Goal: Task Accomplishment & Management: Manage account settings

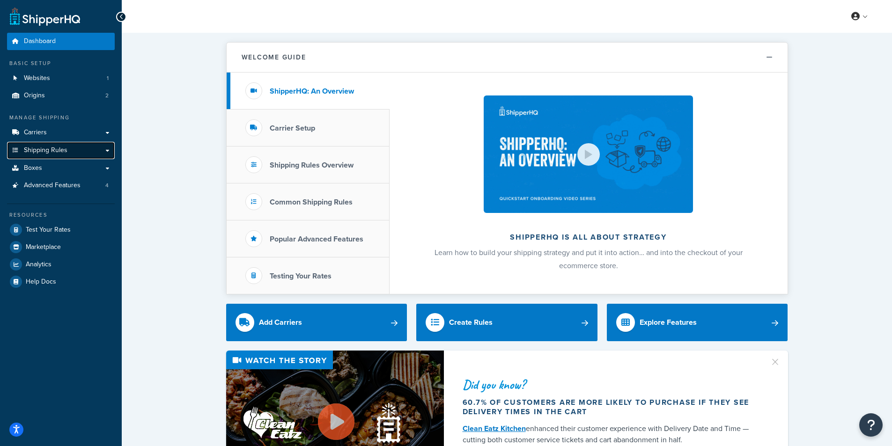
click at [102, 152] on link "Shipping Rules" at bounding box center [61, 150] width 108 height 17
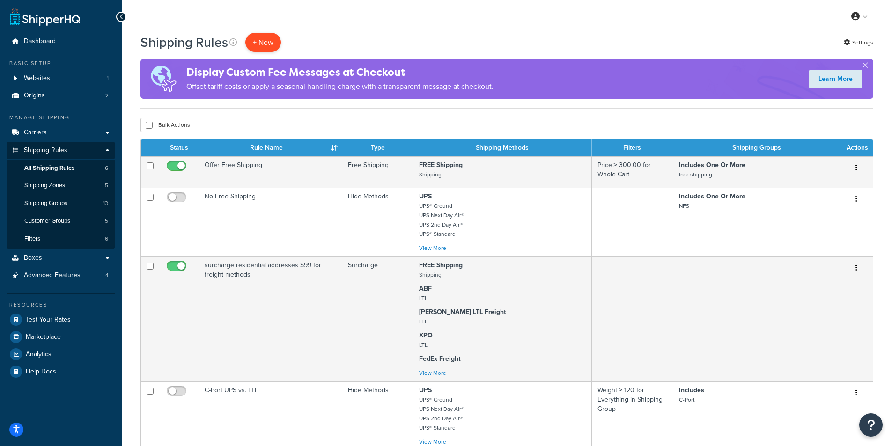
click at [265, 38] on p "+ New" at bounding box center [263, 42] width 36 height 19
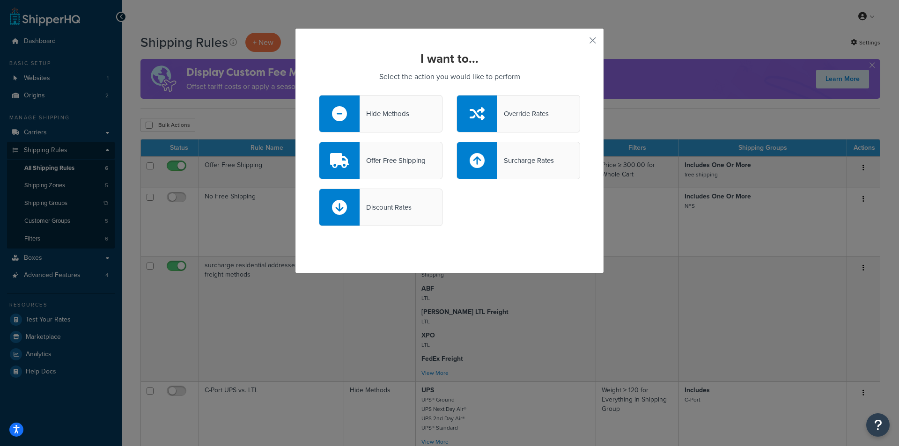
click at [378, 162] on div "Offer Free Shipping" at bounding box center [393, 160] width 66 height 13
click at [0, 0] on input "Offer Free Shipping" at bounding box center [0, 0] width 0 height 0
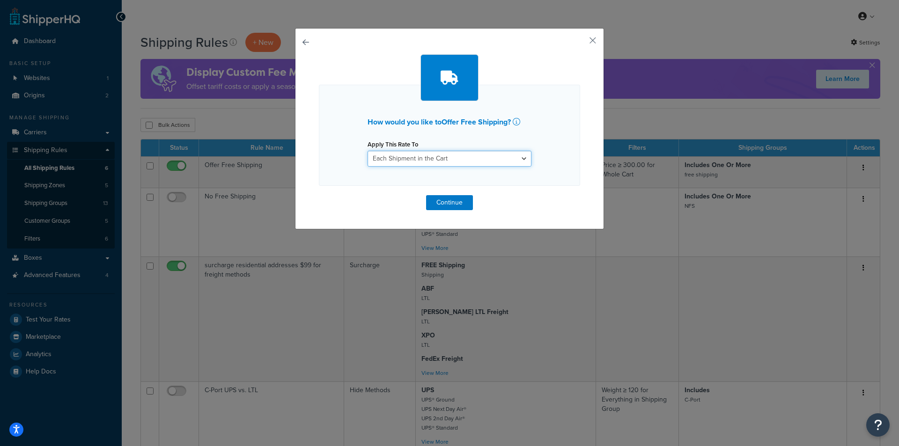
click at [519, 158] on select "Each Shipment in the Cart Each Origin in the Cart Each Shipping Group in the Ca…" at bounding box center [450, 159] width 164 height 16
select select "ITEM"
click at [368, 151] on select "Each Shipment in the Cart Each Origin in the Cart Each Shipping Group in the Ca…" at bounding box center [450, 159] width 164 height 16
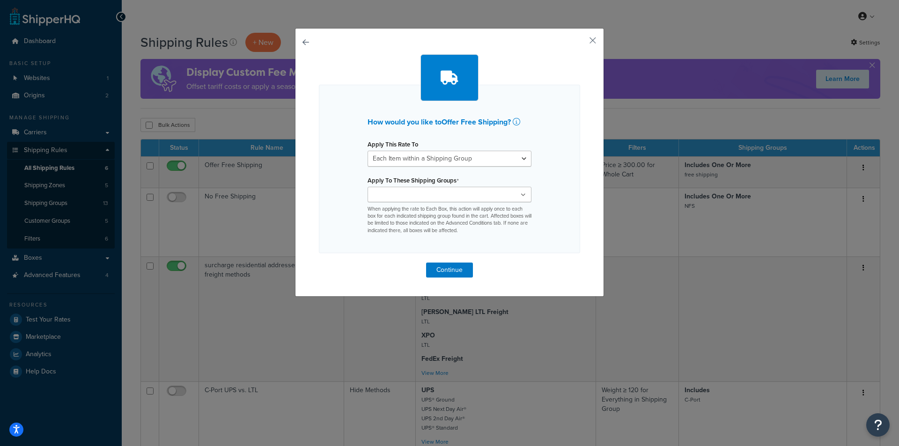
click at [521, 198] on icon at bounding box center [523, 195] width 5 height 6
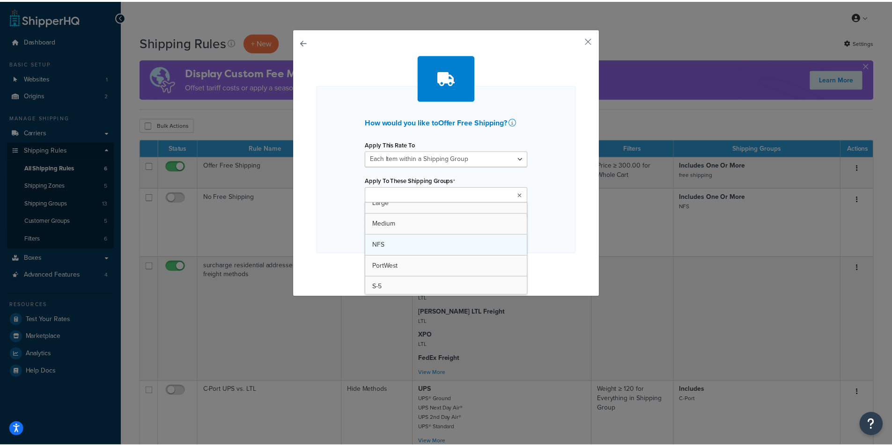
scroll to position [181, 0]
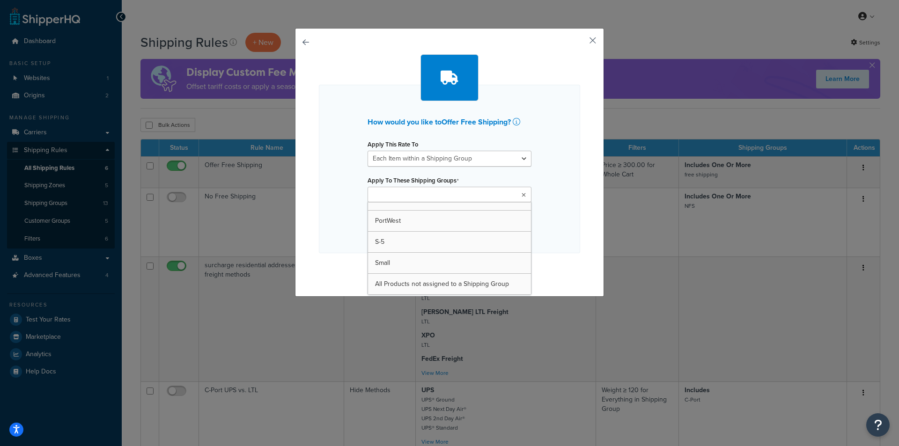
click at [580, 43] on button "button" at bounding box center [579, 44] width 2 height 2
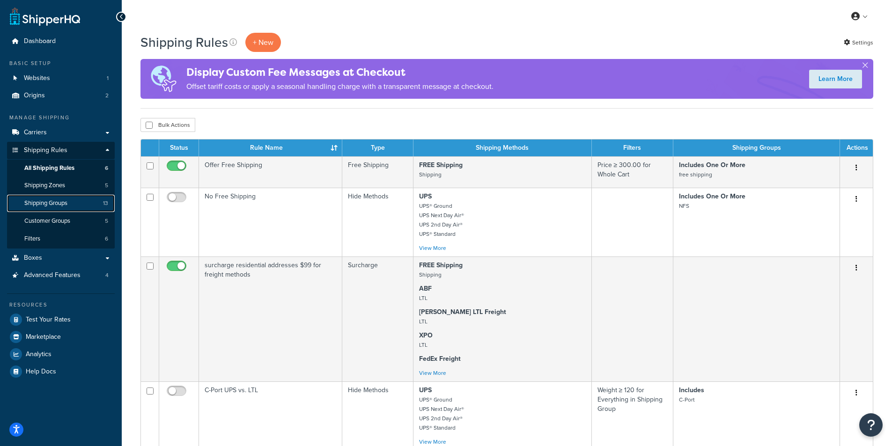
click at [56, 202] on span "Shipping Groups" at bounding box center [45, 203] width 43 height 8
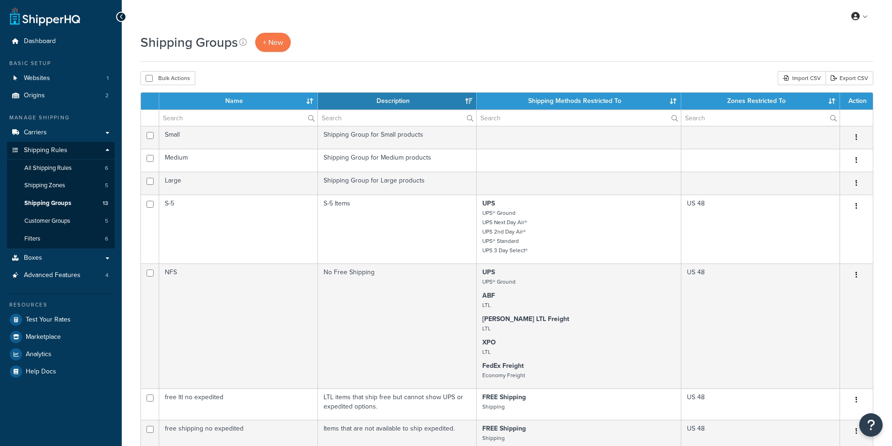
select select "15"
click at [277, 37] on span "+ New" at bounding box center [273, 42] width 21 height 11
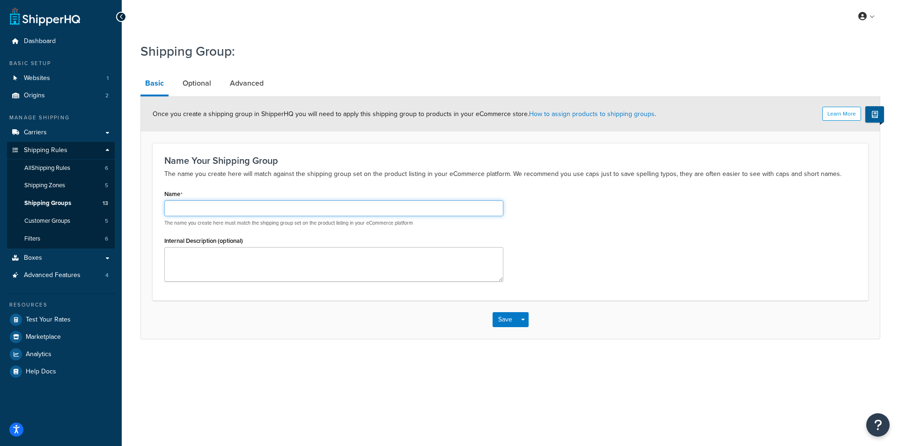
click at [273, 205] on input "Name" at bounding box center [333, 208] width 339 height 16
type input "DEWALT"
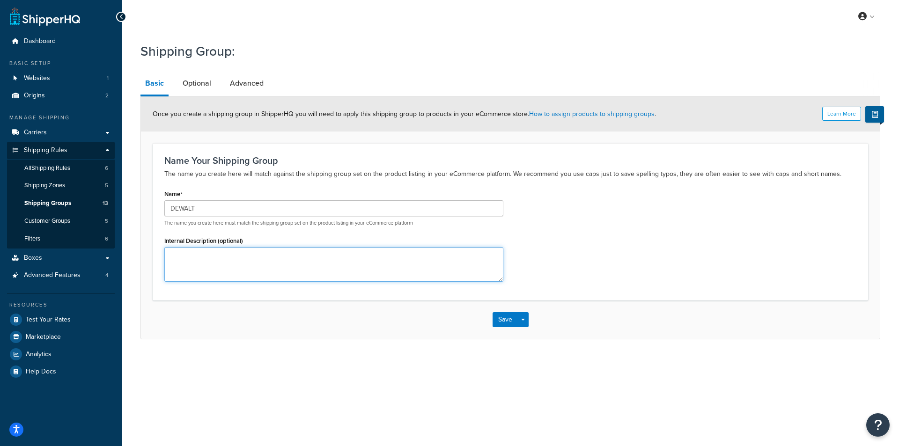
click at [226, 254] on textarea "Internal Description (optional)" at bounding box center [333, 264] width 339 height 35
type textarea "Free shipping at $1,500"
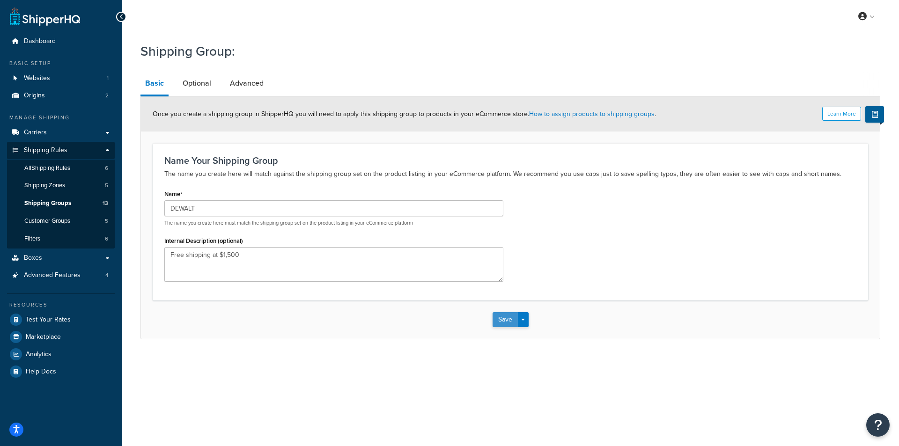
click at [508, 317] on button "Save" at bounding box center [505, 319] width 25 height 15
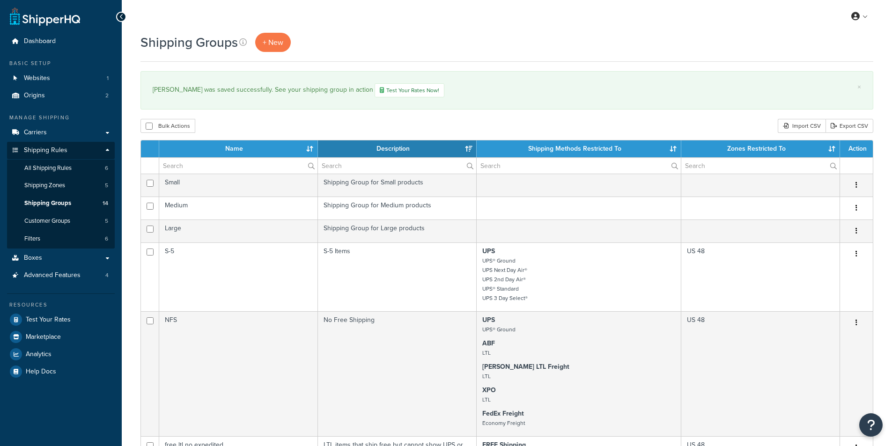
select select "15"
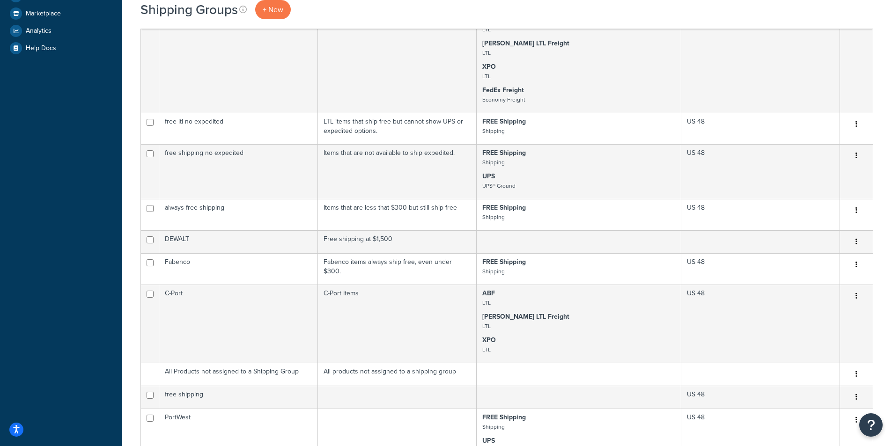
scroll to position [328, 0]
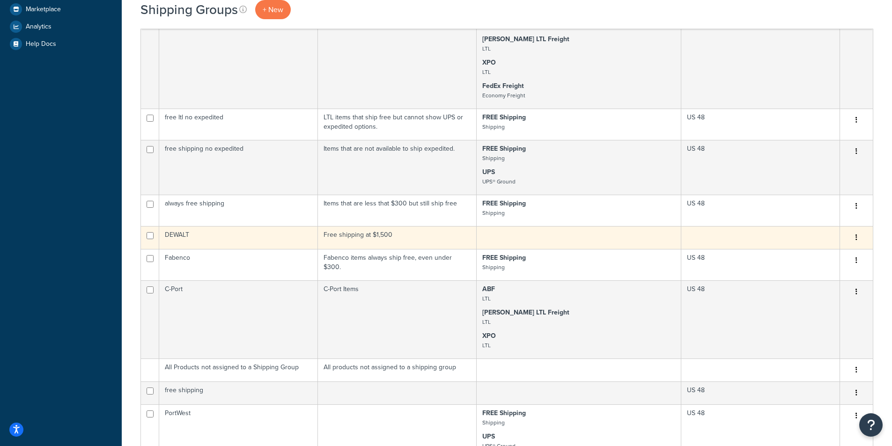
click at [234, 239] on td "DEWALT" at bounding box center [238, 237] width 159 height 23
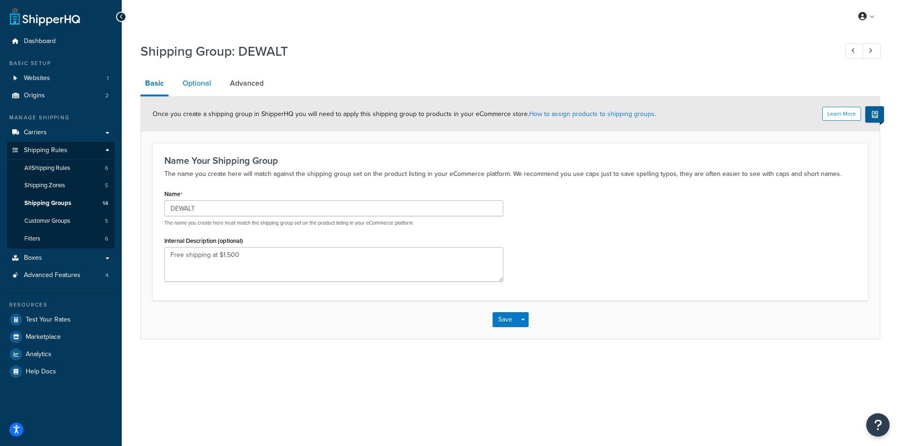
click at [198, 83] on link "Optional" at bounding box center [197, 83] width 38 height 22
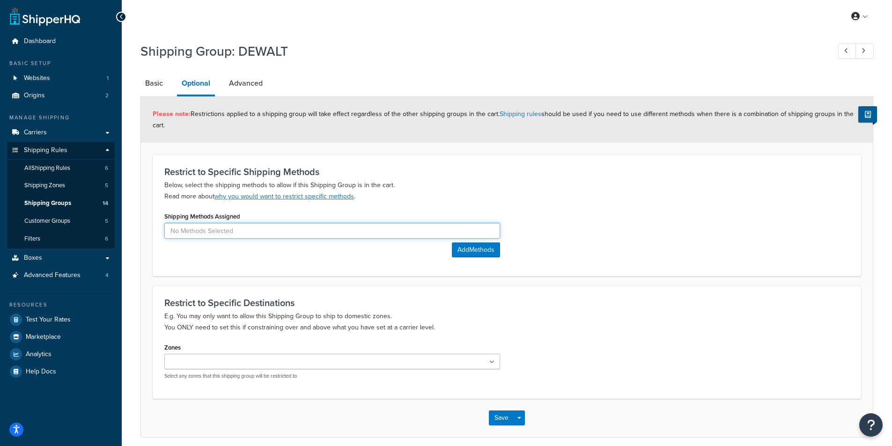
click at [291, 230] on input at bounding box center [332, 231] width 336 height 16
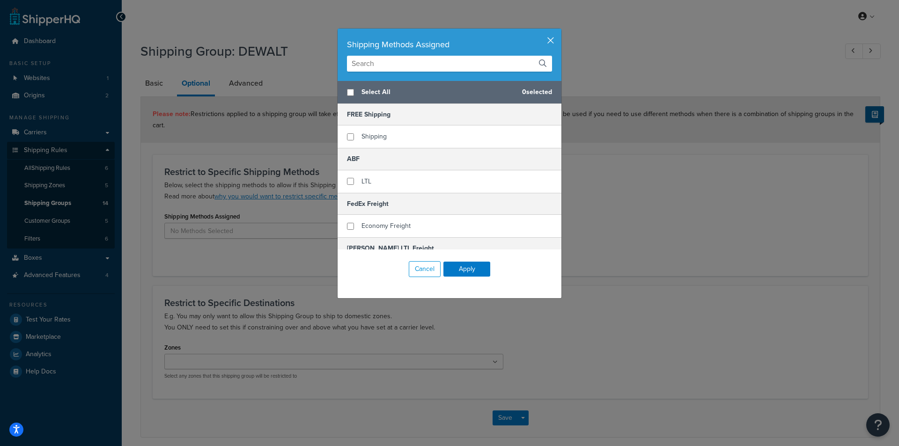
click at [559, 31] on button "button" at bounding box center [560, 30] width 2 height 2
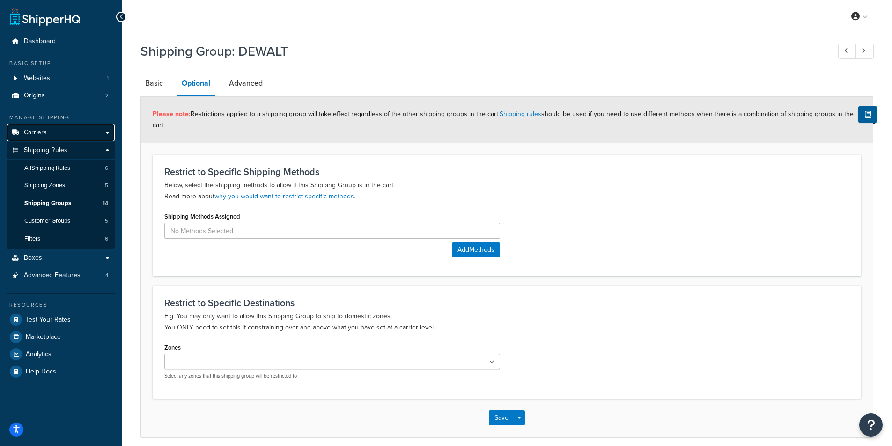
click at [41, 132] on span "Carriers" at bounding box center [35, 133] width 23 height 8
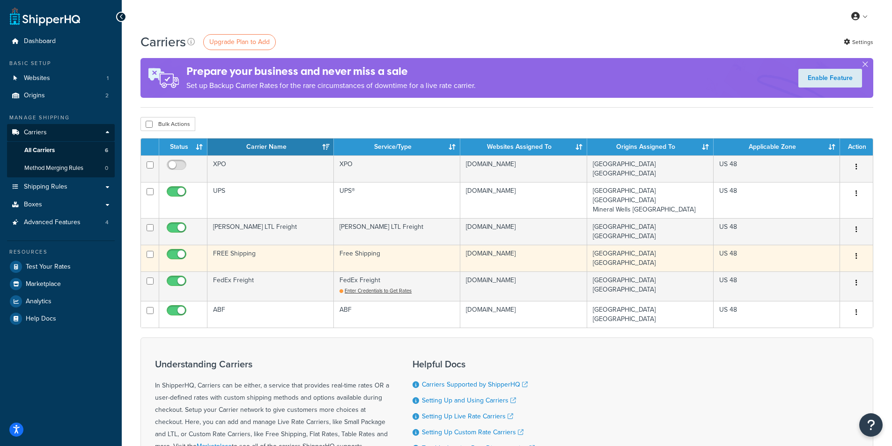
click at [280, 245] on td "FREE Shipping" at bounding box center [270, 258] width 126 height 27
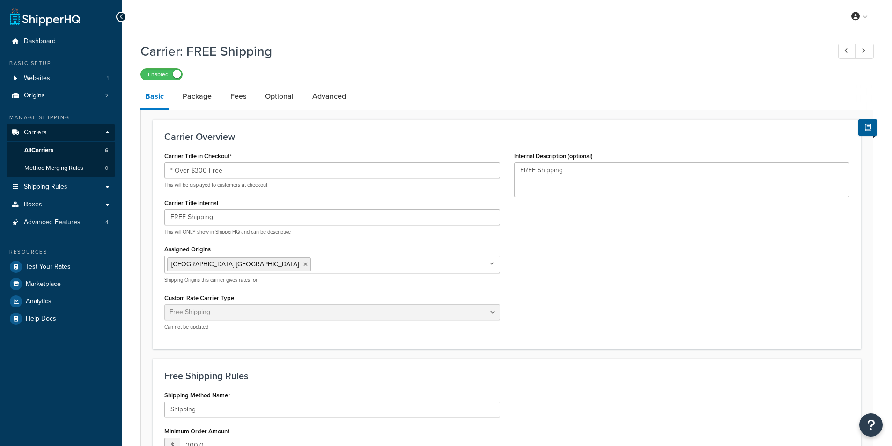
select select "free"
click at [198, 98] on link "Package" at bounding box center [197, 96] width 38 height 22
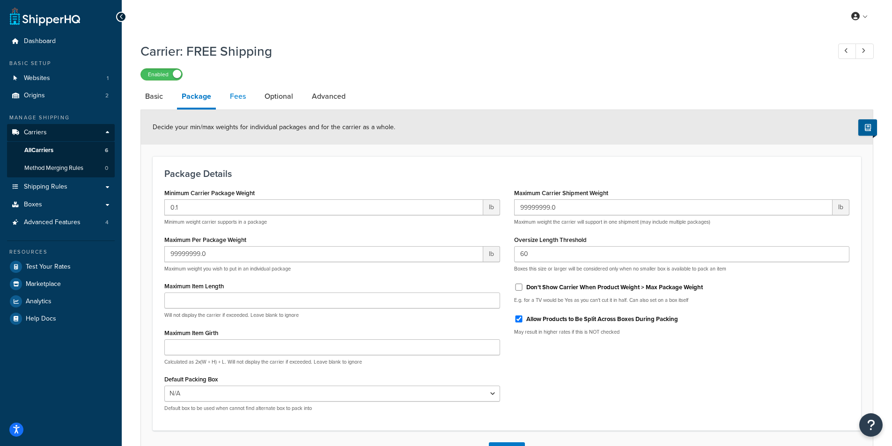
click at [233, 98] on link "Fees" at bounding box center [237, 96] width 25 height 22
select select "AFTER"
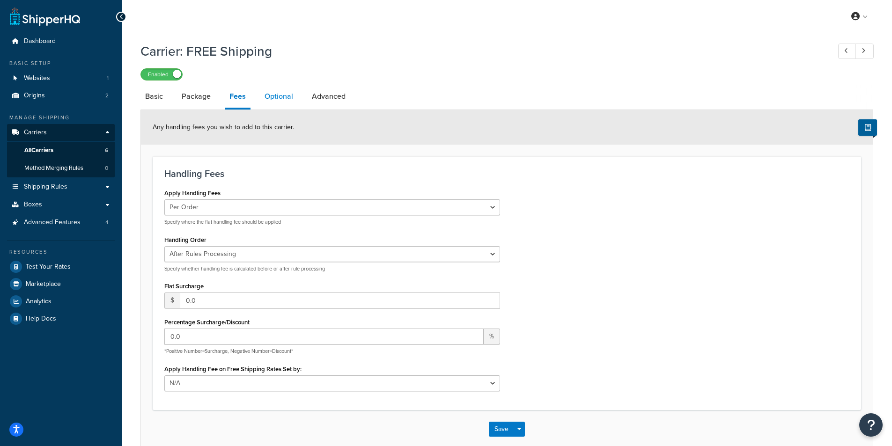
click at [276, 99] on link "Optional" at bounding box center [279, 96] width 38 height 22
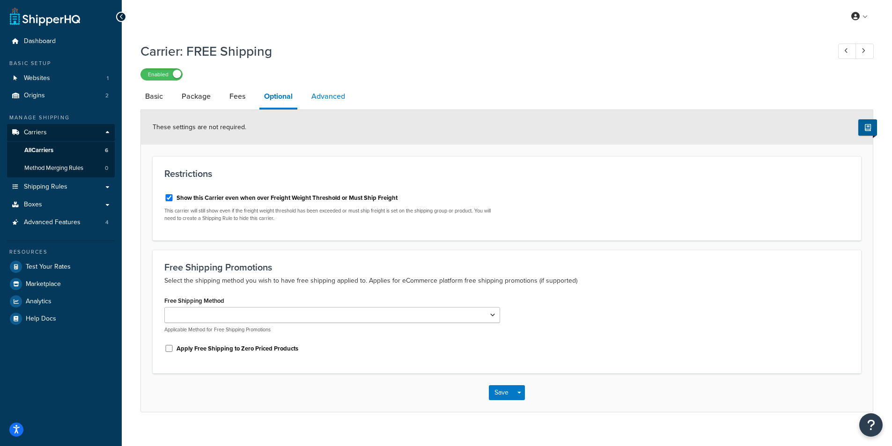
click at [325, 96] on link "Advanced" at bounding box center [328, 96] width 43 height 22
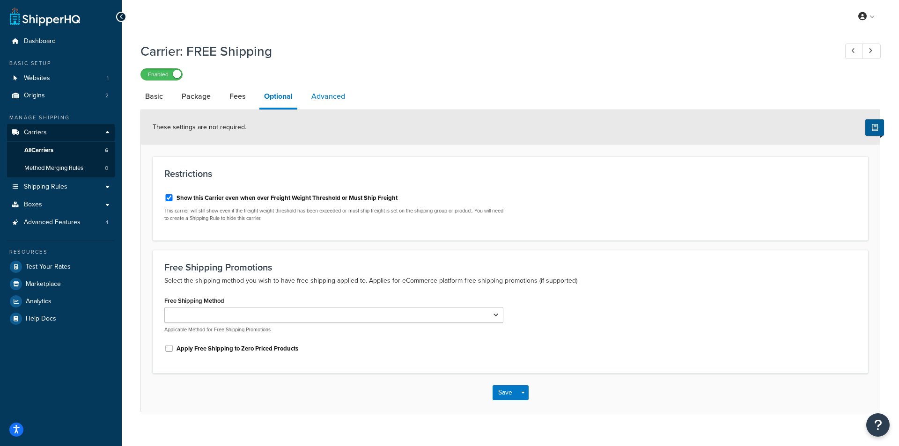
select select "false"
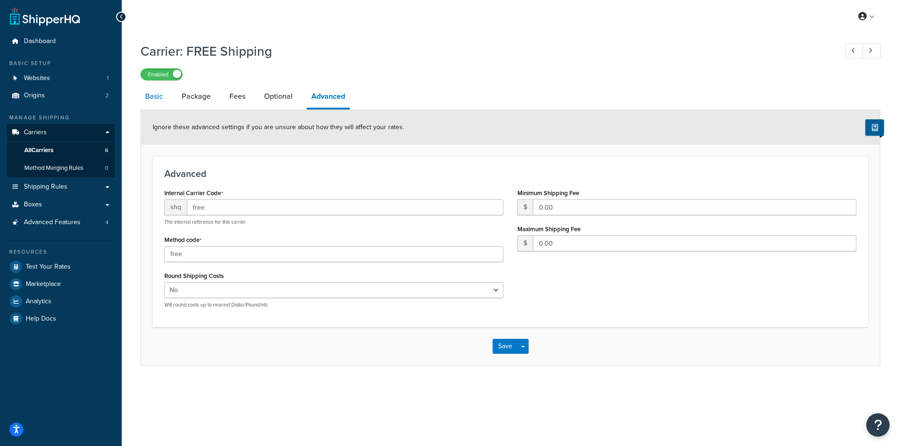
click at [150, 89] on link "Basic" at bounding box center [153, 96] width 27 height 22
select select "free"
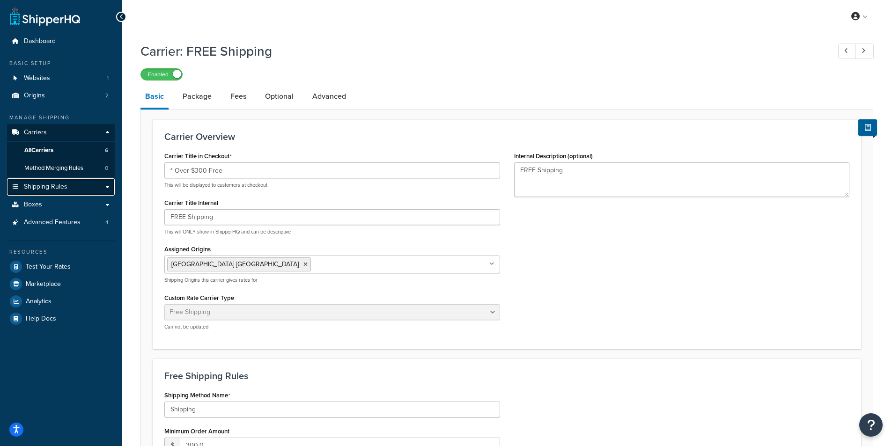
click at [66, 181] on link "Shipping Rules" at bounding box center [61, 186] width 108 height 17
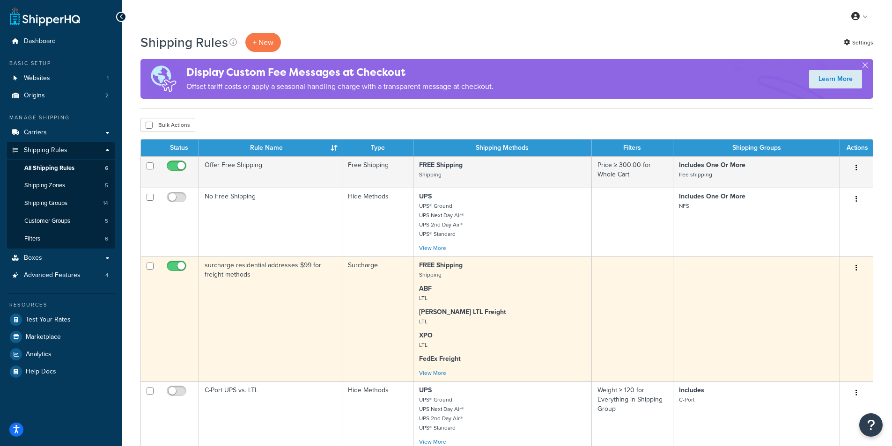
scroll to position [47, 0]
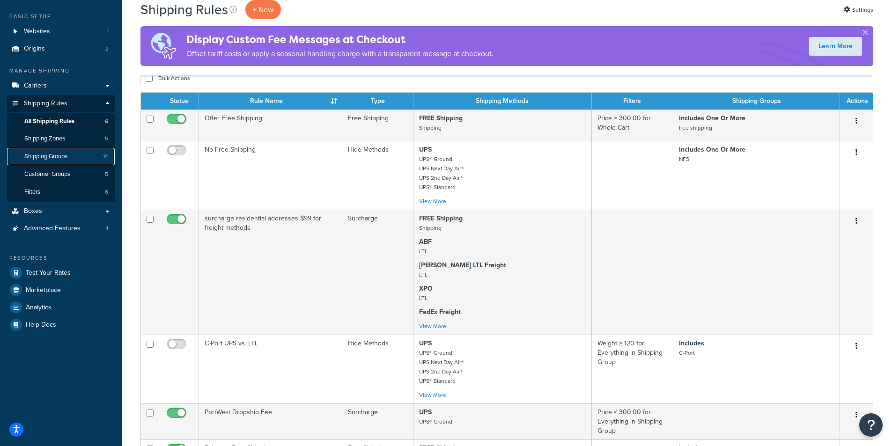
click at [57, 154] on span "Shipping Groups" at bounding box center [45, 157] width 43 height 8
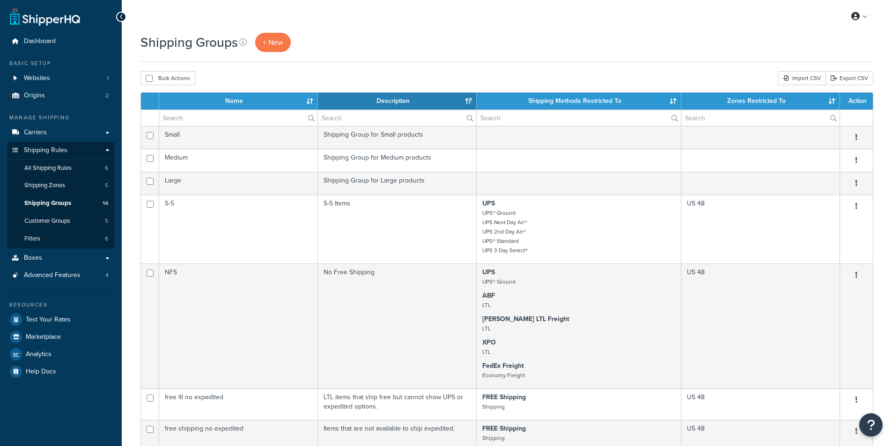
select select "15"
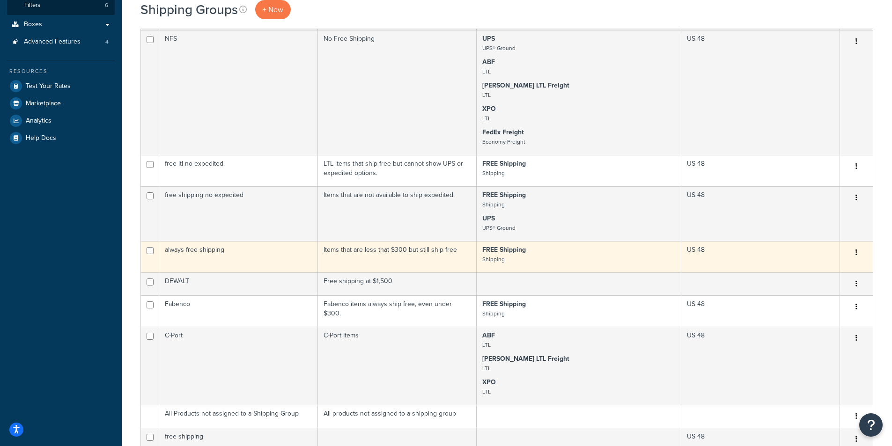
scroll to position [234, 0]
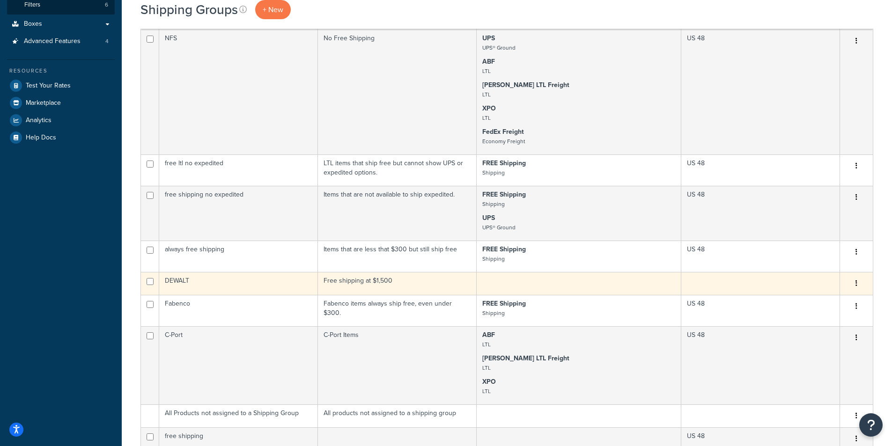
click at [239, 280] on td "DEWALT" at bounding box center [238, 283] width 159 height 23
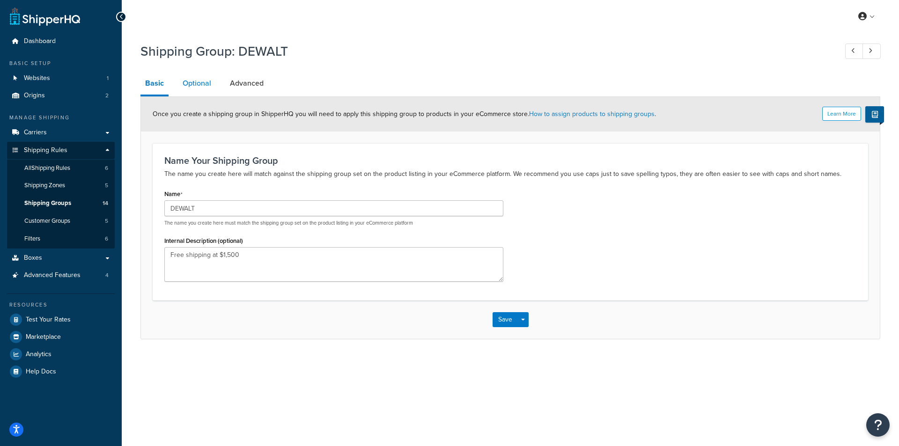
click at [202, 82] on link "Optional" at bounding box center [197, 83] width 38 height 22
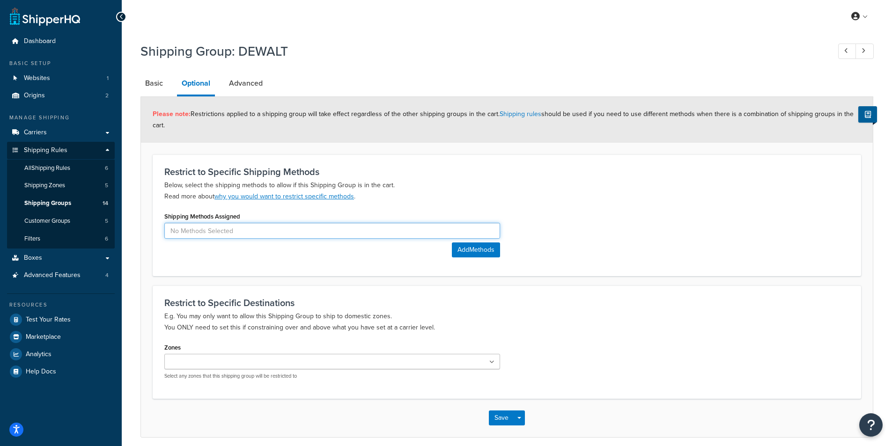
click at [309, 231] on input at bounding box center [332, 231] width 336 height 16
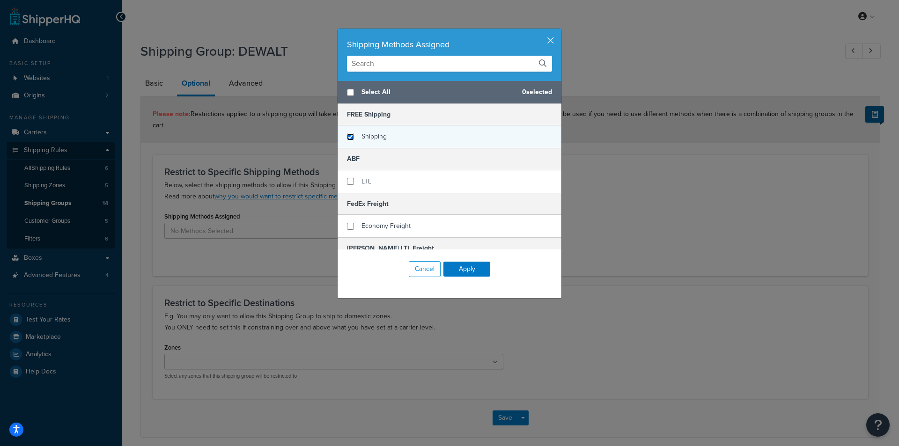
click at [349, 138] on input "checkbox" at bounding box center [350, 136] width 7 height 7
checkbox input "true"
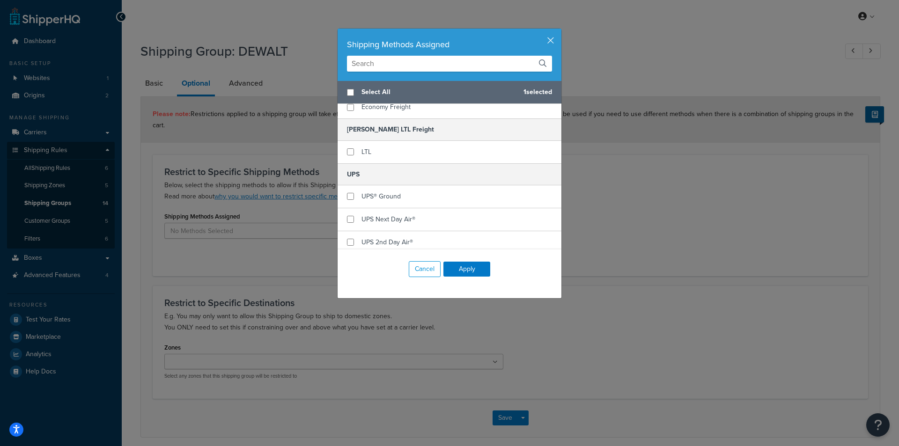
scroll to position [140, 0]
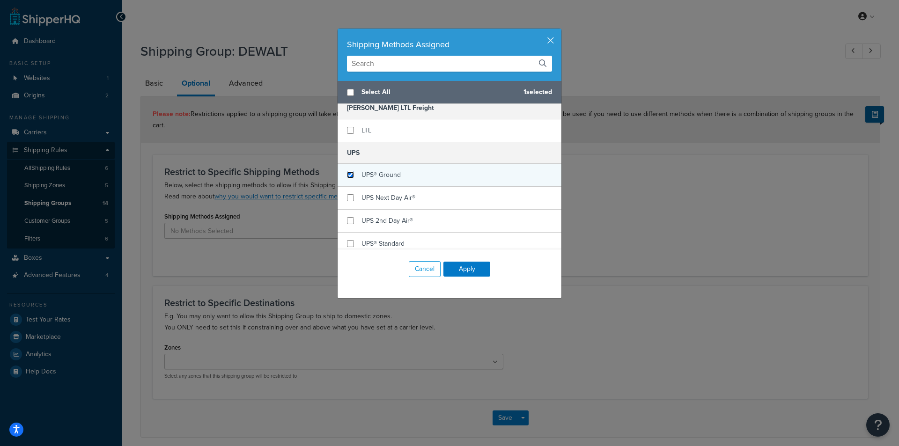
click at [347, 174] on input "checkbox" at bounding box center [350, 174] width 7 height 7
checkbox input "true"
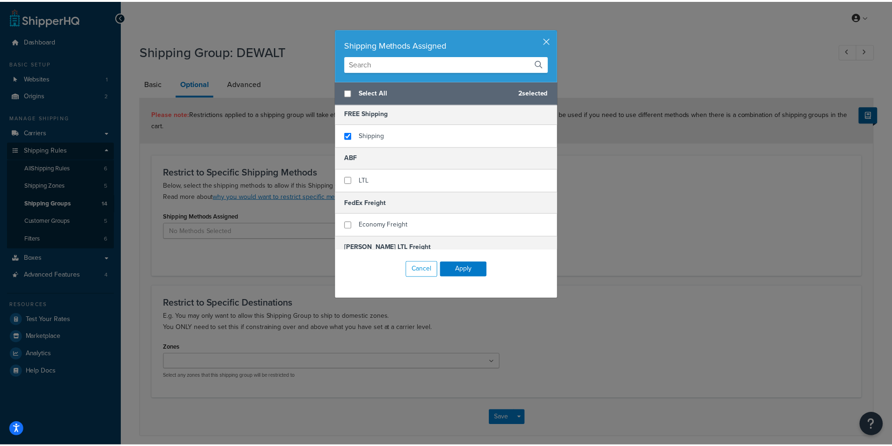
scroll to position [0, 0]
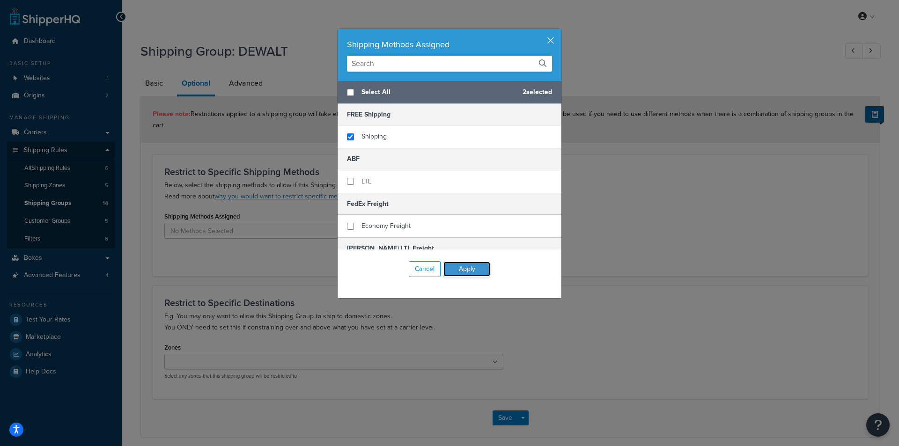
click at [465, 269] on button "Apply" at bounding box center [466, 269] width 47 height 15
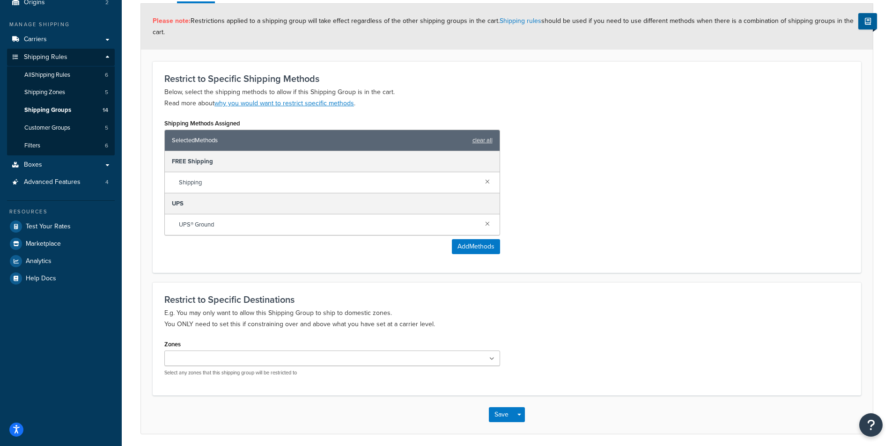
scroll to position [94, 0]
click at [493, 357] on icon at bounding box center [492, 359] width 4 height 6
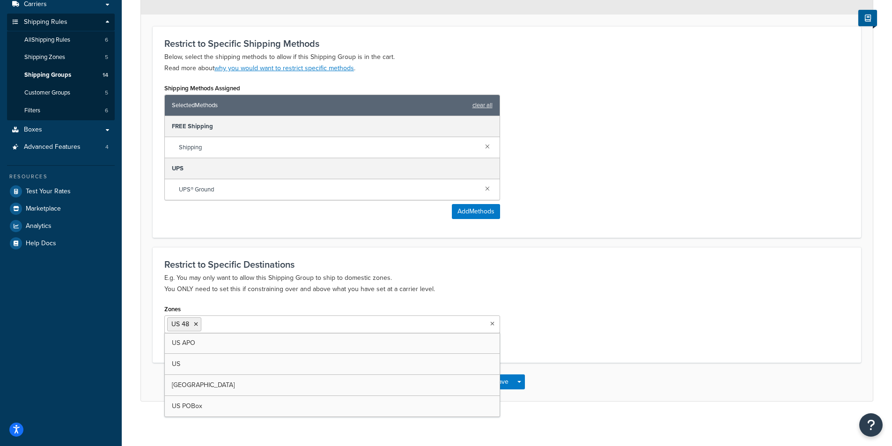
click at [566, 317] on div "Zones US 48 US APO US Canada US POBox Select any zones that this shipping group…" at bounding box center [506, 326] width 699 height 48
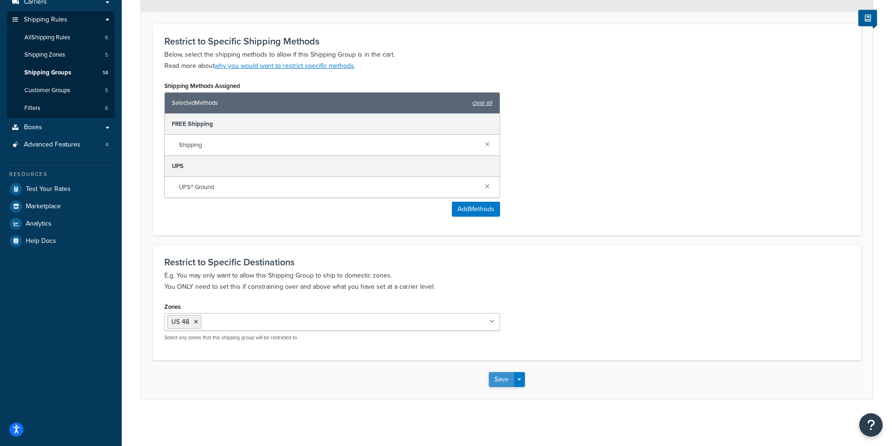
click at [500, 380] on button "Save" at bounding box center [501, 379] width 25 height 15
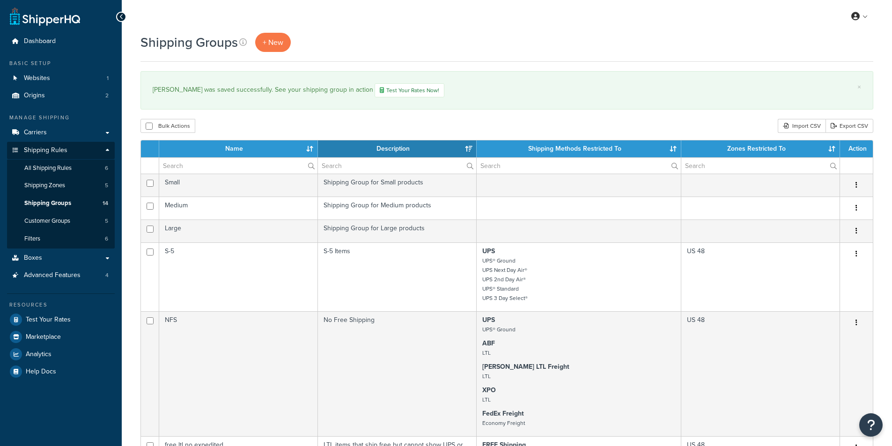
select select "15"
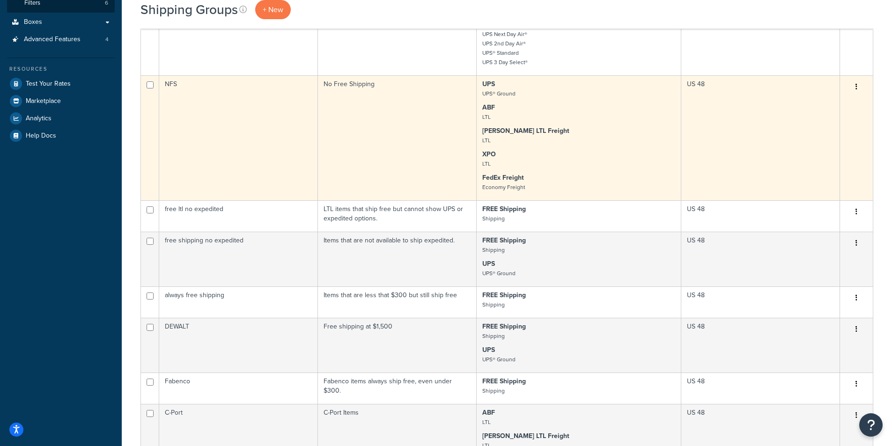
scroll to position [281, 0]
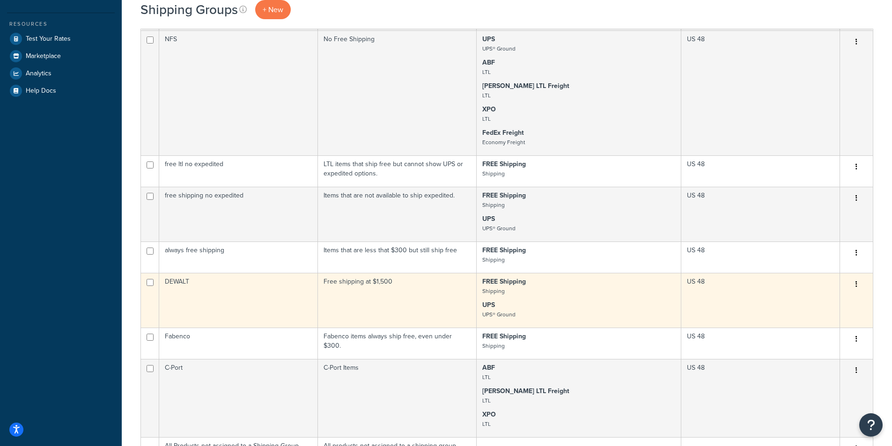
click at [237, 290] on td "DEWALT" at bounding box center [238, 300] width 159 height 55
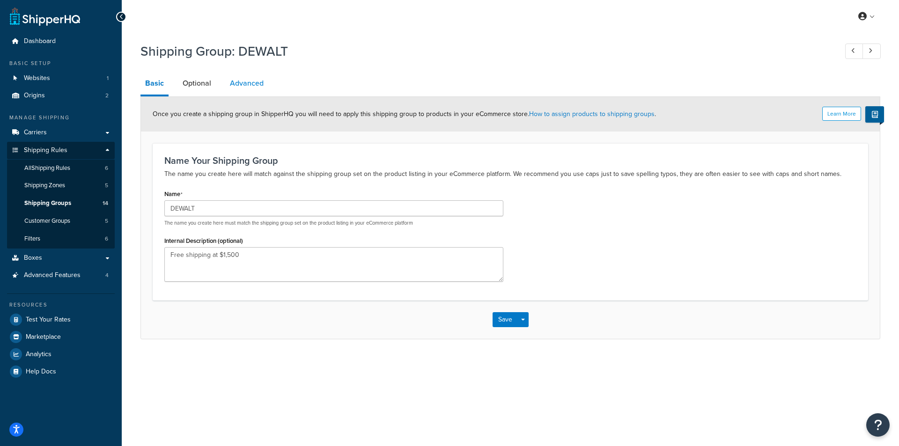
click at [247, 85] on link "Advanced" at bounding box center [246, 83] width 43 height 22
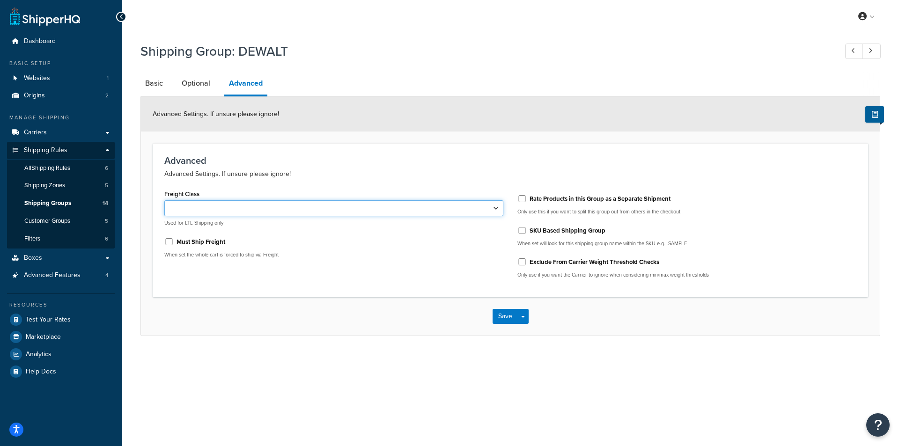
click at [496, 207] on select "50 55 60 65 70 77.5 85 92.5 100 110 125 150 175 200 250 300 400 500" at bounding box center [333, 208] width 339 height 16
select select "55"
click at [164, 200] on select "50 55 60 65 70 77.5 85 92.5 100 110 125 150 175 200 250 300 400 500" at bounding box center [333, 208] width 339 height 16
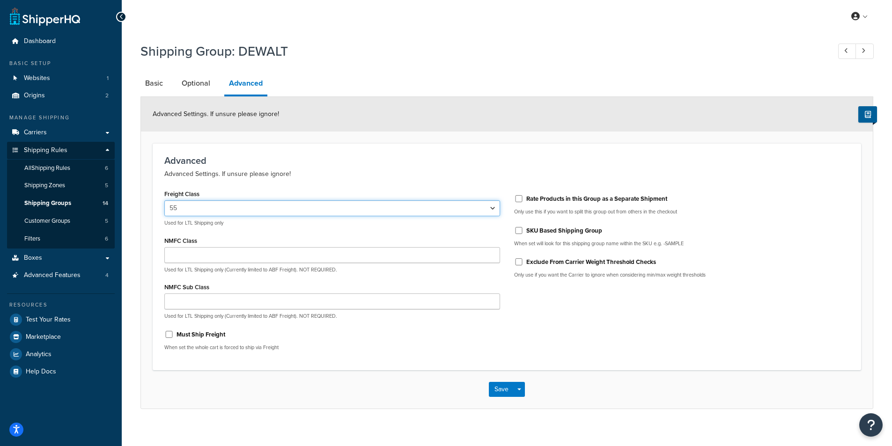
click at [479, 207] on select "50 55 60 65 70 77.5 85 92.5 100 110 125 150 175 200 250 300 400 500" at bounding box center [332, 208] width 336 height 16
select select
click at [164, 200] on select "50 55 60 65 70 77.5 85 92.5 100 110 125 150 175 200 250 300 400 500" at bounding box center [332, 208] width 336 height 16
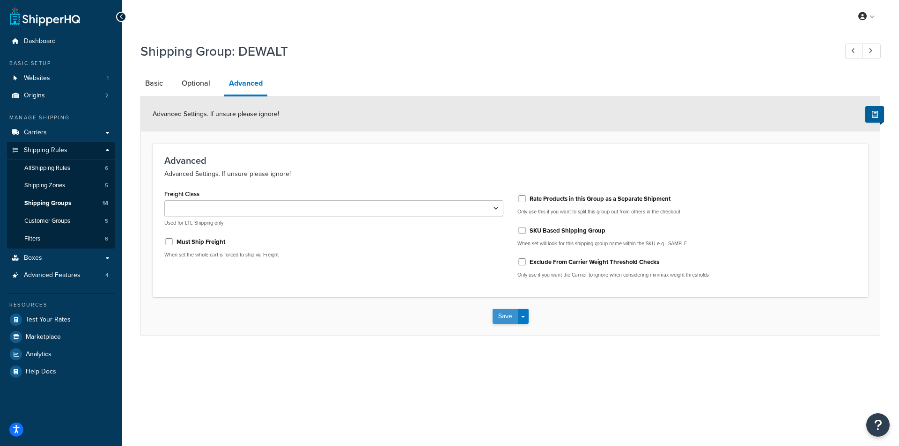
click at [498, 317] on button "Save" at bounding box center [505, 316] width 25 height 15
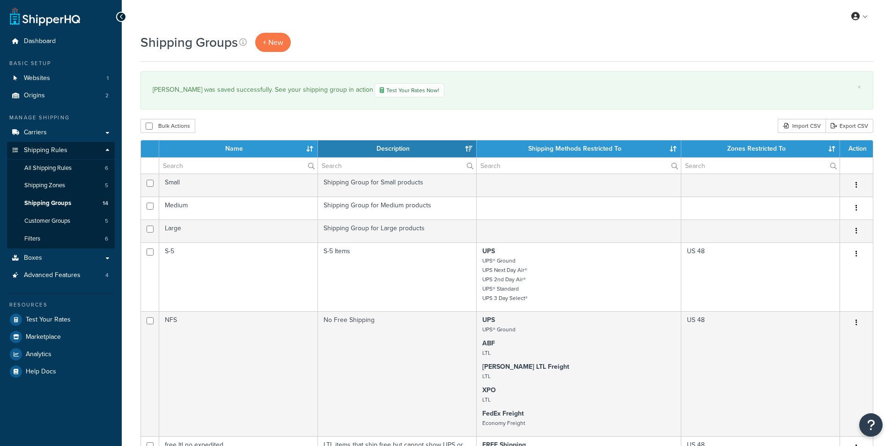
select select "15"
click at [52, 147] on span "Shipping Rules" at bounding box center [46, 151] width 44 height 8
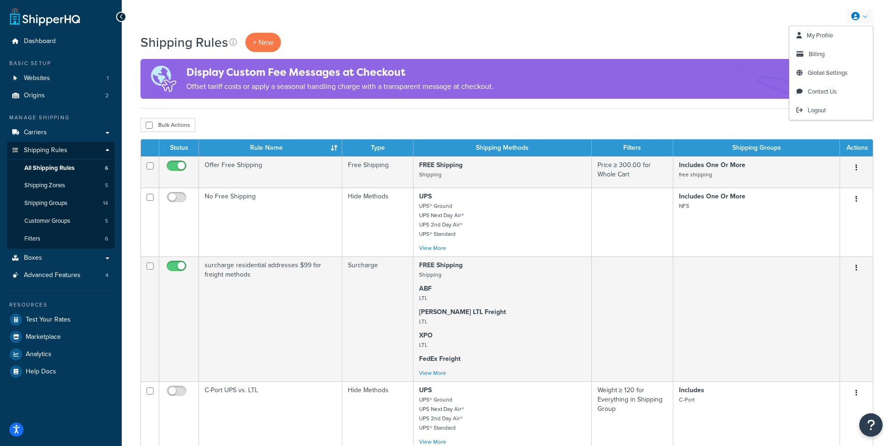
click at [868, 17] on link at bounding box center [859, 16] width 27 height 14
click at [814, 37] on span "My Profile" at bounding box center [820, 35] width 26 height 9
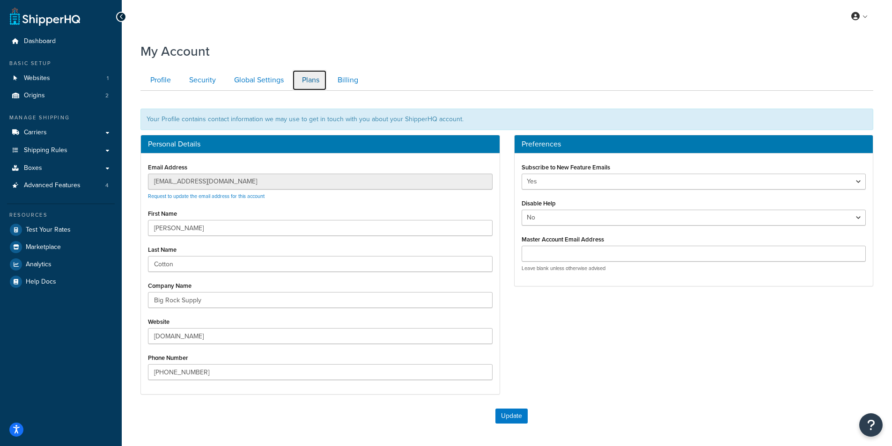
click at [317, 81] on link "Plans" at bounding box center [309, 80] width 35 height 21
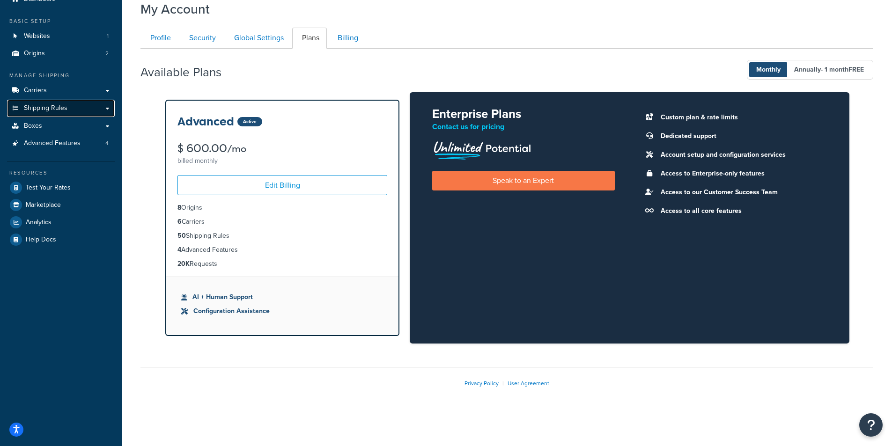
click at [53, 104] on span "Shipping Rules" at bounding box center [46, 108] width 44 height 8
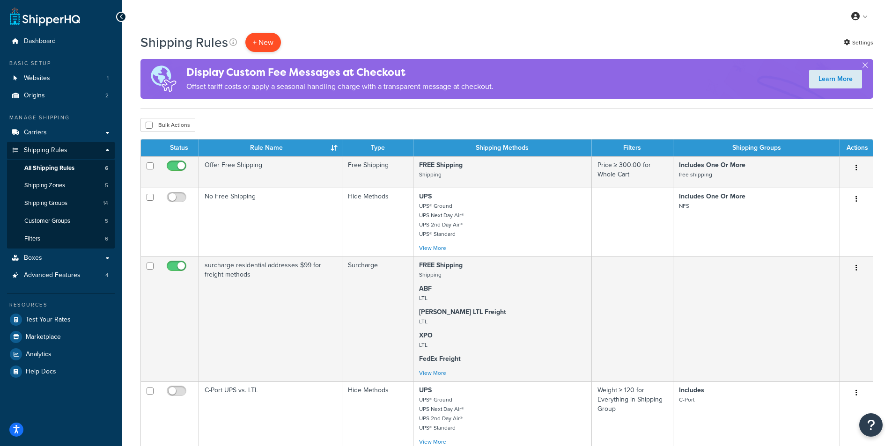
click at [257, 40] on p "+ New" at bounding box center [263, 42] width 36 height 19
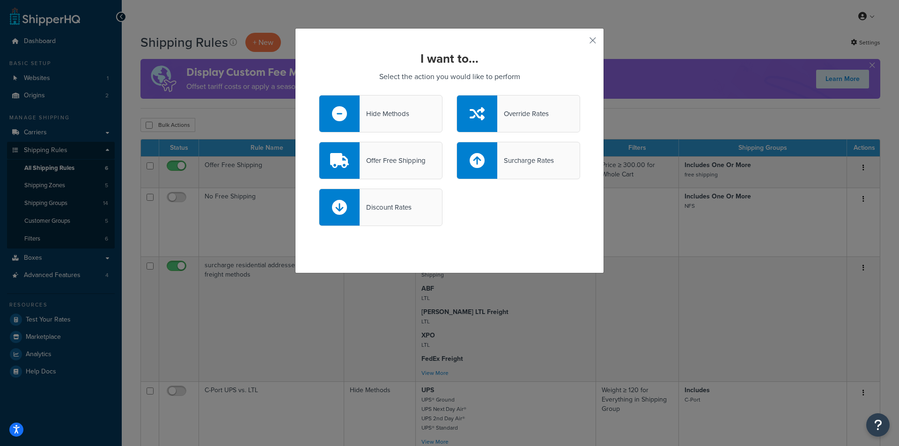
click at [386, 161] on div "Offer Free Shipping" at bounding box center [393, 160] width 66 height 13
click at [0, 0] on input "Offer Free Shipping" at bounding box center [0, 0] width 0 height 0
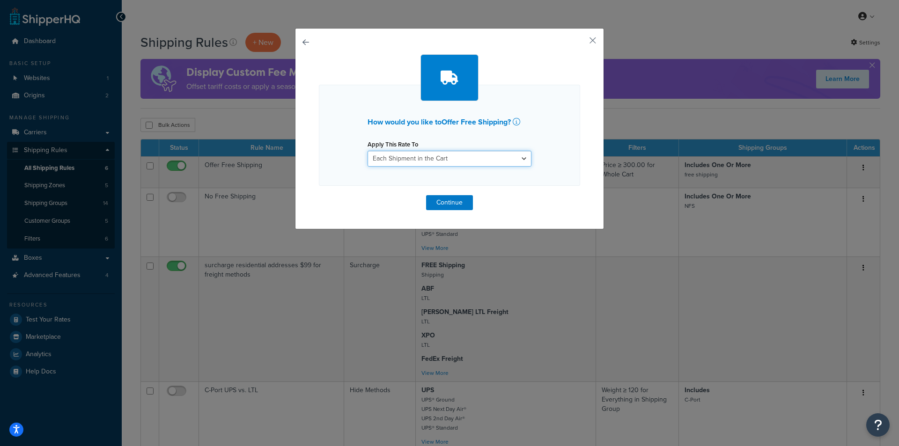
click at [515, 157] on select "Each Shipment in the Cart Each Origin in the Cart Each Shipping Group in the Ca…" at bounding box center [450, 159] width 164 height 16
select select "ITEM"
click at [368, 151] on select "Each Shipment in the Cart Each Origin in the Cart Each Shipping Group in the Ca…" at bounding box center [450, 159] width 164 height 16
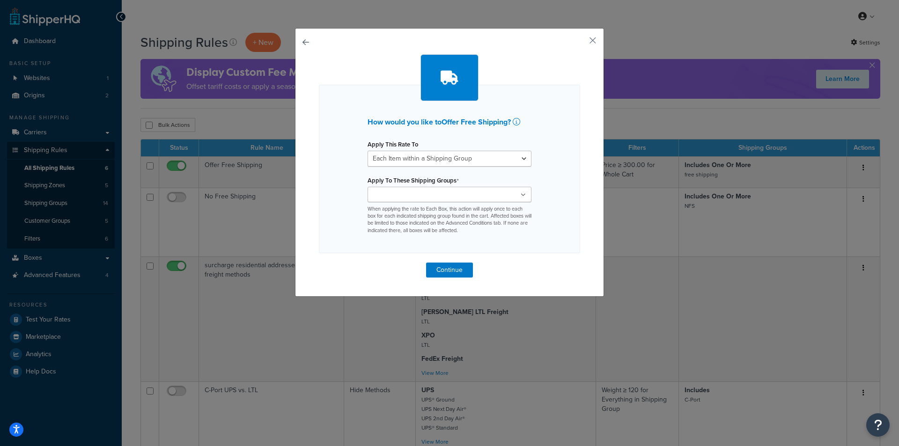
click at [516, 196] on ul at bounding box center [450, 194] width 164 height 15
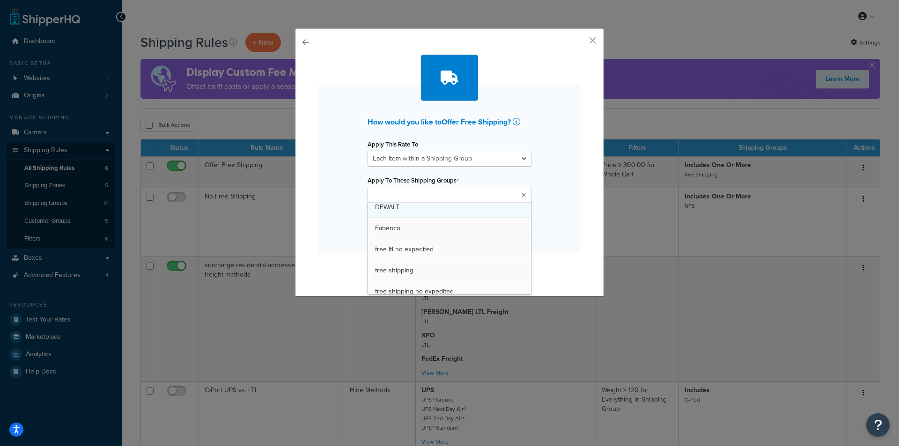
scroll to position [26, 0]
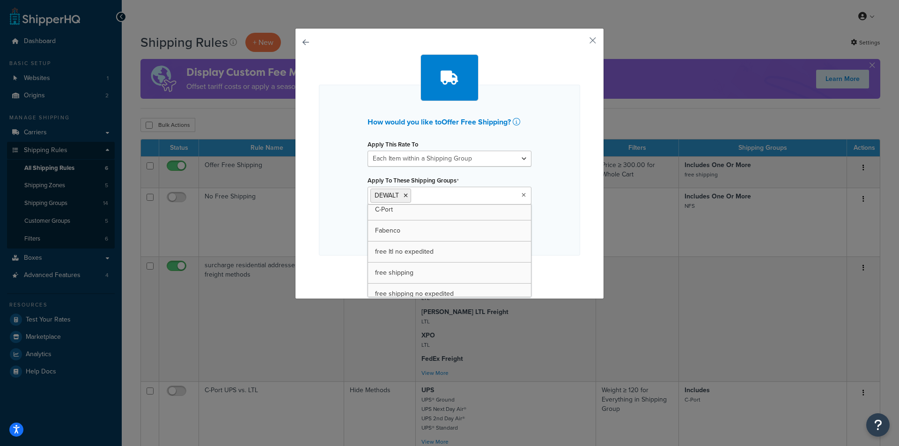
click at [567, 199] on div "How would you like to Offer Free Shipping ? Apply This Rate To Each Shipment in…" at bounding box center [449, 170] width 261 height 171
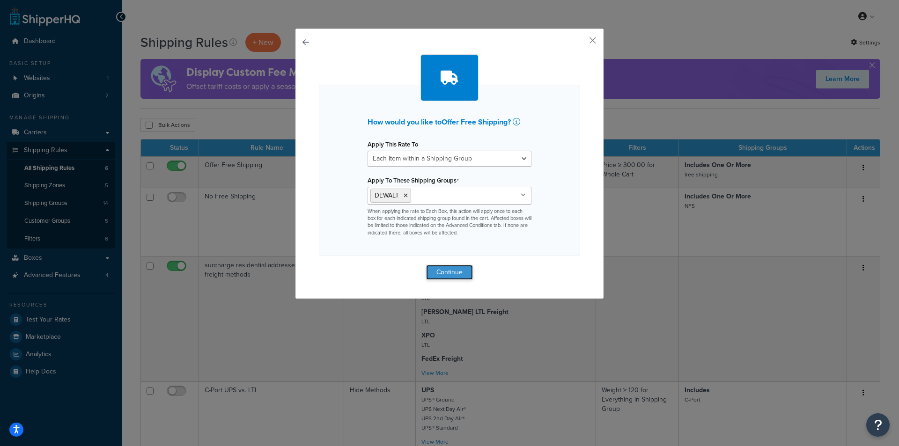
click at [452, 270] on button "Continue" at bounding box center [449, 272] width 47 height 15
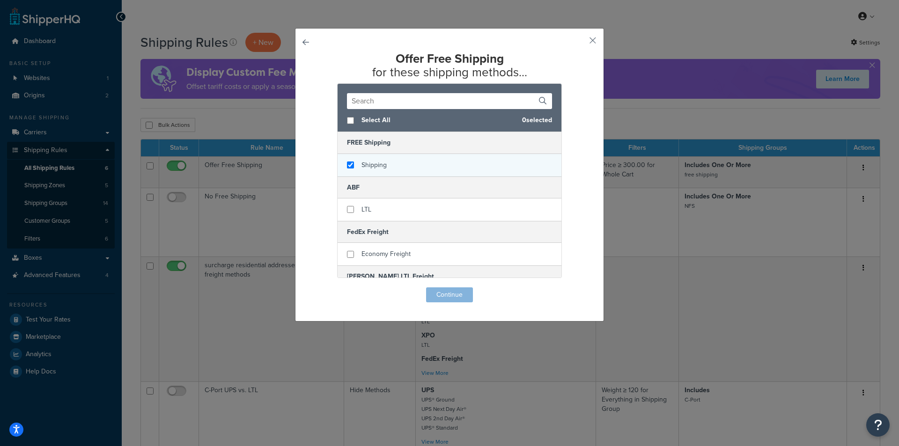
checkbox input "true"
click at [342, 165] on div "Shipping" at bounding box center [450, 165] width 224 height 22
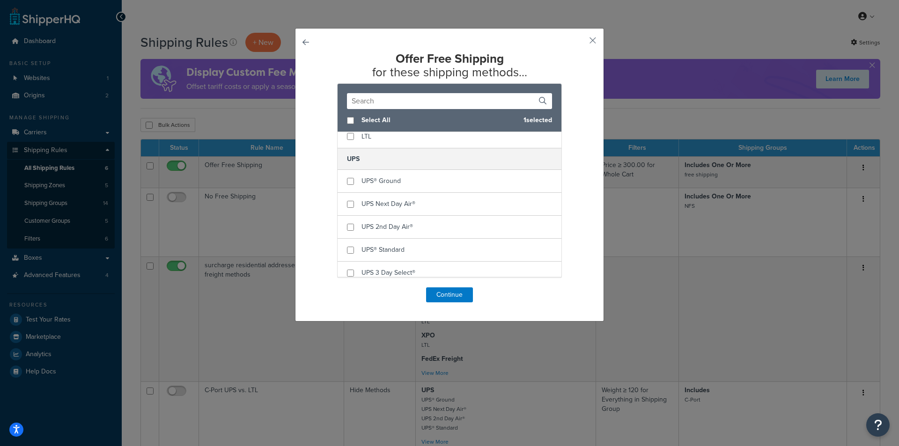
scroll to position [187, 0]
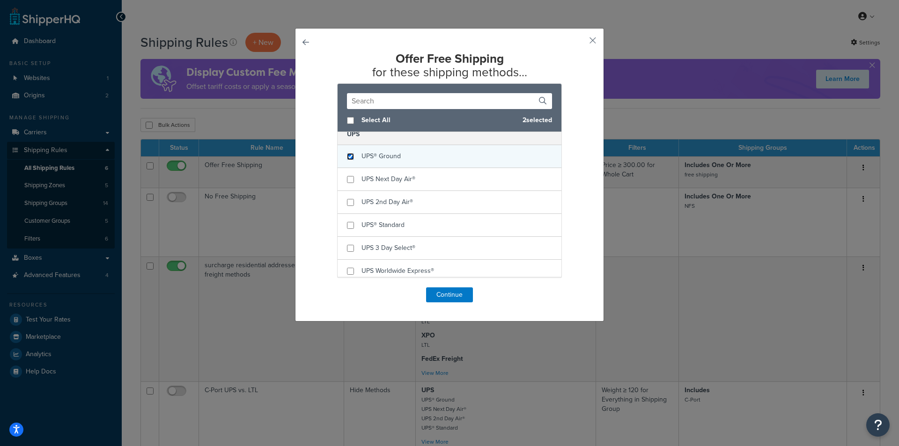
click at [347, 155] on input "checkbox" at bounding box center [350, 156] width 7 height 7
checkbox input "true"
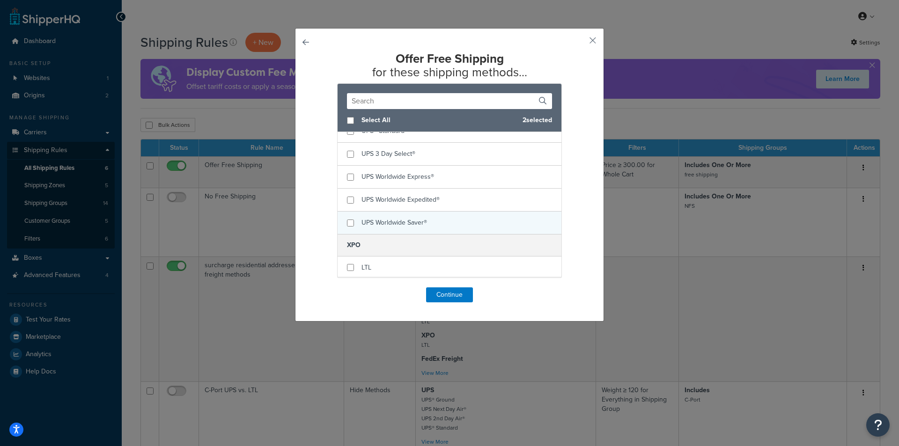
scroll to position [282, 0]
click at [446, 294] on button "Continue" at bounding box center [449, 294] width 47 height 15
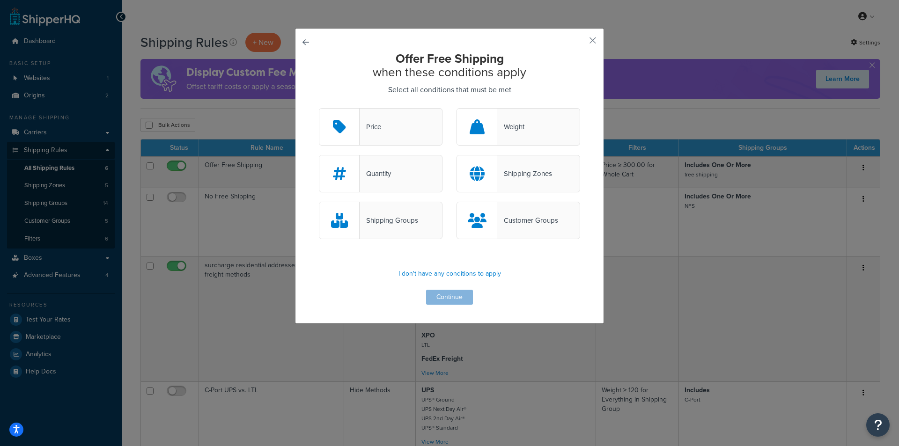
click at [390, 223] on div "Shipping Groups" at bounding box center [389, 220] width 59 height 13
click at [0, 0] on input "Shipping Groups" at bounding box center [0, 0] width 0 height 0
click at [453, 300] on button "Continue" at bounding box center [449, 297] width 47 height 15
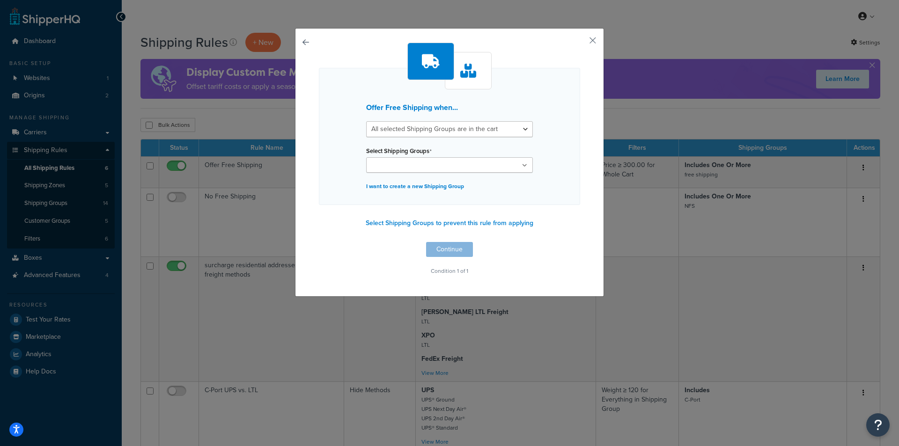
click at [517, 164] on ul at bounding box center [449, 164] width 167 height 15
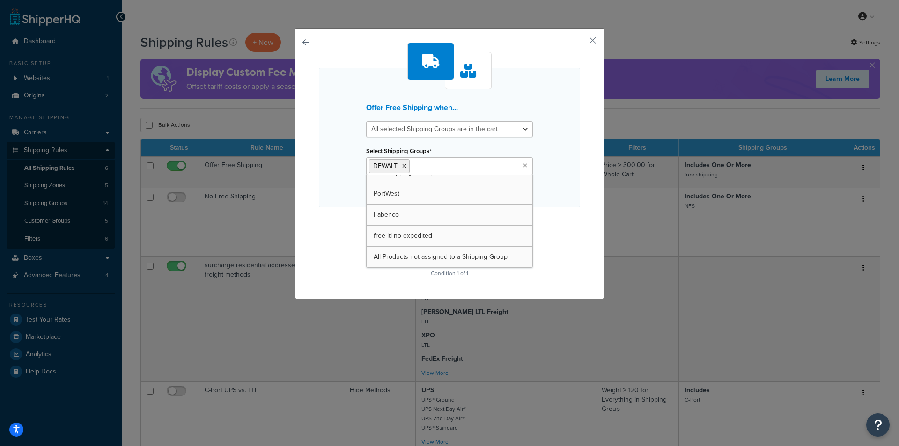
scroll to position [181, 0]
click at [550, 209] on div "Offer Free Shipping when... All selected Shipping Groups are in the cart Any se…" at bounding box center [449, 161] width 261 height 237
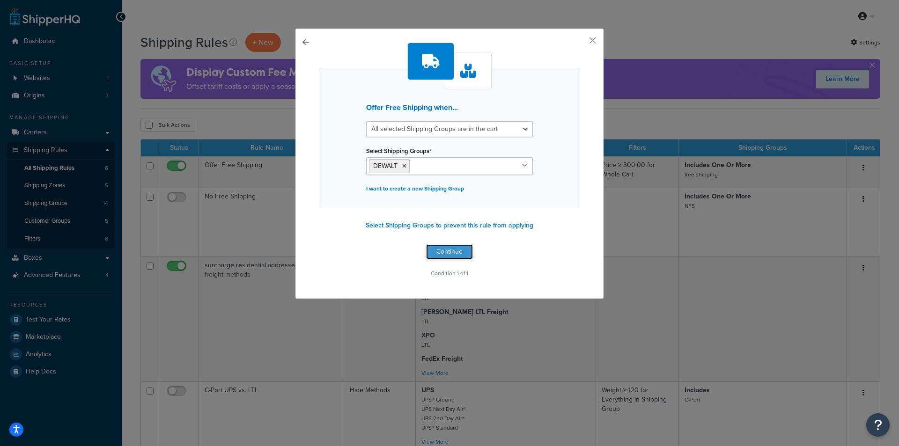
click at [449, 254] on button "Continue" at bounding box center [449, 251] width 47 height 15
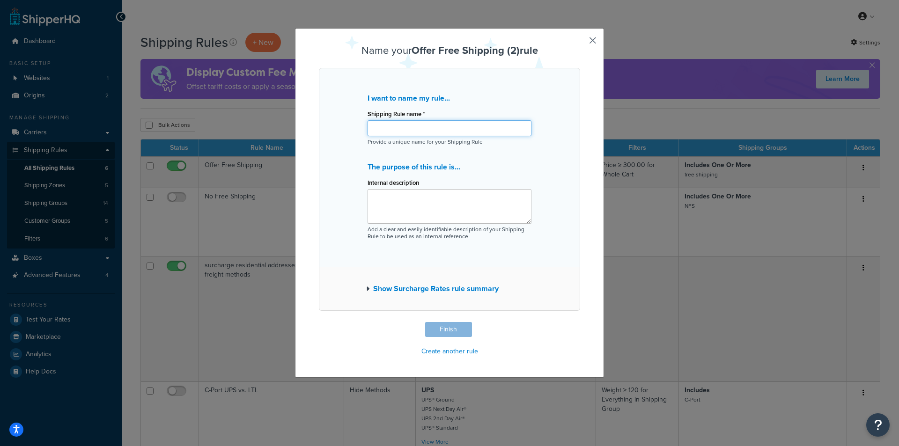
click at [414, 127] on input "Shipping Rule name *" at bounding box center [450, 128] width 164 height 16
type input "Dewalt $1,500 Free Shipping"
click at [418, 198] on textarea "Internal description" at bounding box center [450, 206] width 164 height 35
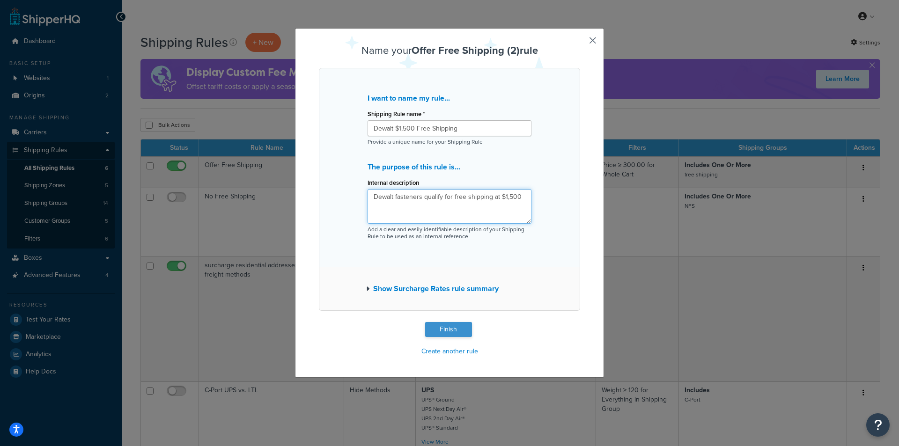
type textarea "Dewalt fasteners qualify for free shipping at $1,500"
click at [449, 329] on button "Finish" at bounding box center [448, 329] width 47 height 15
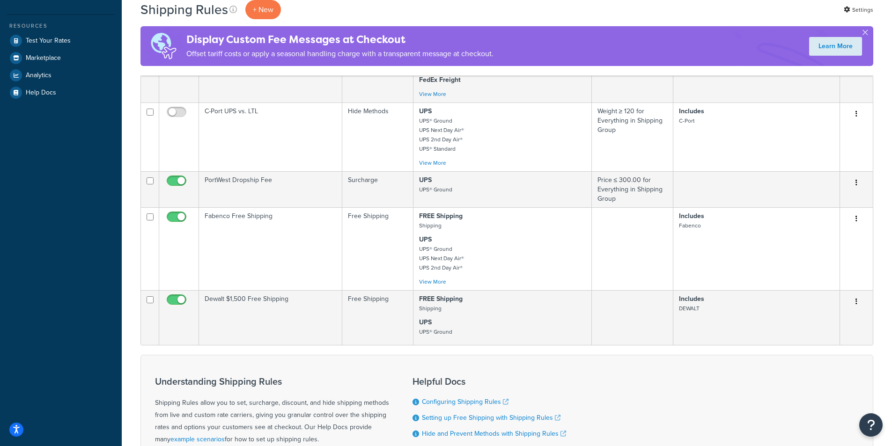
scroll to position [281, 0]
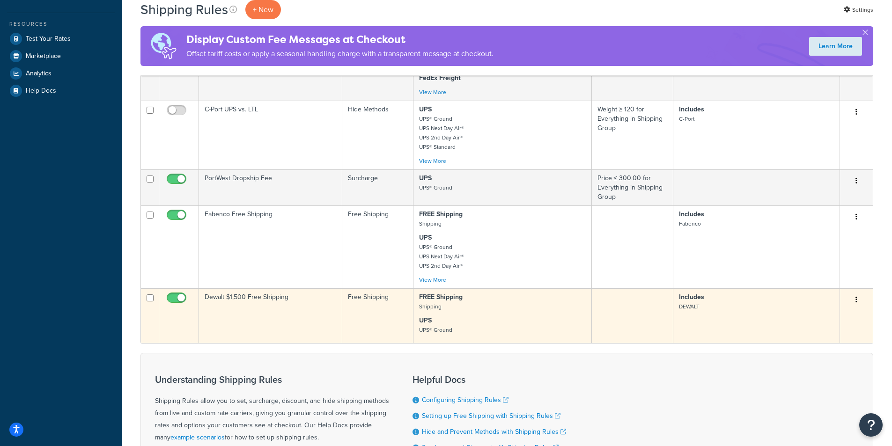
click at [246, 319] on td "Dewalt $1,500 Free Shipping" at bounding box center [270, 315] width 143 height 55
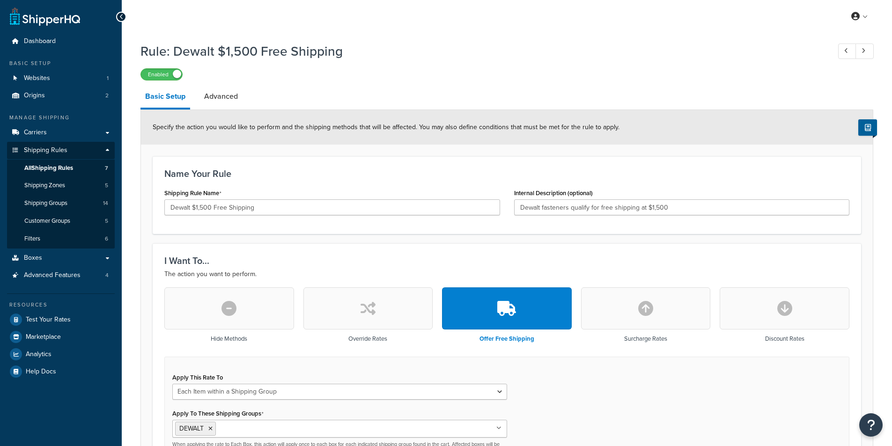
select select "ITEM"
click at [223, 95] on link "Advanced" at bounding box center [220, 96] width 43 height 22
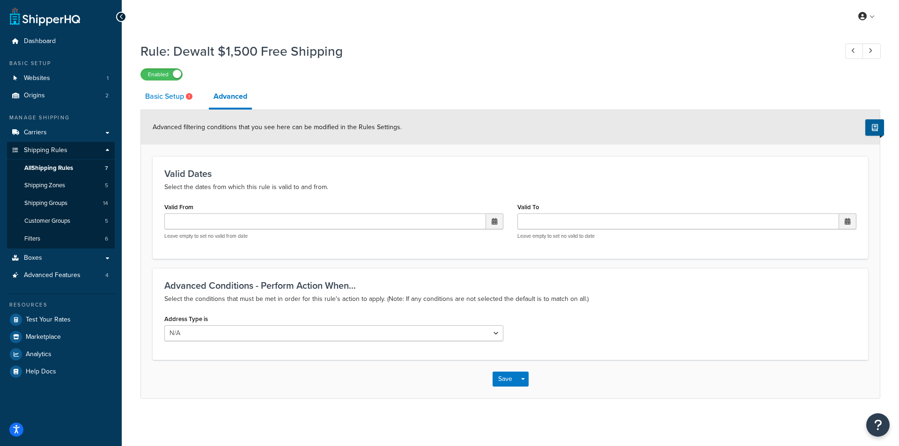
click at [174, 96] on link "Basic Setup" at bounding box center [169, 96] width 59 height 22
select select "ITEM"
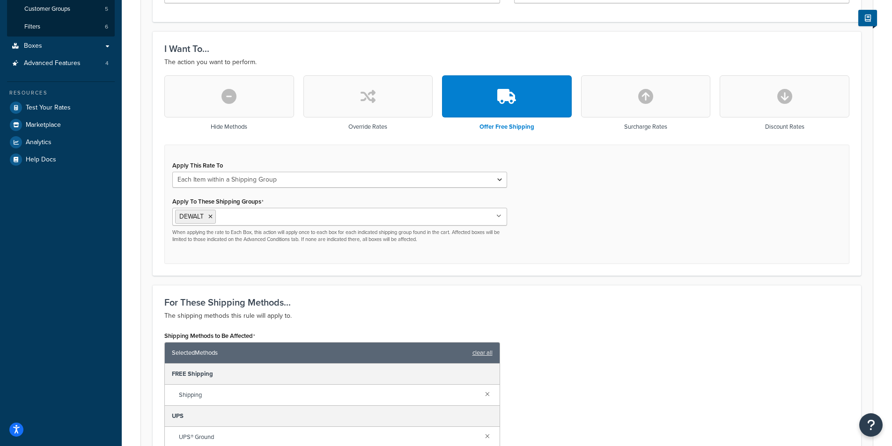
scroll to position [234, 0]
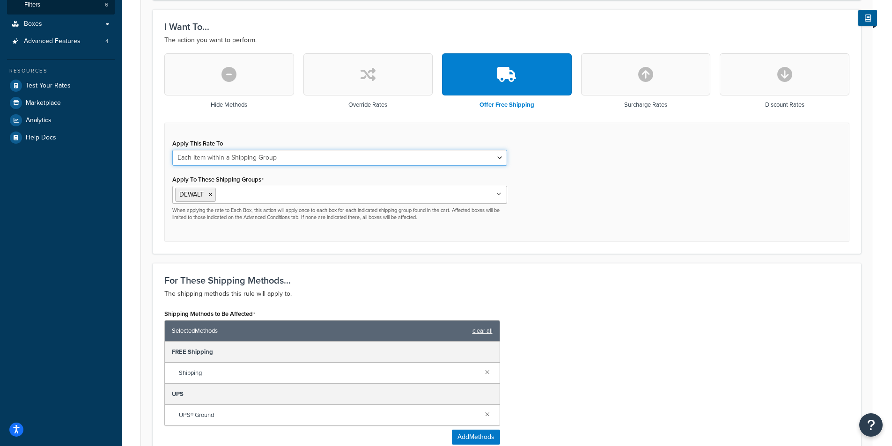
click at [487, 156] on select "Each Shipment in the Cart Each Origin in the Cart Each Shipping Group in the Ca…" at bounding box center [339, 158] width 335 height 16
click at [172, 150] on select "Each Shipment in the Cart Each Origin in the Cart Each Shipping Group in the Ca…" at bounding box center [339, 158] width 335 height 16
click at [495, 196] on ul "DEWALT" at bounding box center [339, 195] width 335 height 18
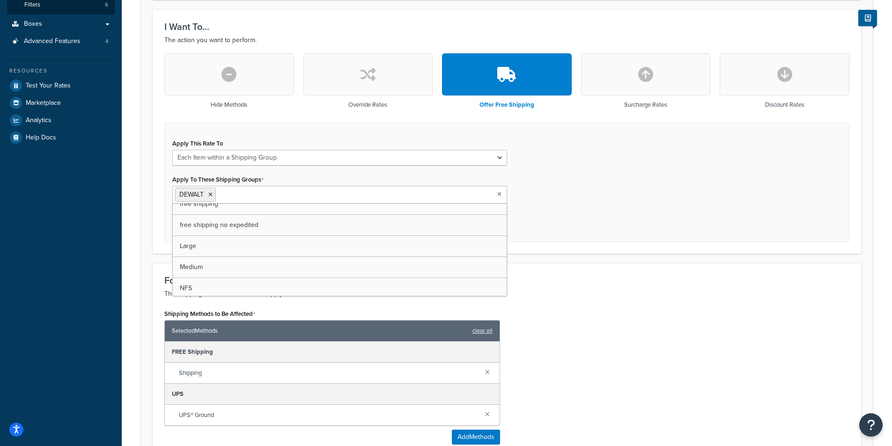
scroll to position [0, 0]
click at [611, 282] on h3 "For These Shipping Methods..." at bounding box center [506, 280] width 685 height 10
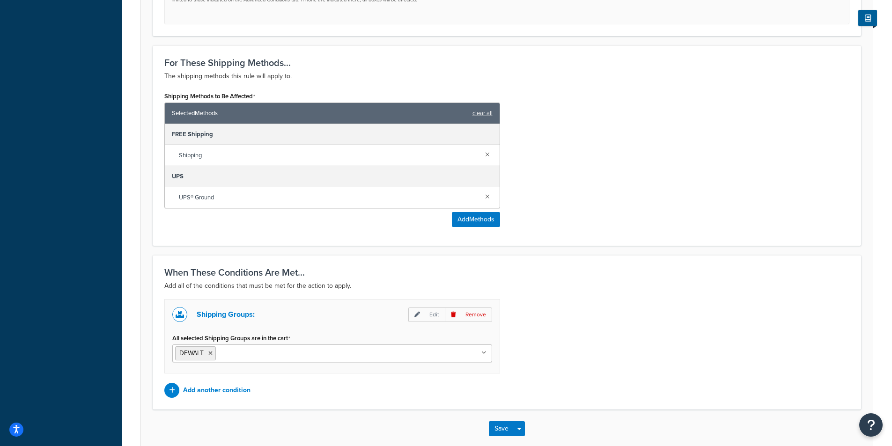
scroll to position [468, 0]
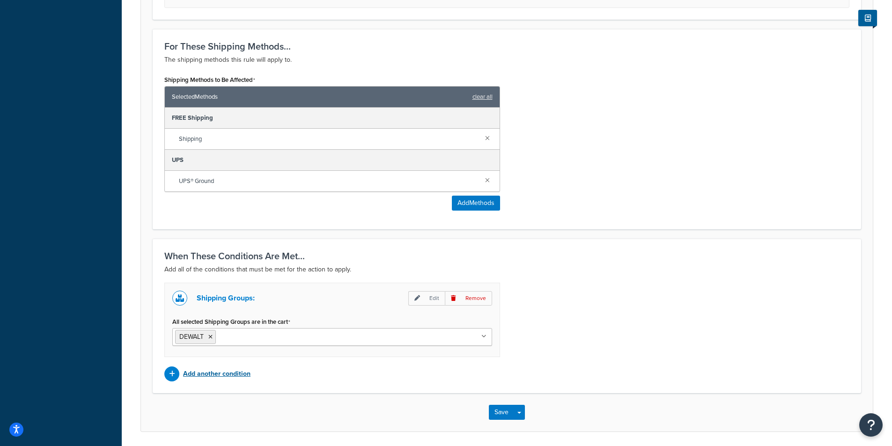
click at [170, 376] on icon at bounding box center [172, 374] width 6 height 7
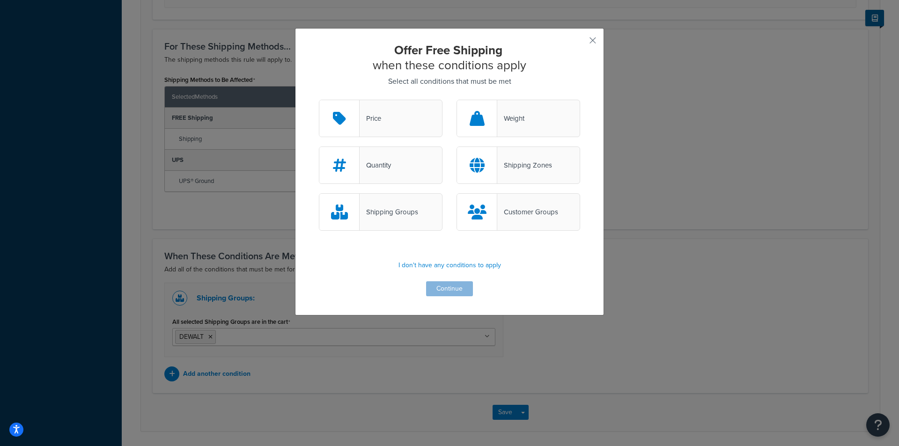
click at [378, 113] on div "Price" at bounding box center [381, 118] width 124 height 37
click at [0, 0] on input "Price" at bounding box center [0, 0] width 0 height 0
click at [452, 288] on button "Continue" at bounding box center [449, 288] width 47 height 15
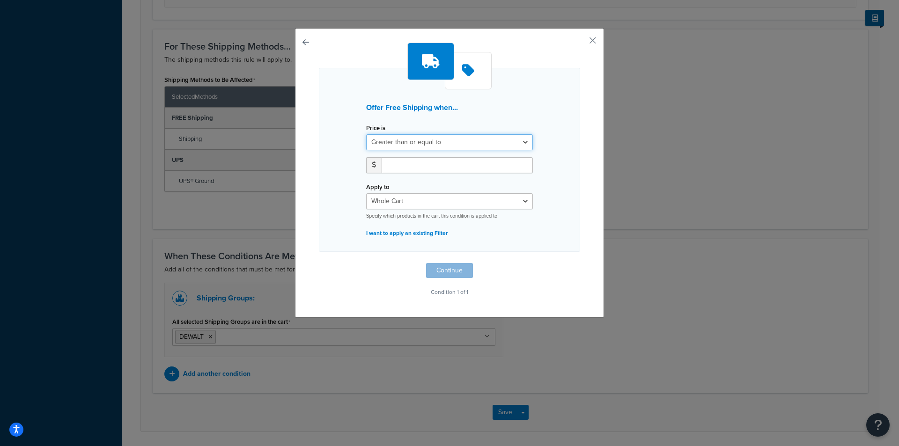
click at [523, 139] on select "Greater than or equal to Between or equal to Less than or equal to" at bounding box center [449, 142] width 167 height 16
click at [366, 134] on select "Greater than or equal to Between or equal to Less than or equal to" at bounding box center [449, 142] width 167 height 16
click at [468, 163] on input "number" at bounding box center [457, 165] width 151 height 16
click at [525, 165] on input "number" at bounding box center [457, 165] width 151 height 16
type input "1500.00"
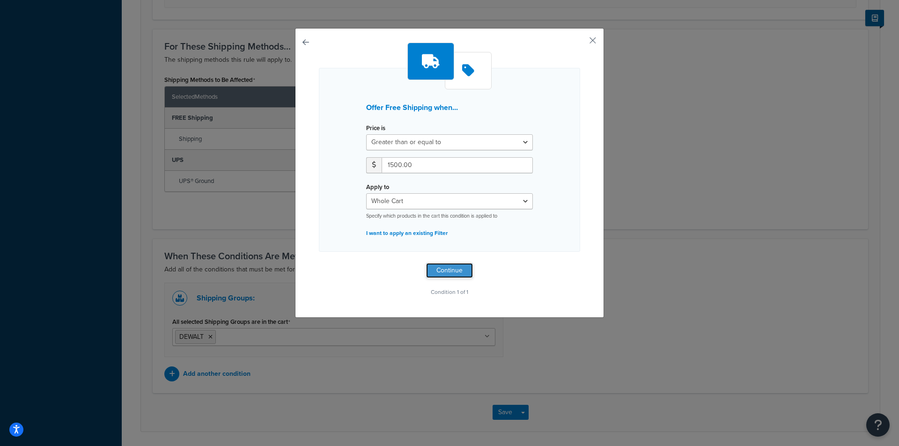
click at [445, 271] on button "Continue" at bounding box center [449, 270] width 47 height 15
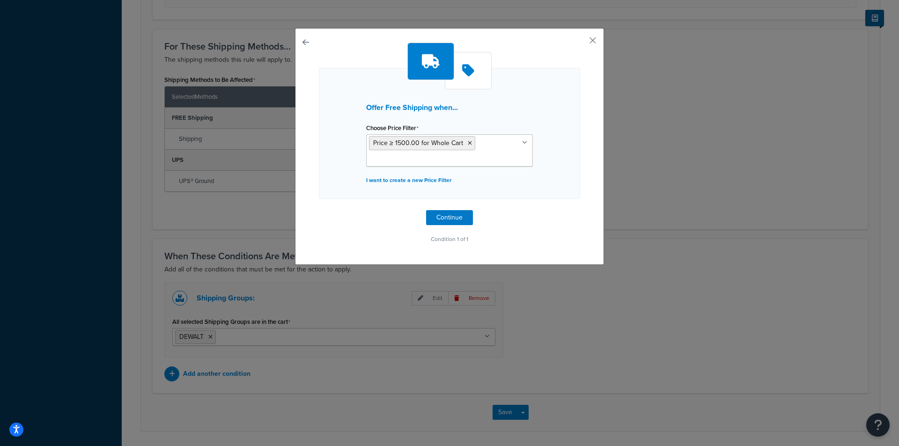
click at [319, 210] on button "button" at bounding box center [319, 210] width 0 height 0
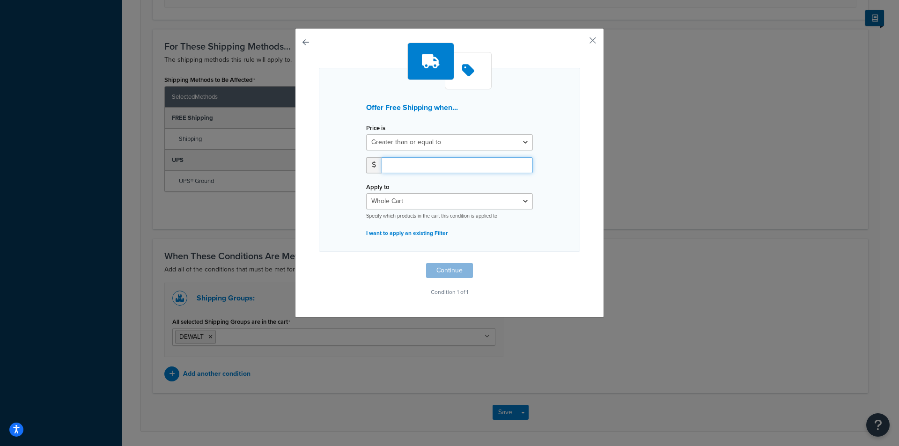
click at [420, 163] on input "number" at bounding box center [457, 165] width 151 height 16
type input "1500.00"
click at [521, 199] on select "Whole Cart Everything in Shipping Group Everything at Origin Each Item within S…" at bounding box center [449, 201] width 167 height 16
select select "SHIPPING_GROUP"
click at [366, 193] on select "Whole Cart Everything in Shipping Group Everything at Origin Each Item within S…" at bounding box center [449, 201] width 167 height 16
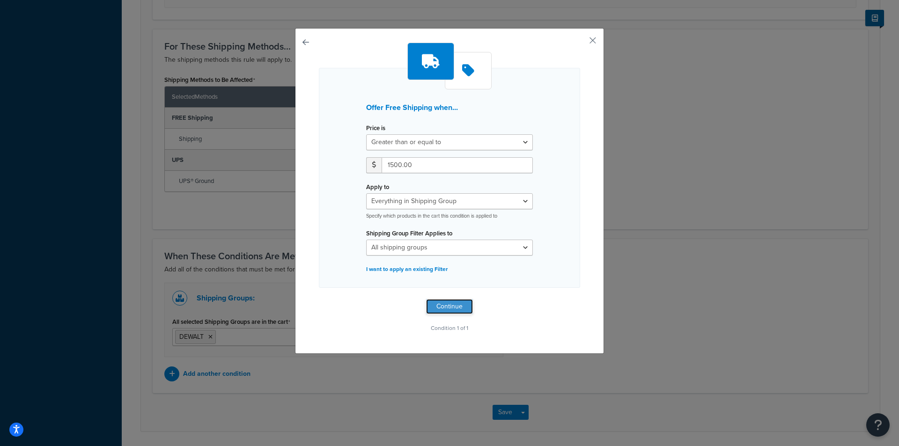
click at [452, 305] on button "Continue" at bounding box center [449, 306] width 47 height 15
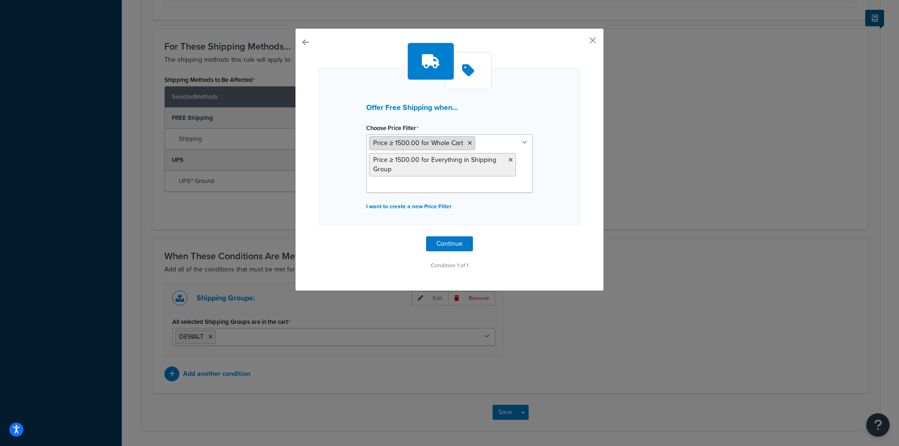
click at [468, 142] on icon at bounding box center [470, 143] width 4 height 6
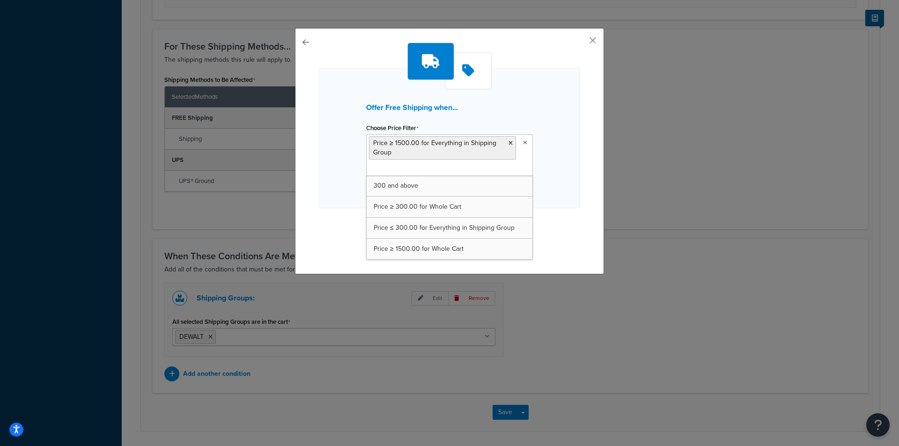
click at [571, 164] on div "Offer Free Shipping when... Choose Price Filter Price ≥ 1500.00 for Everything …" at bounding box center [449, 138] width 261 height 140
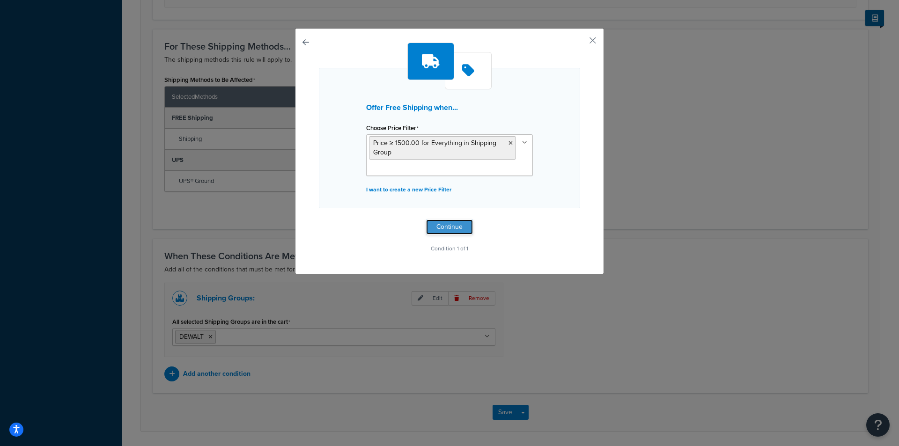
click at [450, 226] on button "Continue" at bounding box center [449, 227] width 47 height 15
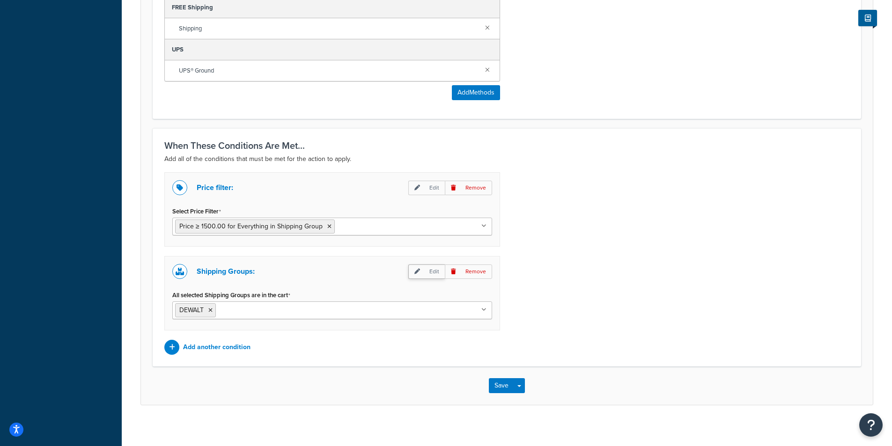
scroll to position [585, 0]
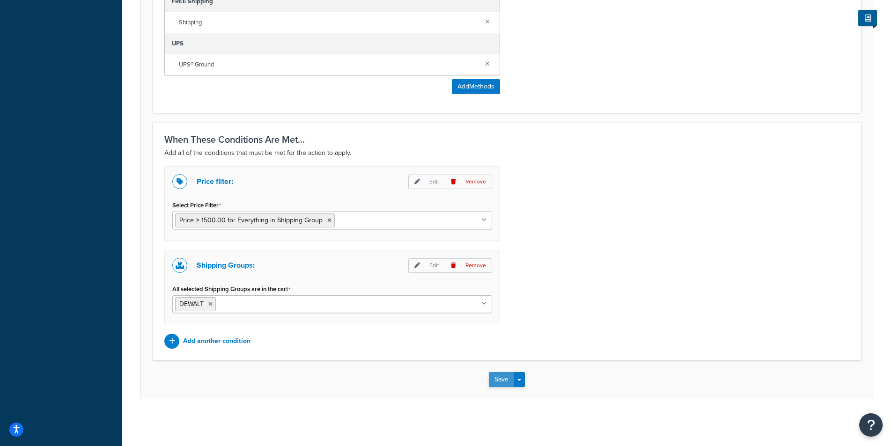
click at [497, 380] on button "Save" at bounding box center [501, 379] width 25 height 15
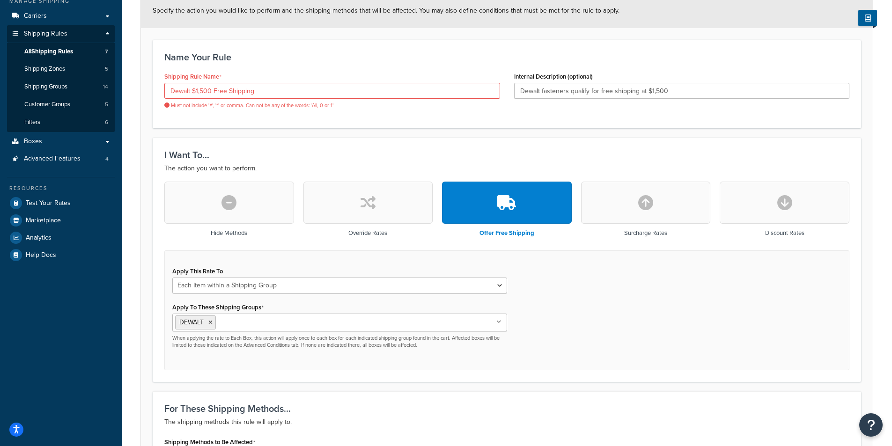
scroll to position [0, 0]
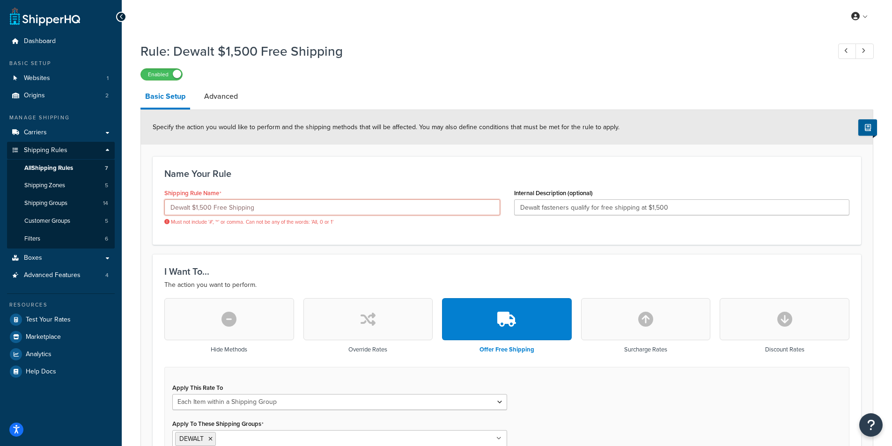
click at [262, 207] on input "Dewalt $1,500 Free Shipping" at bounding box center [332, 207] width 336 height 16
click at [196, 208] on input "Dewalt $1,500 Free Shipping" at bounding box center [332, 207] width 336 height 16
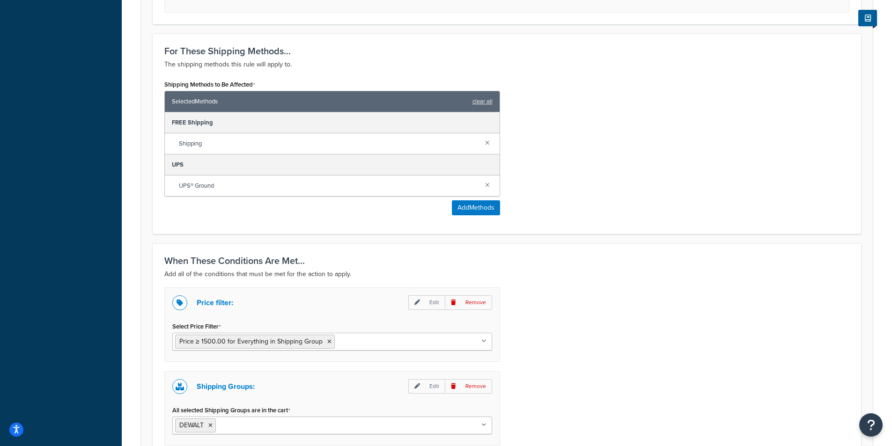
scroll to position [596, 0]
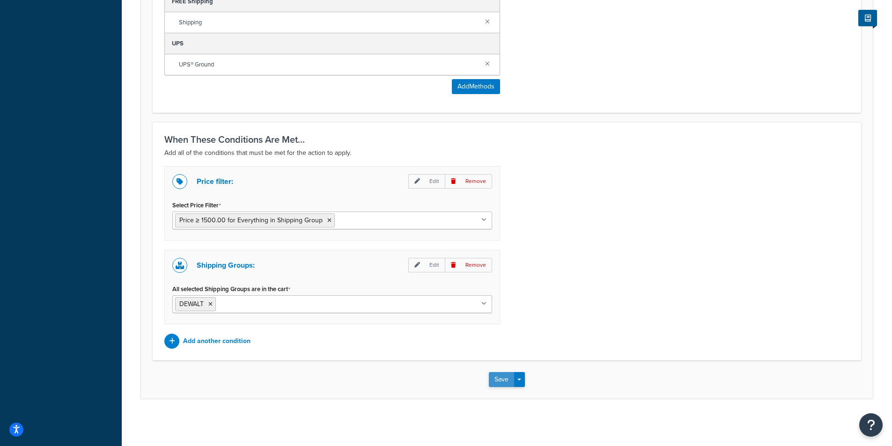
click at [498, 380] on button "Save" at bounding box center [501, 379] width 25 height 15
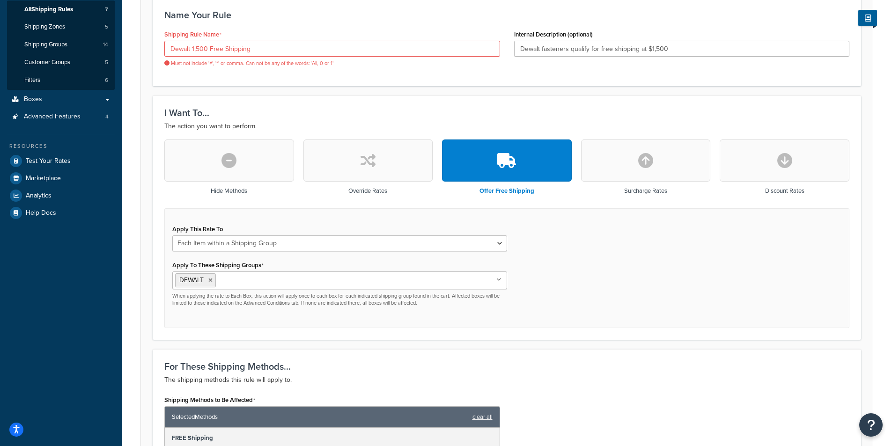
scroll to position [34, 0]
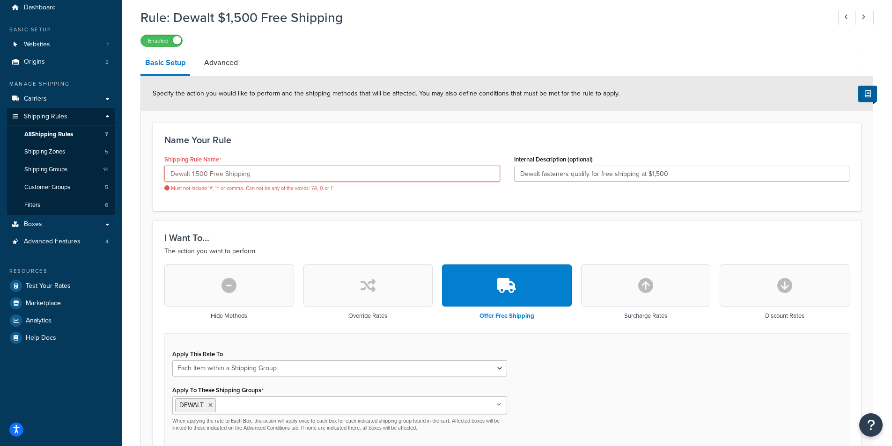
click at [195, 175] on input "Dewalt 1,500 Free Shipping" at bounding box center [332, 174] width 336 height 16
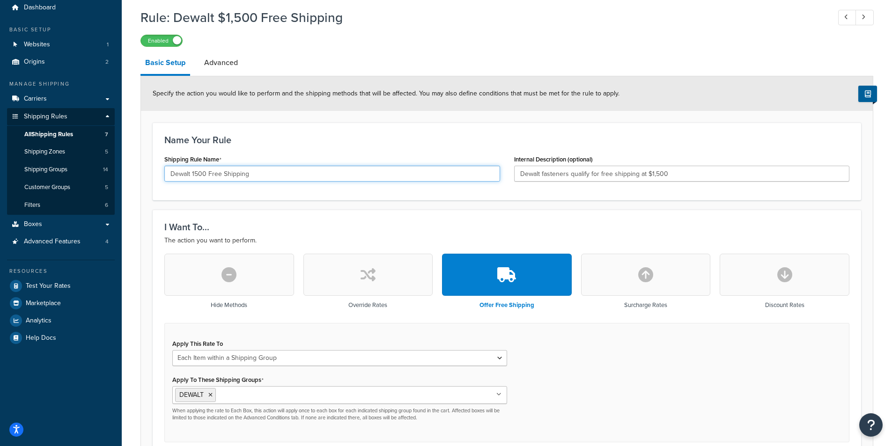
click at [204, 173] on input "Dewalt 1500 Free Shipping" at bounding box center [332, 174] width 336 height 16
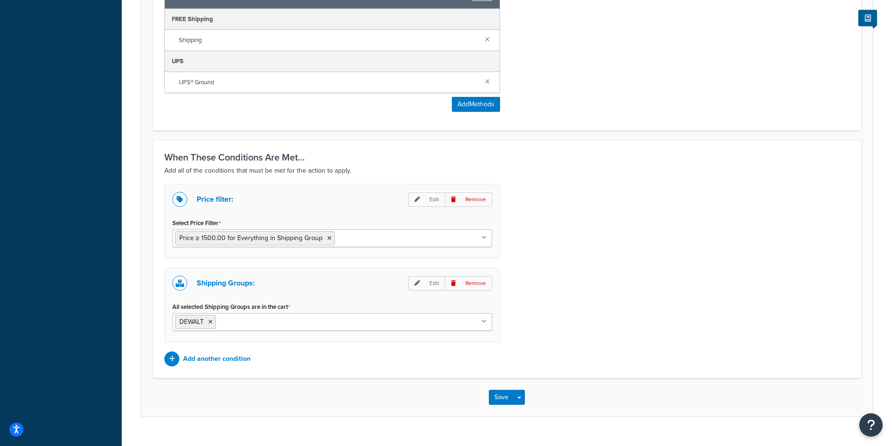
scroll to position [585, 0]
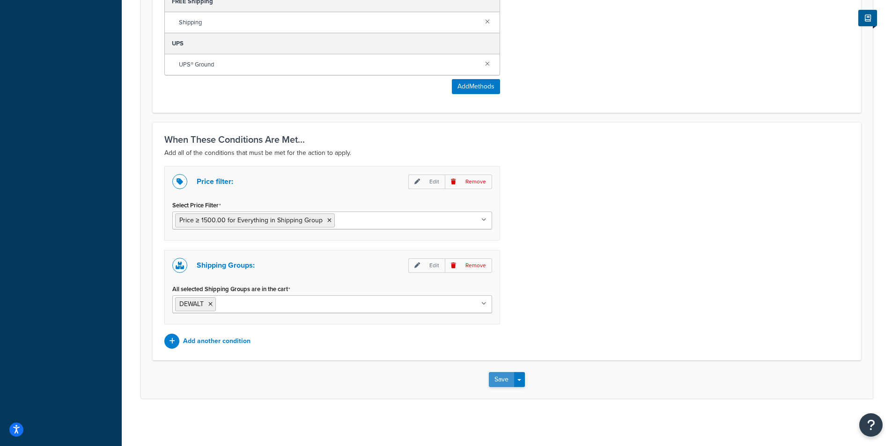
type input "Dewalt Free Shipping"
click at [500, 384] on button "Save" at bounding box center [501, 379] width 25 height 15
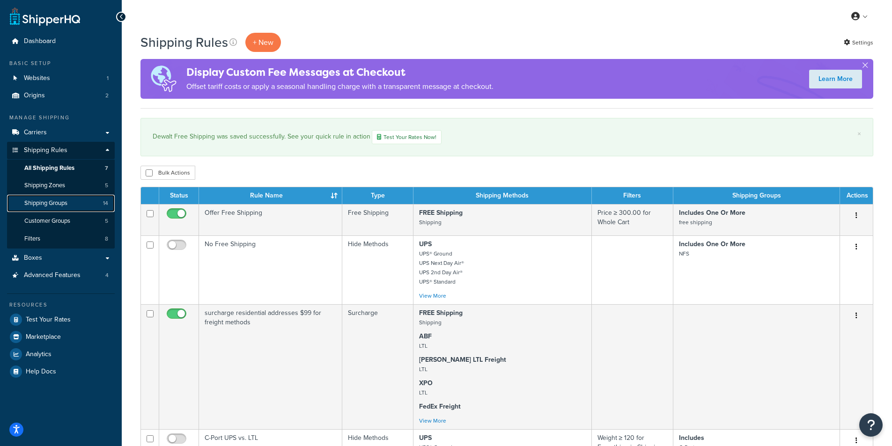
click at [52, 199] on span "Shipping Groups" at bounding box center [45, 203] width 43 height 8
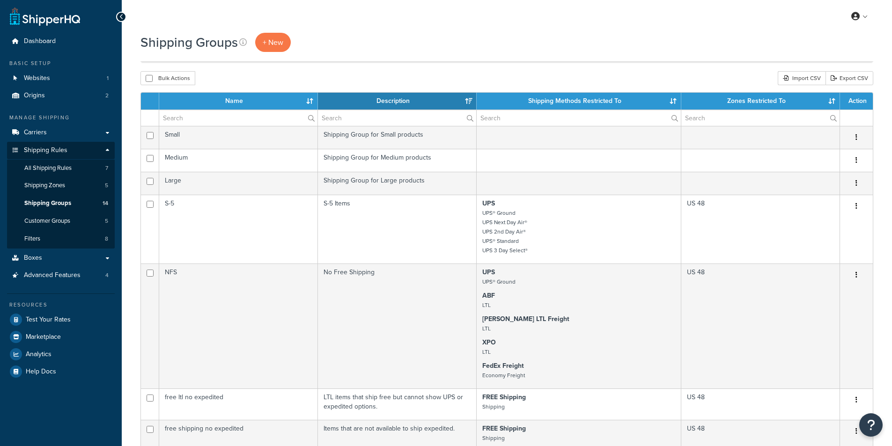
select select "15"
click at [76, 165] on link "All Shipping Rules 7" at bounding box center [61, 168] width 108 height 17
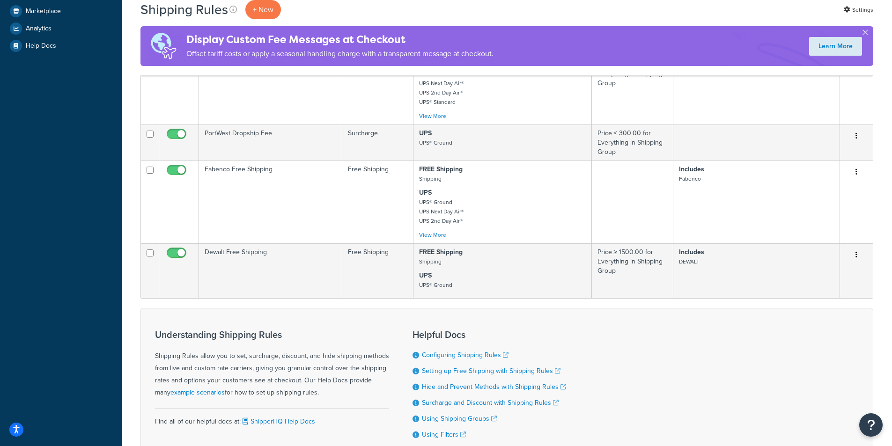
scroll to position [328, 0]
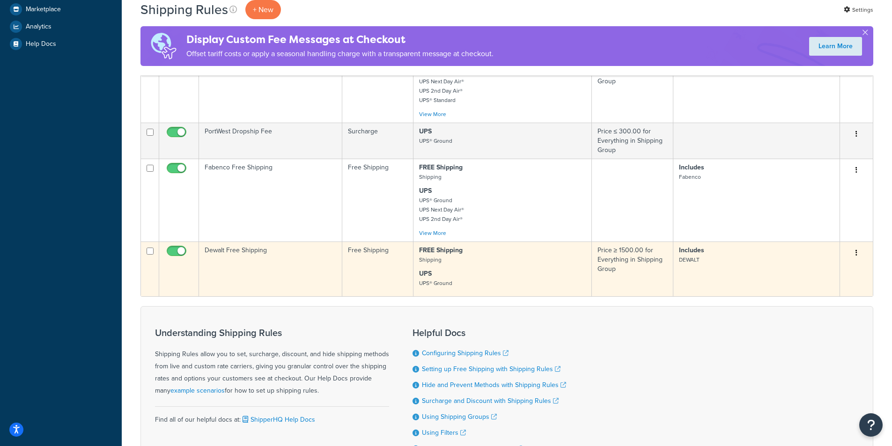
click at [250, 263] on td "Dewalt Free Shipping" at bounding box center [270, 269] width 143 height 55
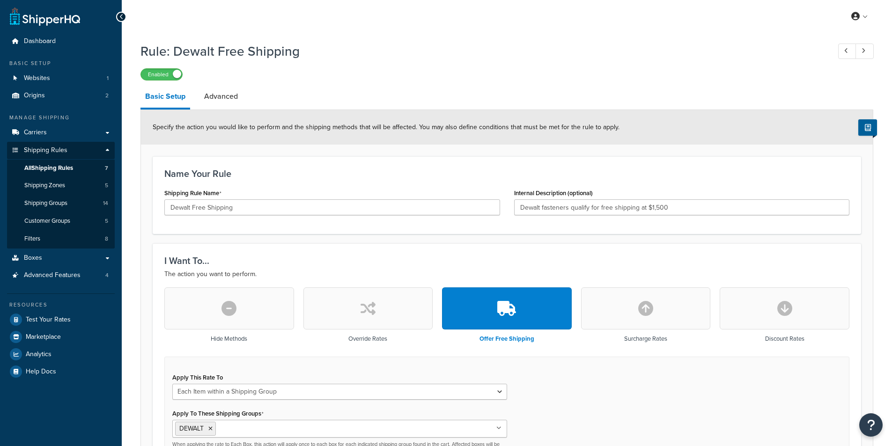
select select "ITEM"
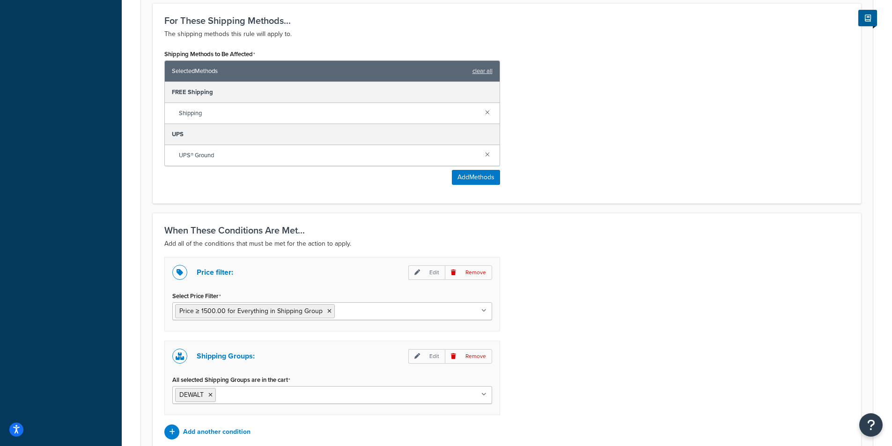
scroll to position [515, 0]
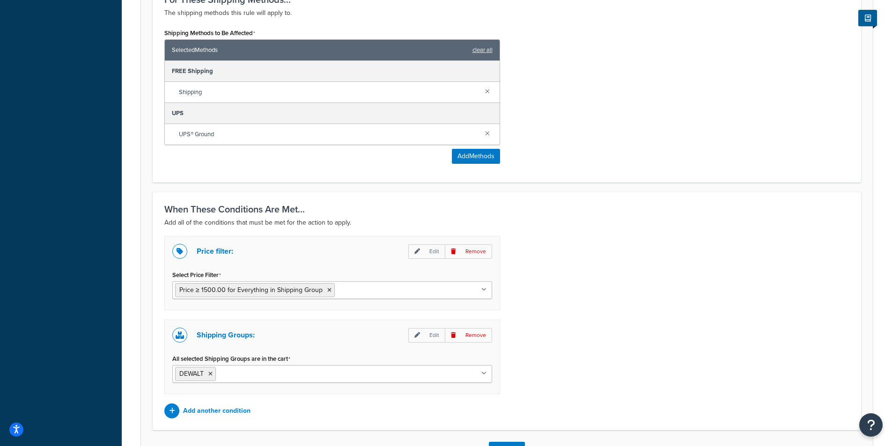
click at [485, 289] on icon at bounding box center [483, 290] width 5 height 6
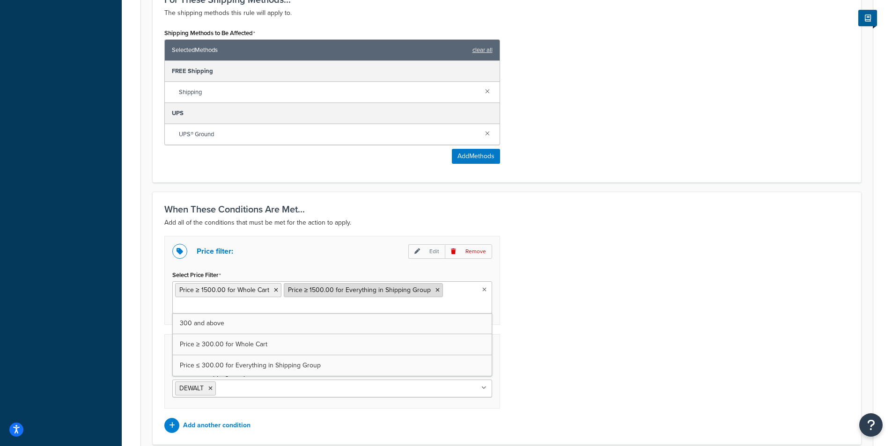
click at [435, 291] on icon at bounding box center [437, 290] width 4 height 6
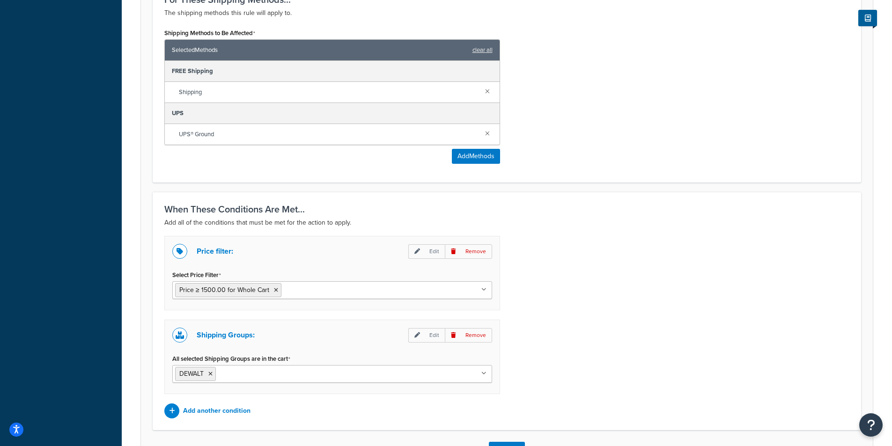
click at [547, 310] on div "Price filter: Edit Remove Select Price Filter Price ≥ 1500.00 for Whole Cart 30…" at bounding box center [506, 327] width 699 height 183
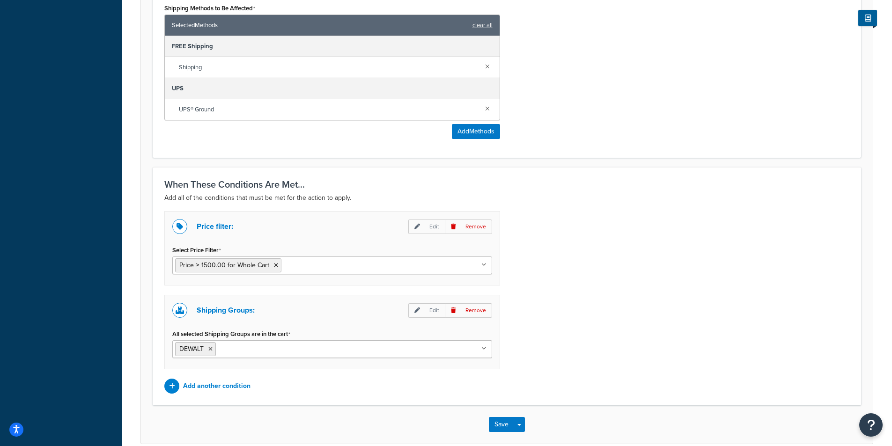
scroll to position [585, 0]
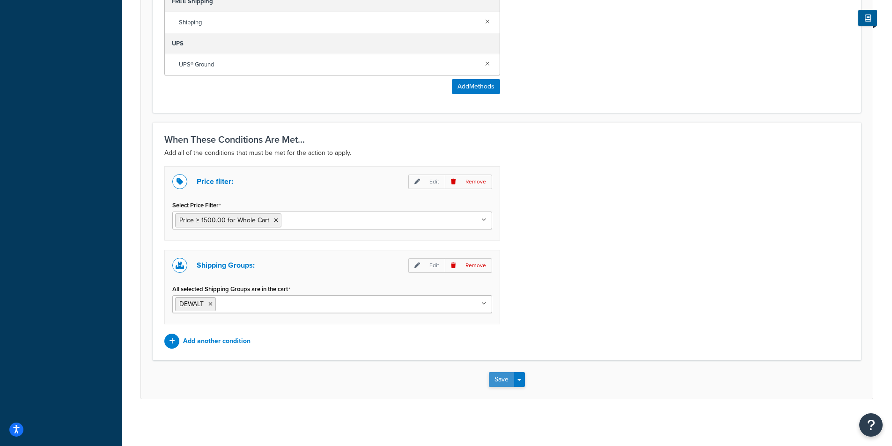
click at [502, 378] on button "Save" at bounding box center [501, 379] width 25 height 15
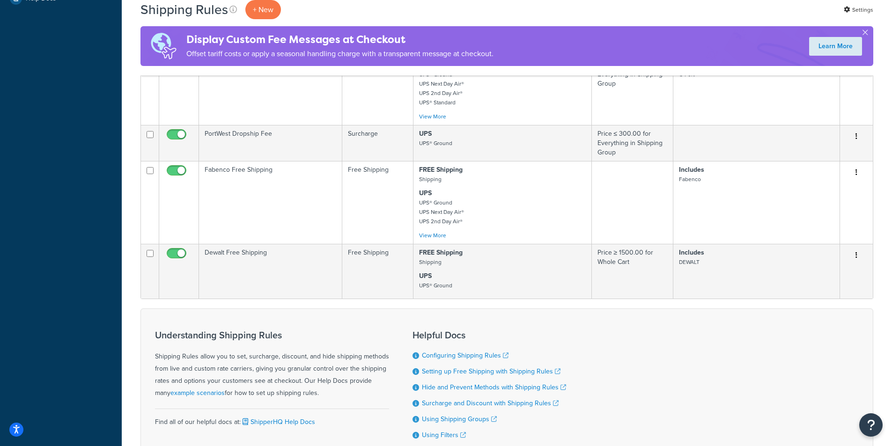
scroll to position [375, 0]
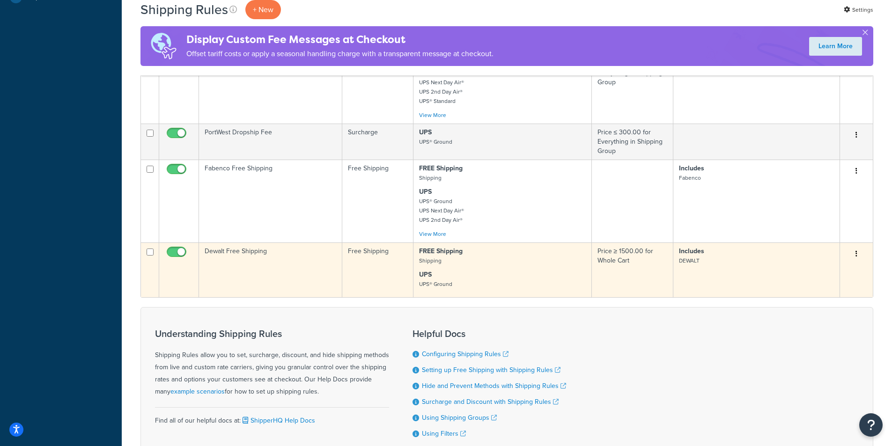
click at [277, 266] on td "Dewalt Free Shipping" at bounding box center [270, 270] width 143 height 55
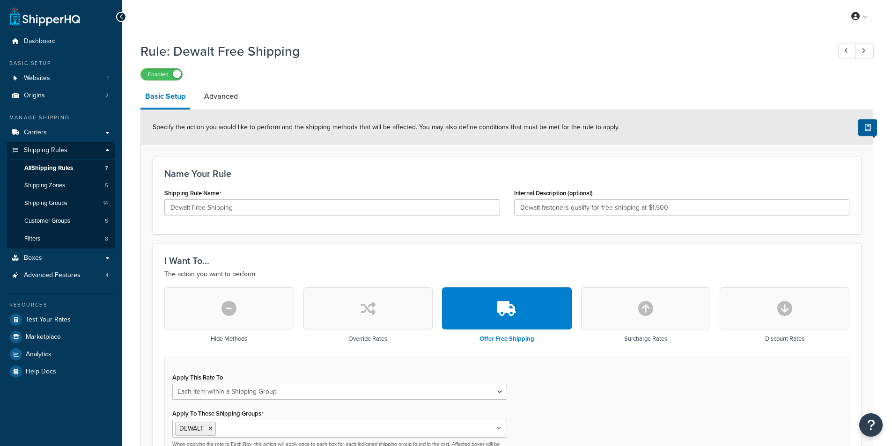
select select "ITEM"
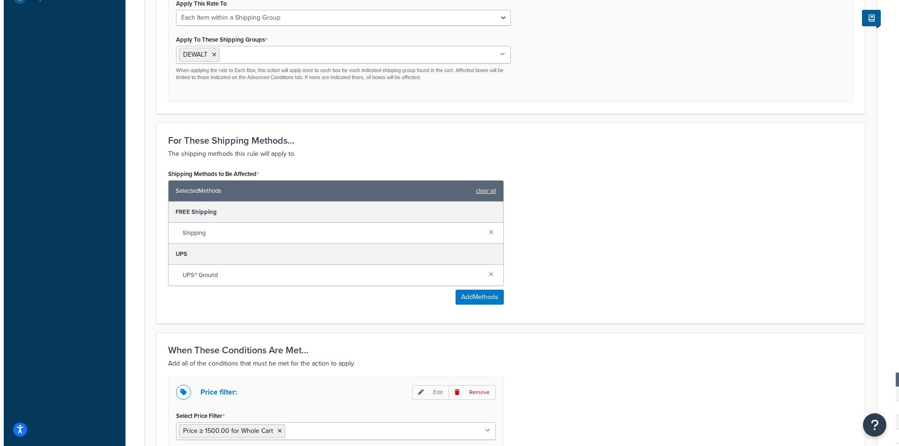
scroll to position [375, 0]
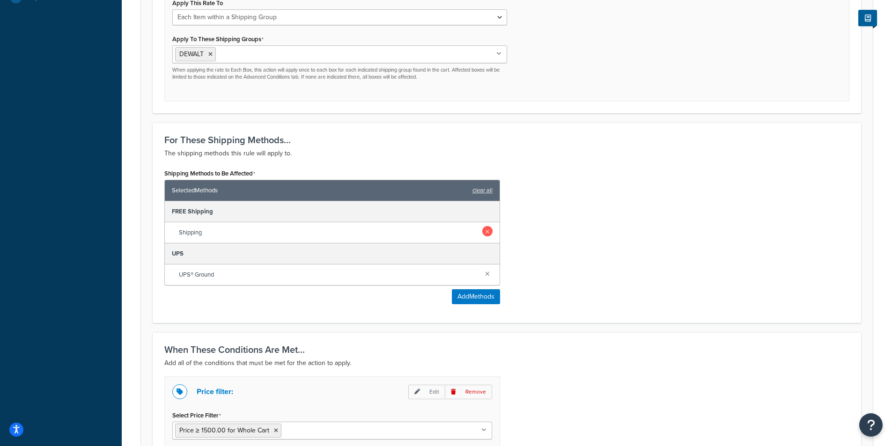
click at [486, 232] on link at bounding box center [487, 231] width 10 height 10
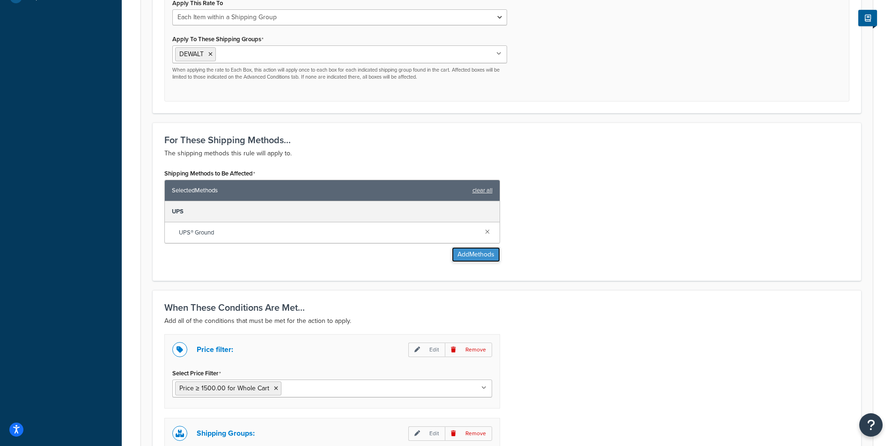
click at [481, 254] on button "Add Methods" at bounding box center [476, 254] width 48 height 15
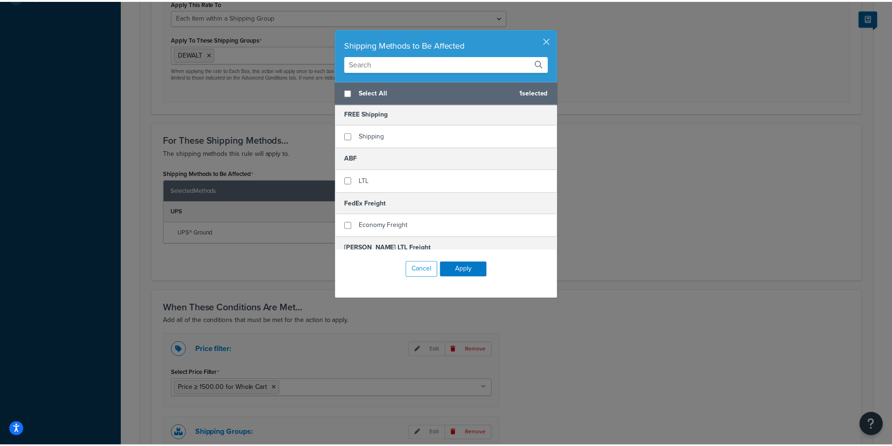
scroll to position [0, 0]
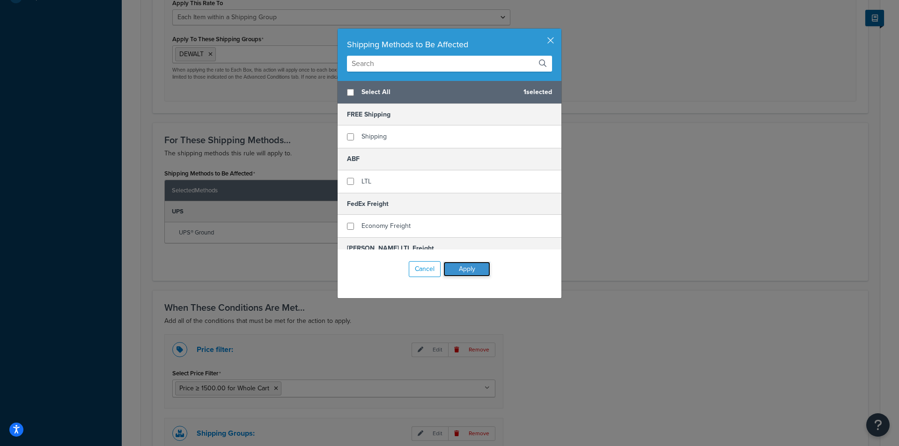
click at [464, 269] on button "Apply" at bounding box center [466, 269] width 47 height 15
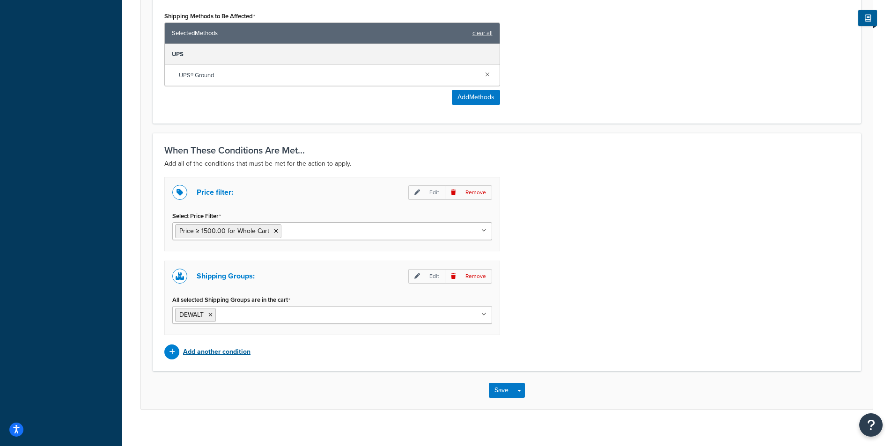
scroll to position [543, 0]
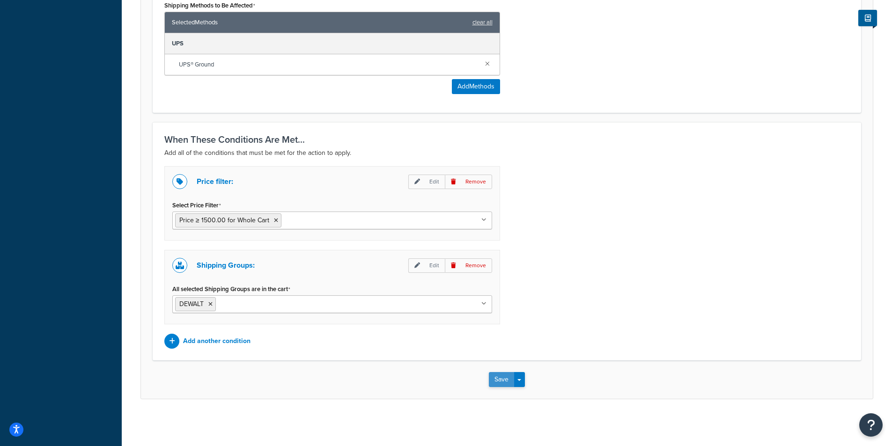
click at [500, 382] on button "Save" at bounding box center [501, 379] width 25 height 15
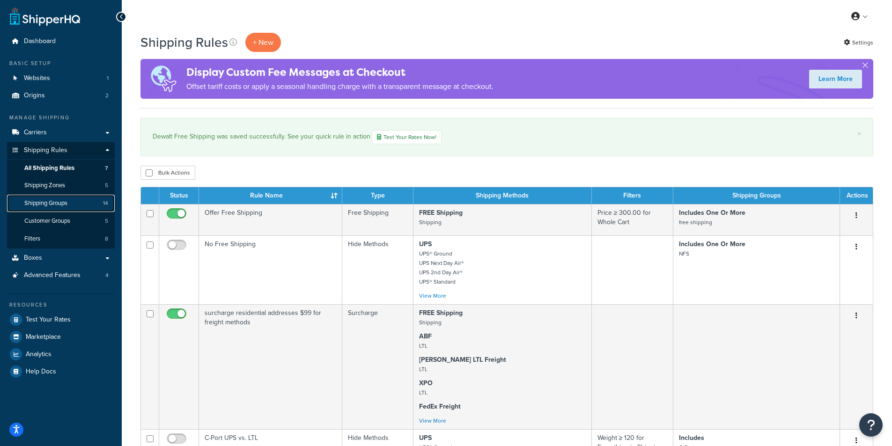
click at [67, 204] on span "Shipping Groups" at bounding box center [45, 203] width 43 height 8
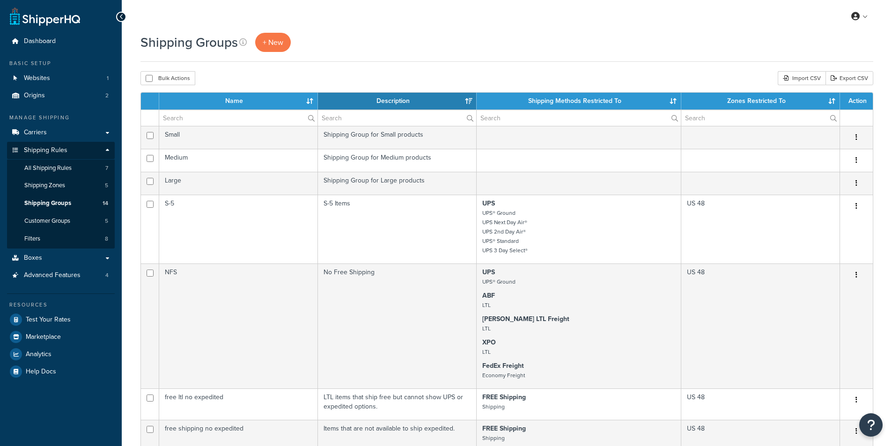
select select "15"
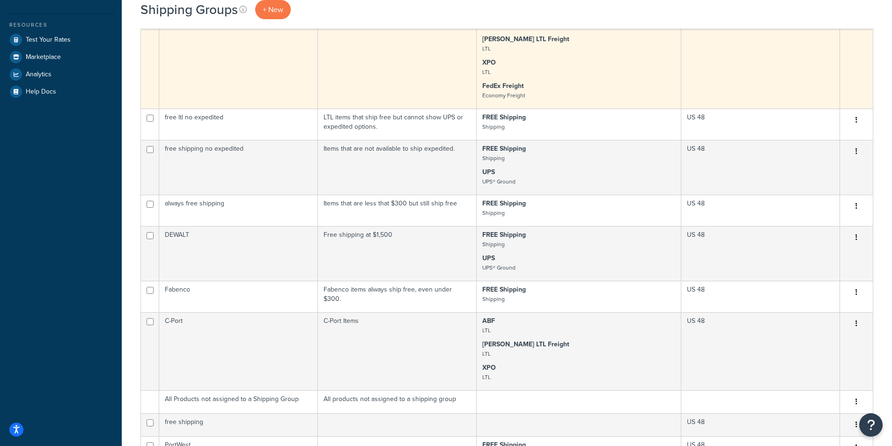
scroll to position [281, 0]
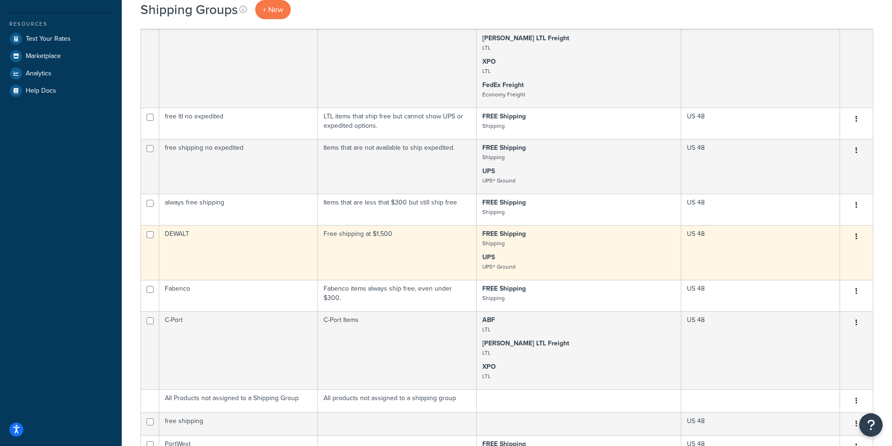
click at [258, 249] on td "DEWALT" at bounding box center [238, 252] width 159 height 55
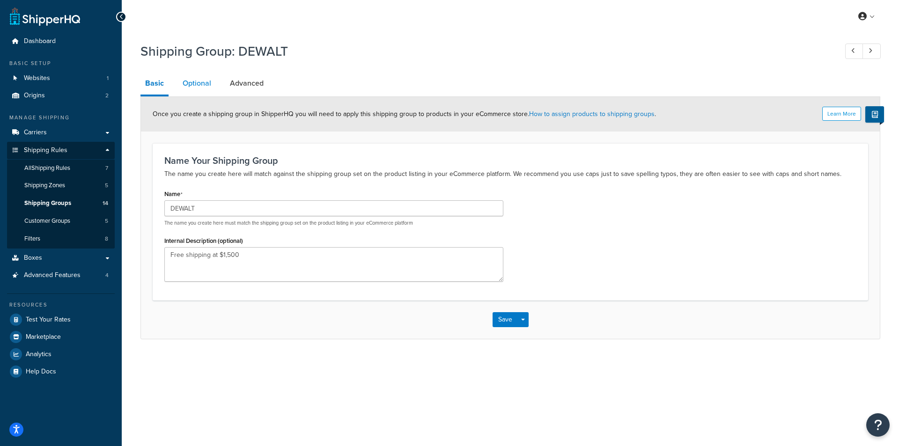
click at [198, 80] on link "Optional" at bounding box center [197, 83] width 38 height 22
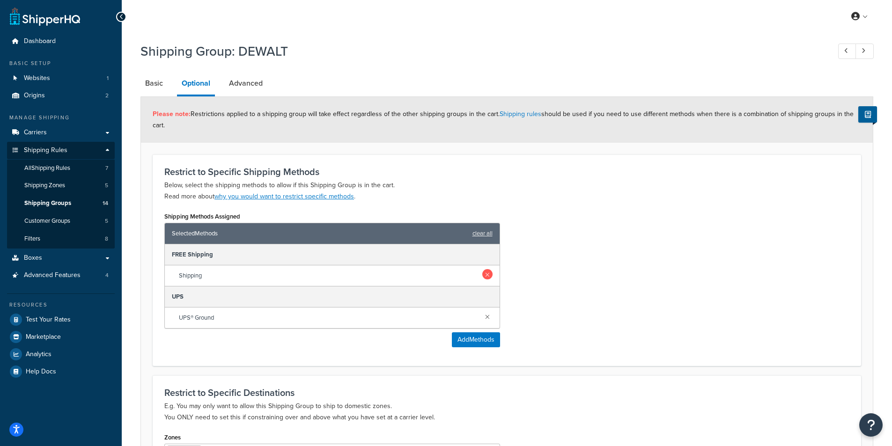
click at [487, 273] on link at bounding box center [487, 274] width 10 height 10
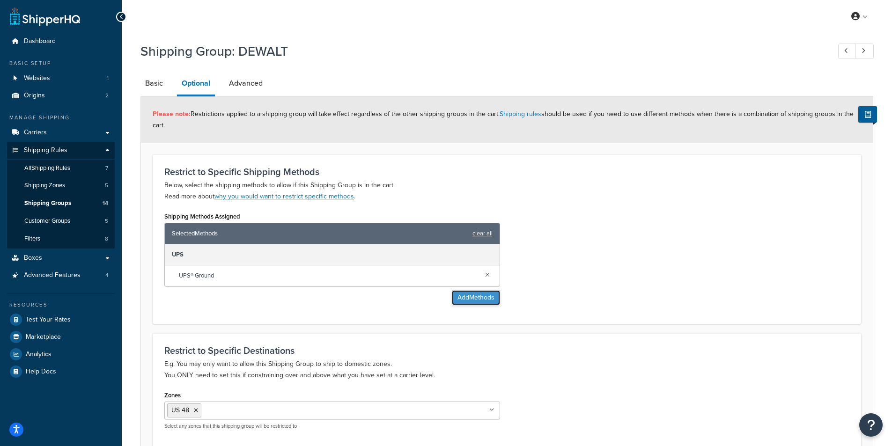
click at [476, 298] on button "Add Methods" at bounding box center [476, 297] width 48 height 15
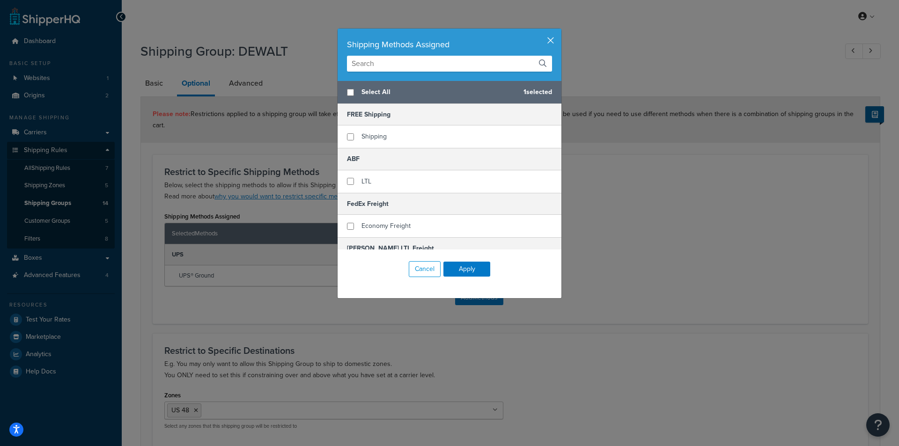
click at [559, 31] on button "button" at bounding box center [560, 30] width 2 height 2
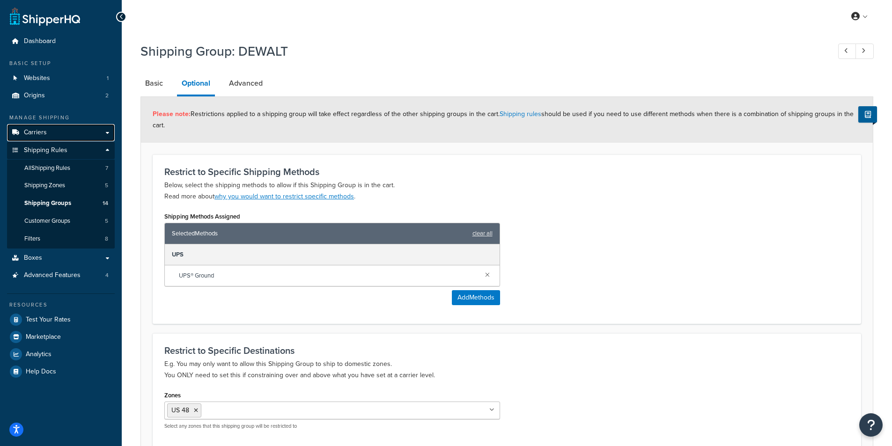
click at [40, 134] on span "Carriers" at bounding box center [35, 133] width 23 height 8
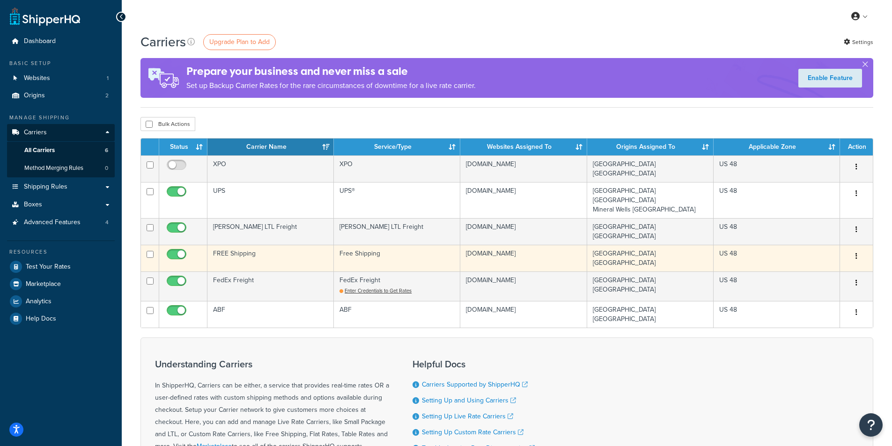
click at [285, 245] on td "FREE Shipping" at bounding box center [270, 258] width 126 height 27
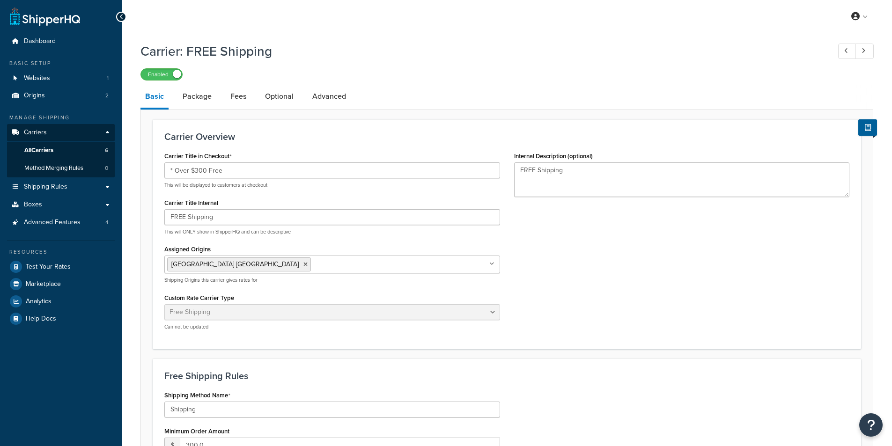
select select "free"
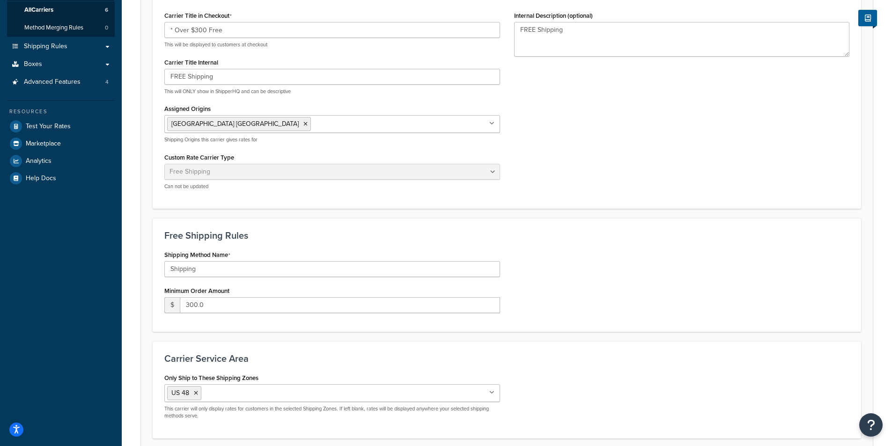
scroll to position [187, 0]
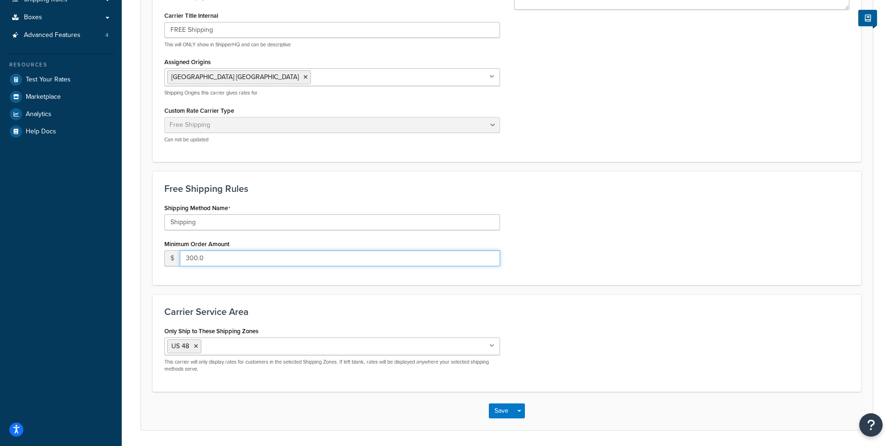
click at [239, 258] on input "300.0" at bounding box center [340, 258] width 320 height 16
click at [573, 188] on h3 "Free Shipping Rules" at bounding box center [506, 189] width 685 height 10
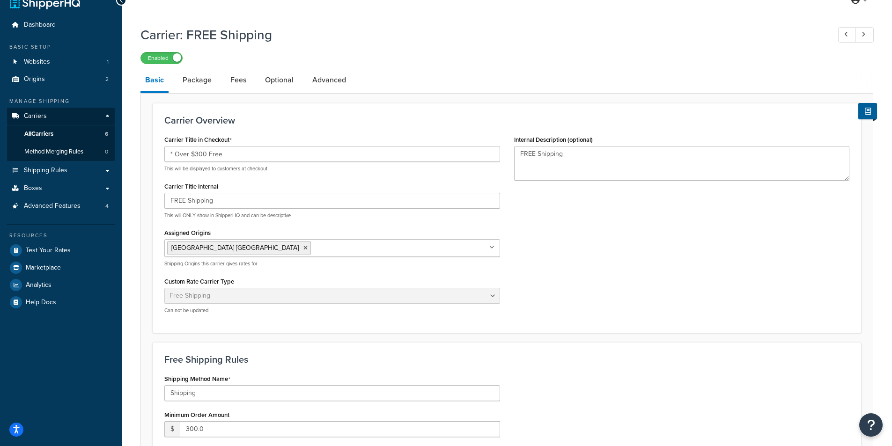
scroll to position [0, 0]
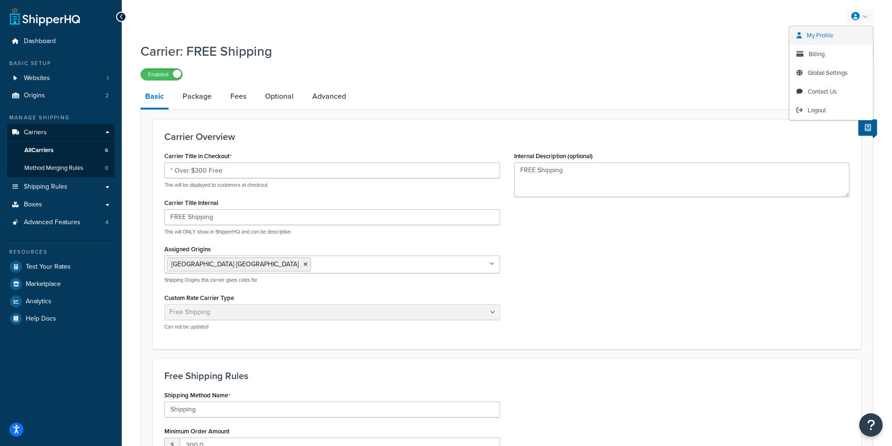
click at [818, 31] on span "My Profile" at bounding box center [820, 35] width 26 height 9
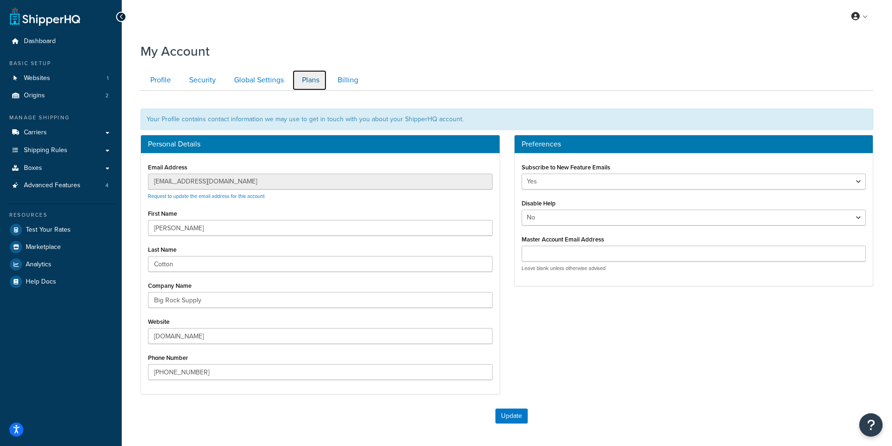
click at [309, 75] on link "Plans" at bounding box center [309, 80] width 35 height 21
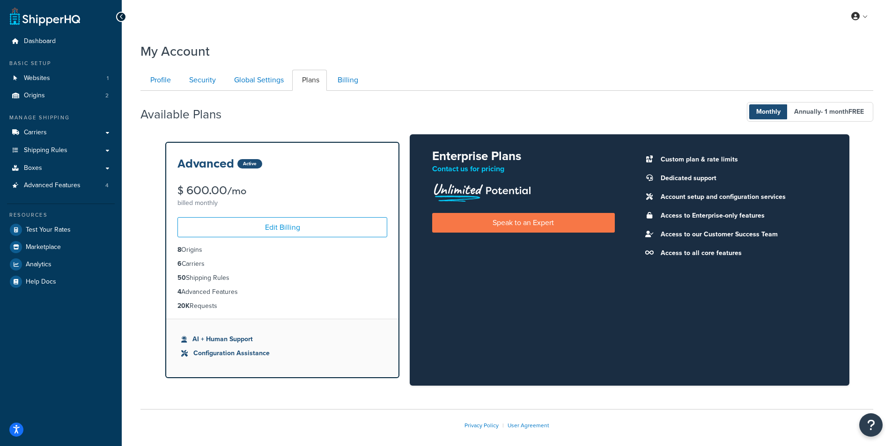
scroll to position [42, 0]
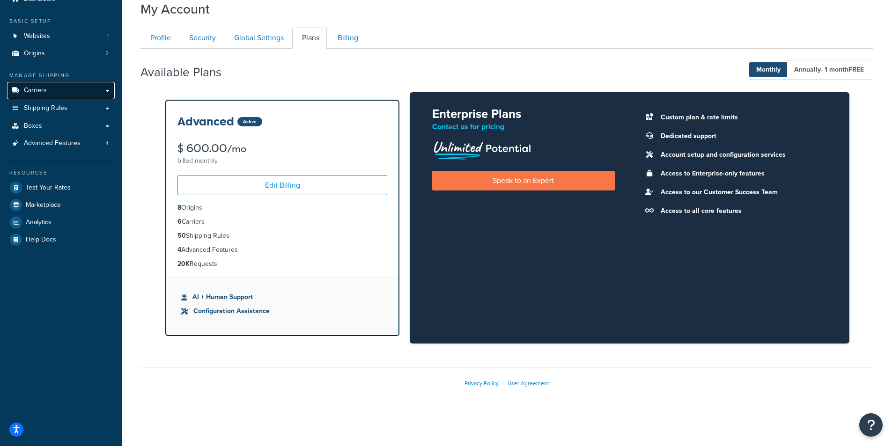
click at [37, 91] on span "Carriers" at bounding box center [35, 91] width 23 height 8
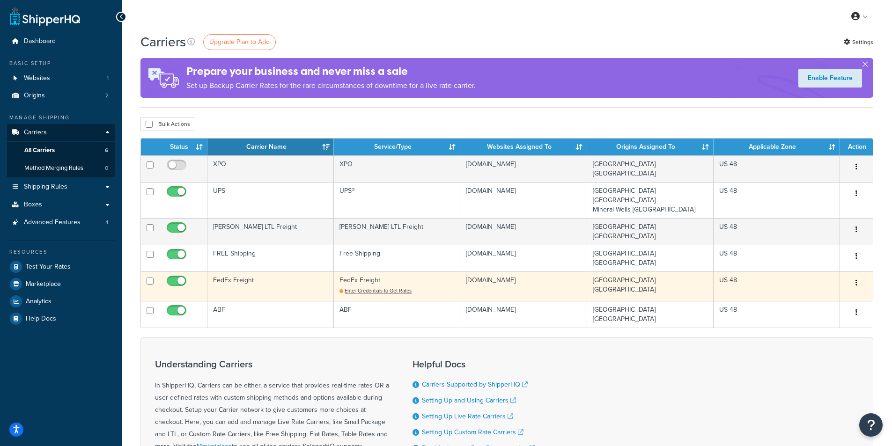
click at [857, 276] on button "button" at bounding box center [856, 283] width 13 height 15
click at [822, 298] on link "Delete" at bounding box center [818, 300] width 74 height 19
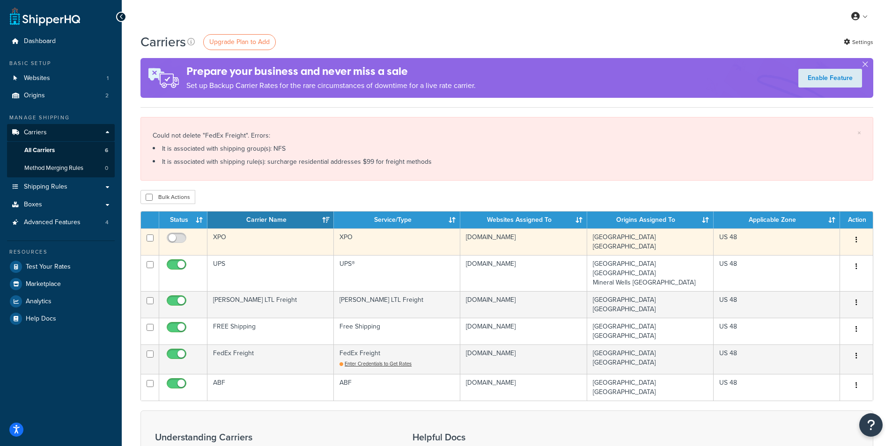
click at [858, 240] on button "button" at bounding box center [856, 240] width 13 height 15
click at [809, 277] on link "Delete" at bounding box center [818, 277] width 74 height 19
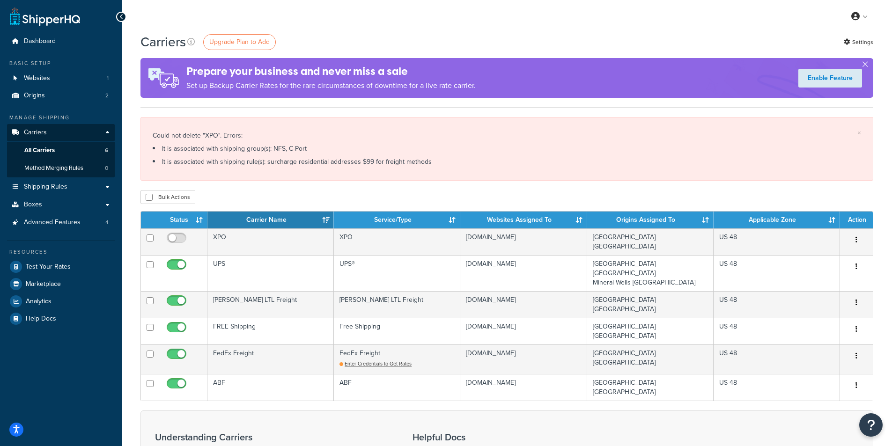
drag, startPoint x: 854, startPoint y: 335, endPoint x: 662, endPoint y: 164, distance: 256.3
click at [662, 164] on li "It is associated with shipping rule(s): surcharge residential addresses $99 for…" at bounding box center [507, 161] width 708 height 13
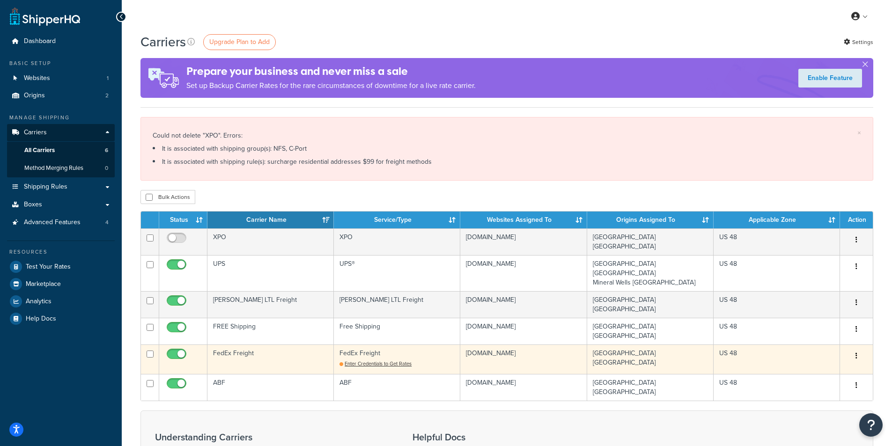
click at [860, 349] on button "button" at bounding box center [856, 356] width 13 height 15
click at [812, 372] on link "Delete" at bounding box center [818, 373] width 74 height 19
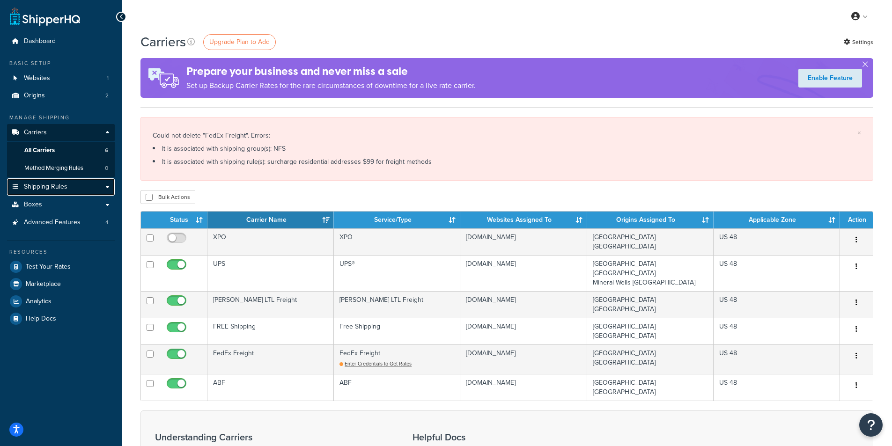
click at [48, 188] on span "Shipping Rules" at bounding box center [46, 187] width 44 height 8
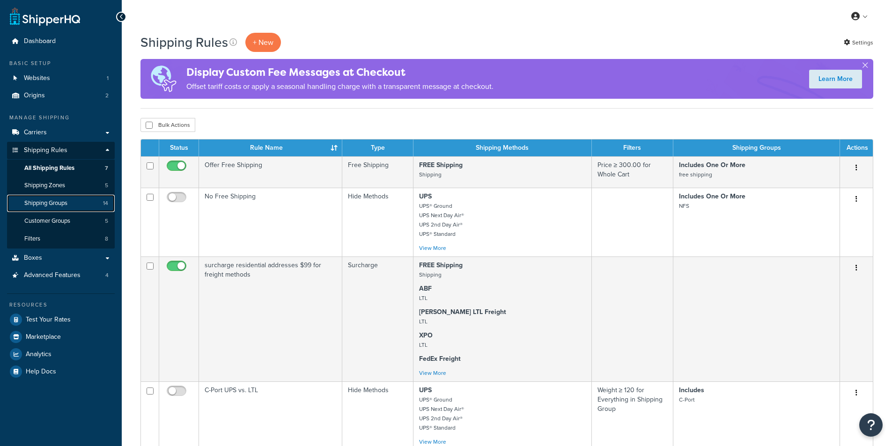
click at [58, 205] on span "Shipping Groups" at bounding box center [45, 203] width 43 height 8
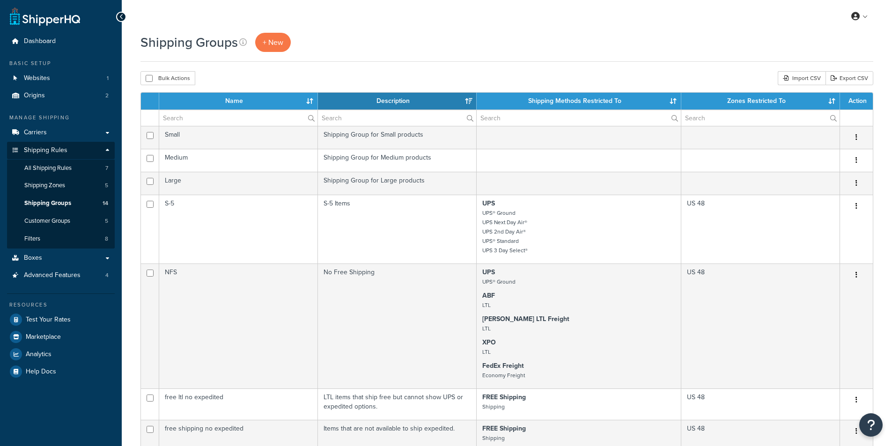
select select "15"
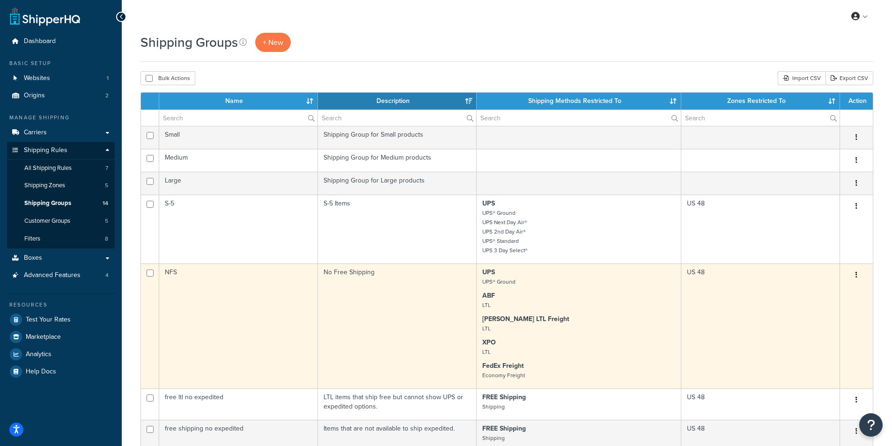
click at [253, 303] on td "NFS" at bounding box center [238, 326] width 159 height 125
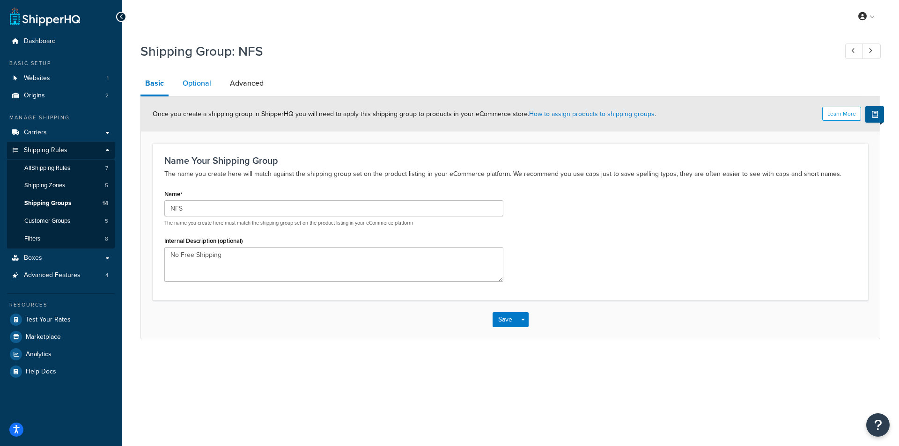
click at [199, 82] on link "Optional" at bounding box center [197, 83] width 38 height 22
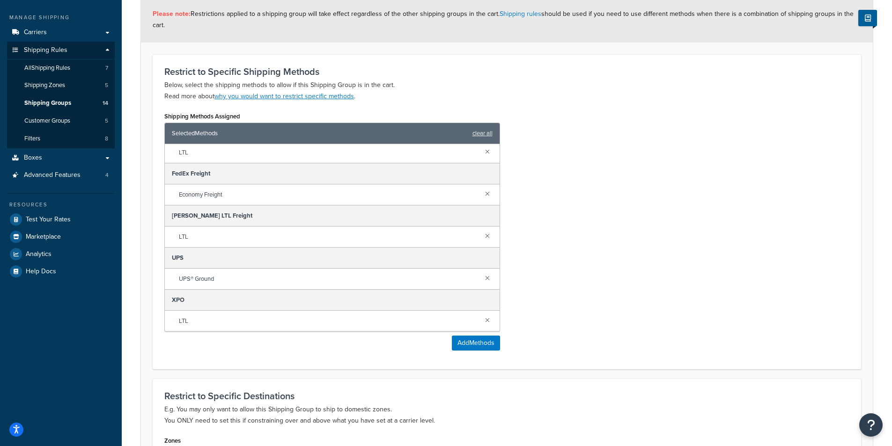
scroll to position [140, 0]
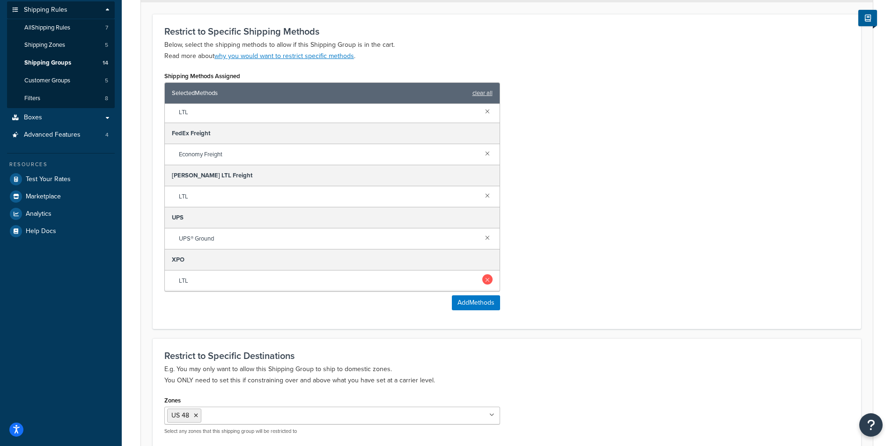
click at [482, 279] on link at bounding box center [487, 279] width 10 height 10
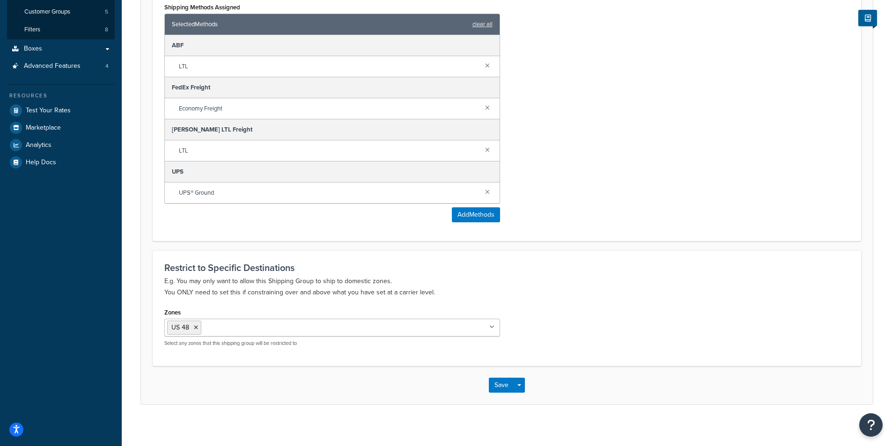
scroll to position [215, 0]
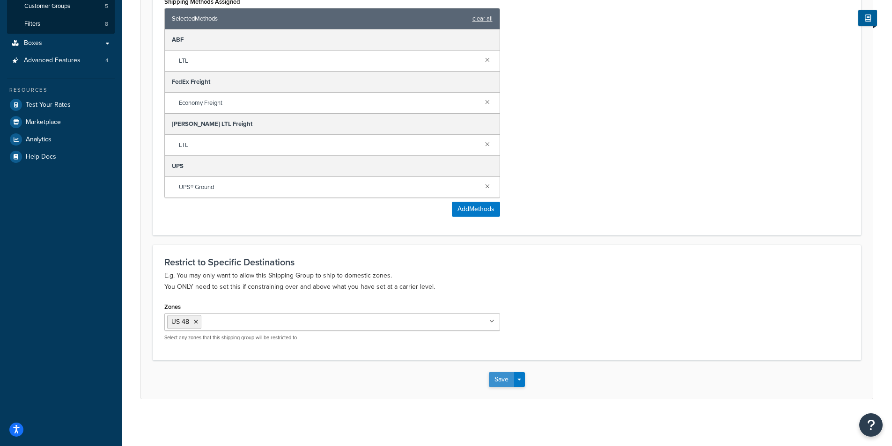
click at [500, 377] on button "Save" at bounding box center [501, 379] width 25 height 15
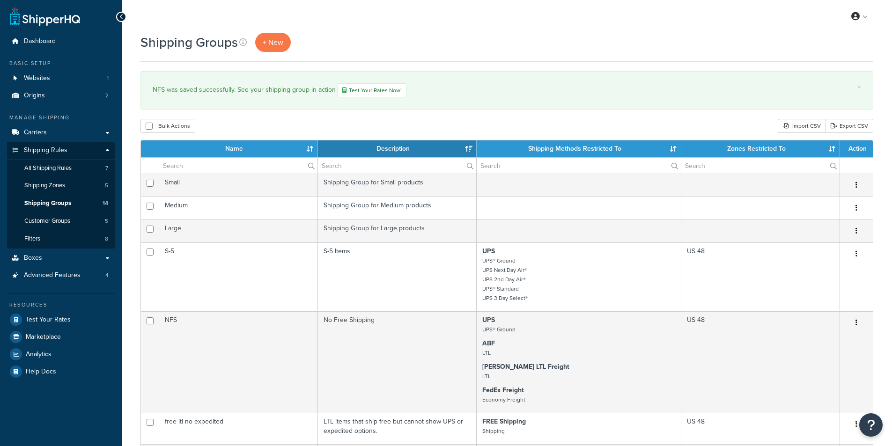
select select "15"
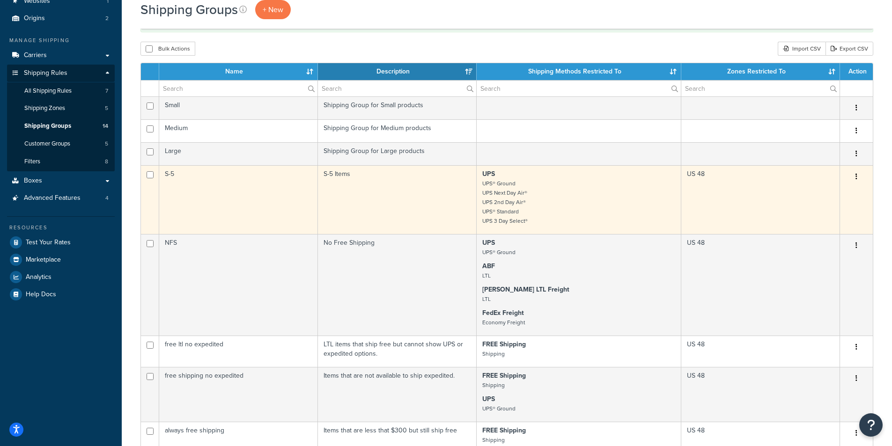
scroll to position [94, 0]
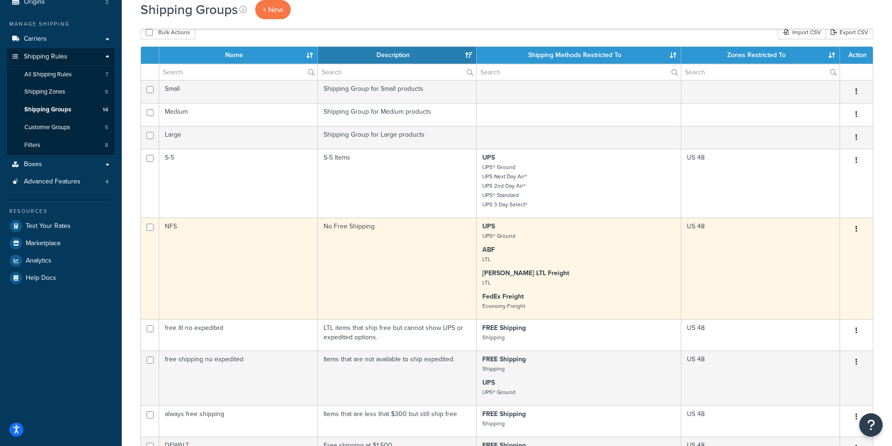
click at [258, 261] on td "NFS" at bounding box center [238, 269] width 159 height 102
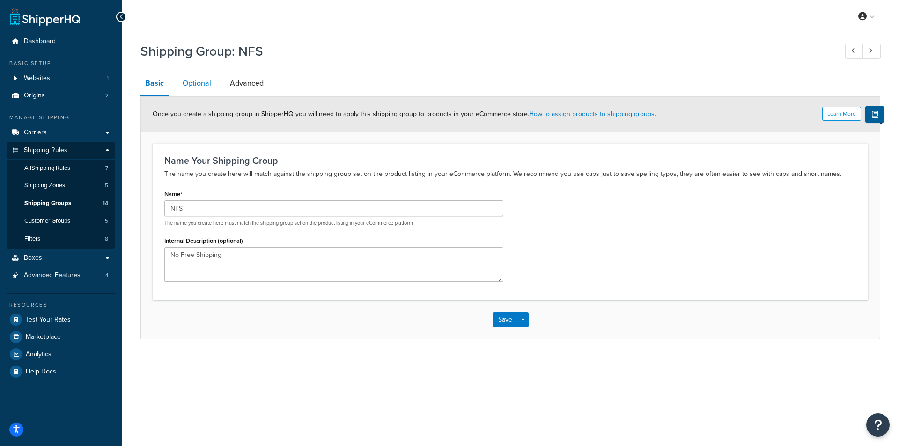
click at [197, 80] on link "Optional" at bounding box center [197, 83] width 38 height 22
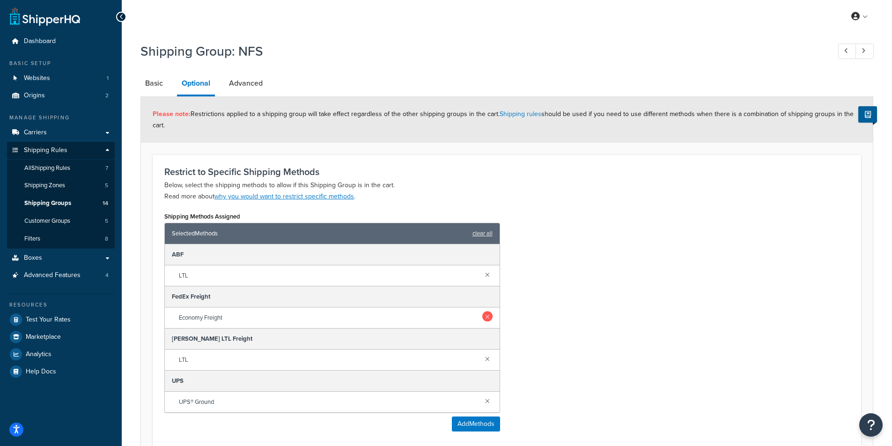
click at [486, 318] on link at bounding box center [487, 316] width 10 height 10
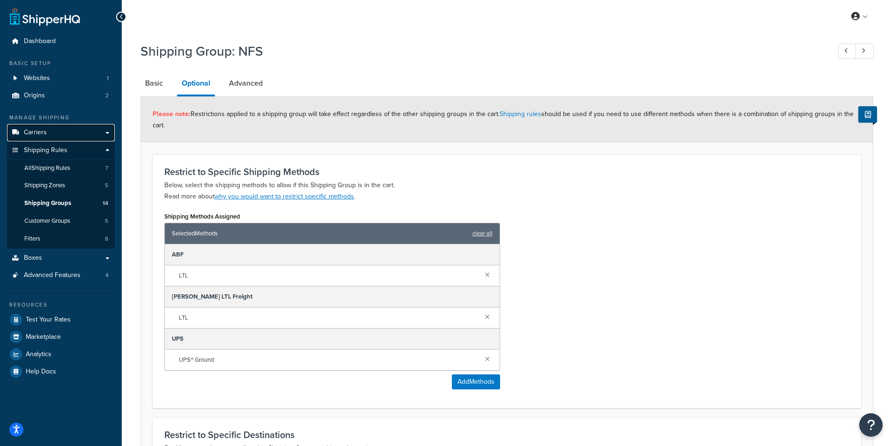
click at [43, 134] on span "Carriers" at bounding box center [35, 133] width 23 height 8
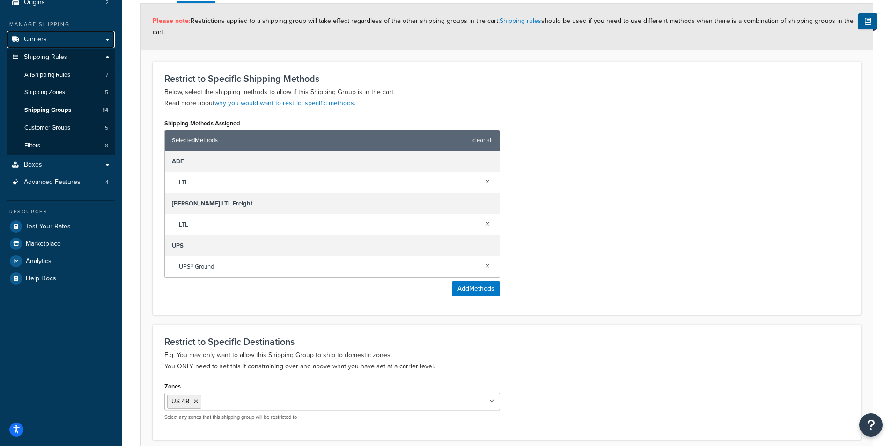
scroll to position [173, 0]
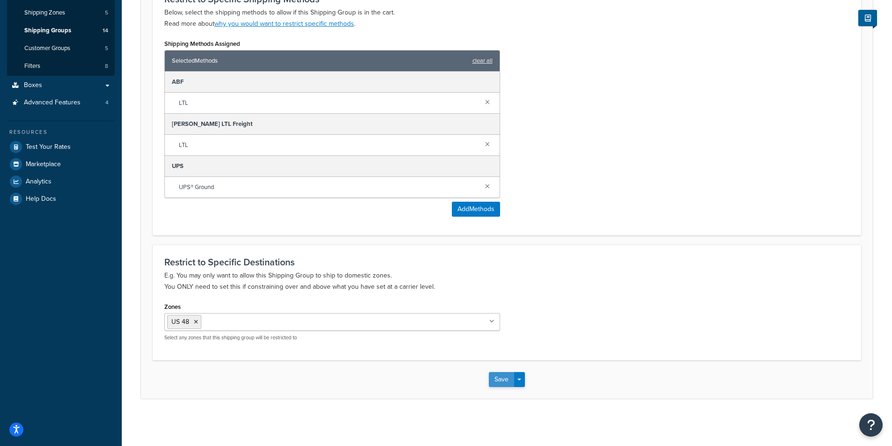
click at [497, 380] on button "Save" at bounding box center [501, 379] width 25 height 15
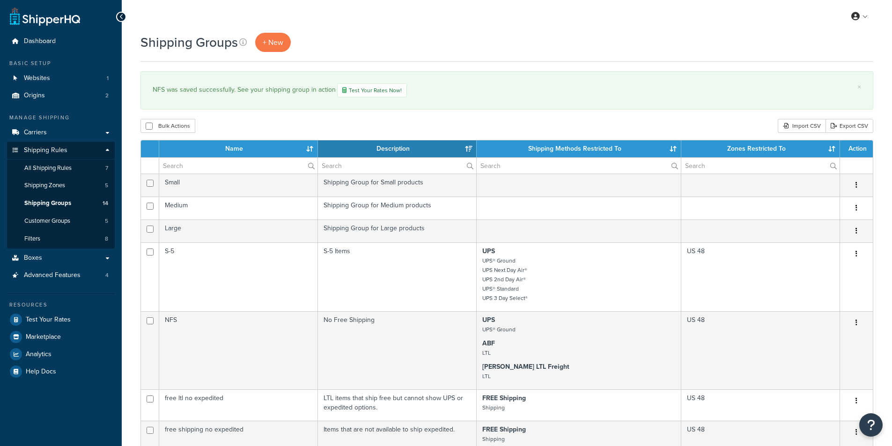
select select "15"
click at [43, 133] on span "Carriers" at bounding box center [35, 133] width 23 height 8
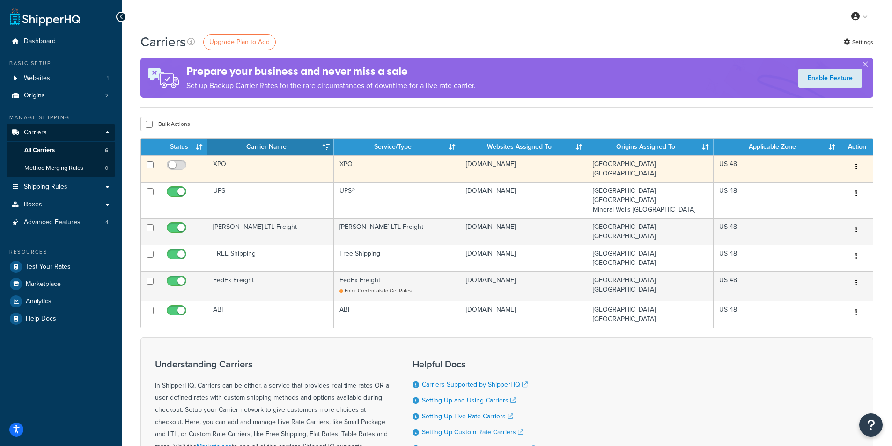
click at [860, 166] on button "button" at bounding box center [856, 167] width 13 height 15
click at [816, 203] on link "Delete" at bounding box center [818, 204] width 74 height 19
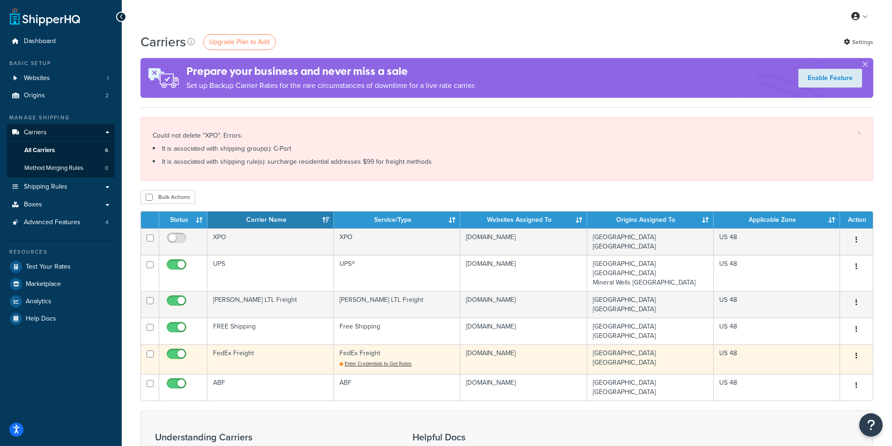
click at [861, 349] on button "button" at bounding box center [856, 356] width 13 height 15
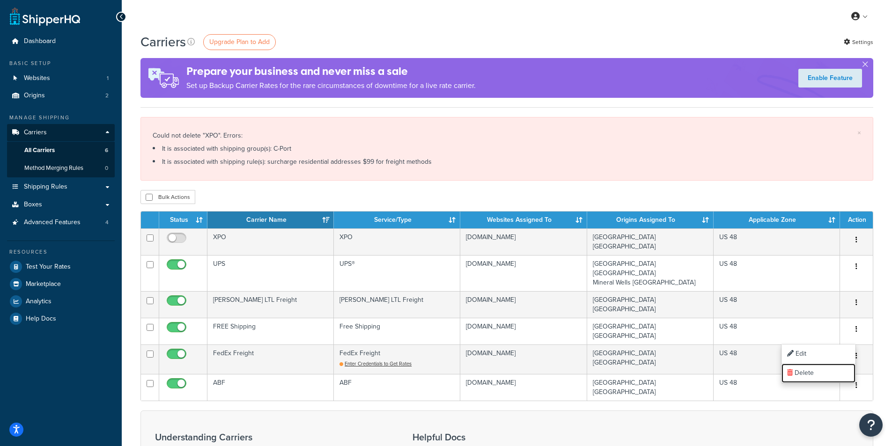
click at [809, 375] on link "Delete" at bounding box center [818, 373] width 74 height 19
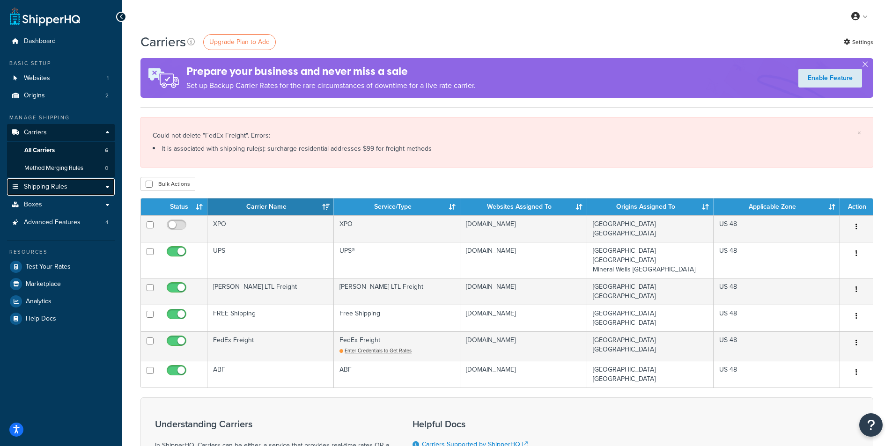
click at [59, 187] on span "Shipping Rules" at bounding box center [46, 187] width 44 height 8
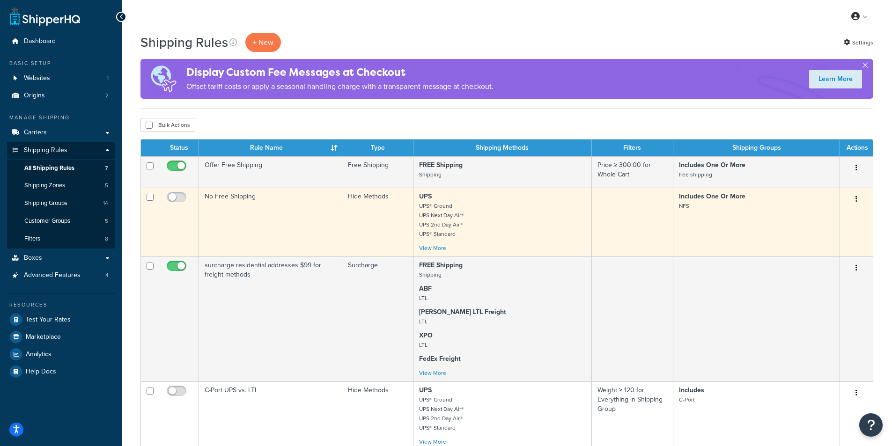
scroll to position [47, 0]
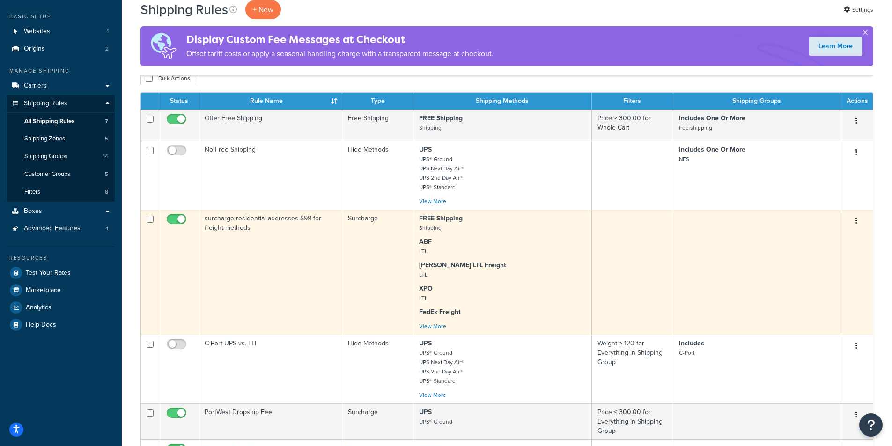
click at [270, 258] on td "surcharge residential addresses $99 for freight methods" at bounding box center [270, 272] width 143 height 125
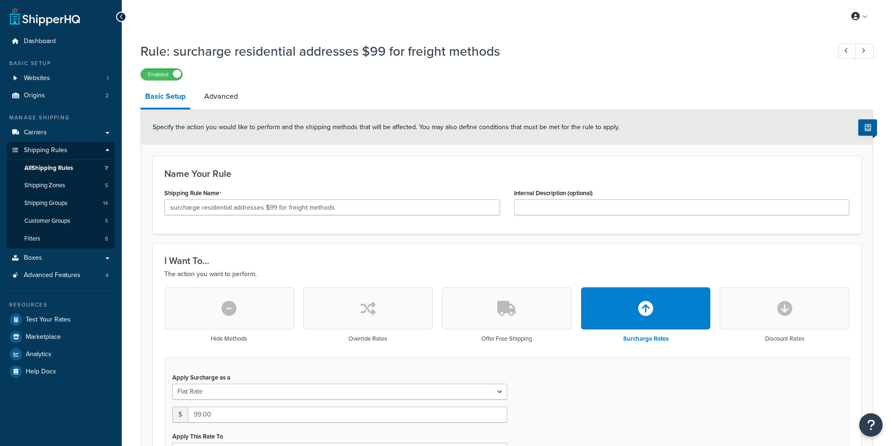
select select "CART"
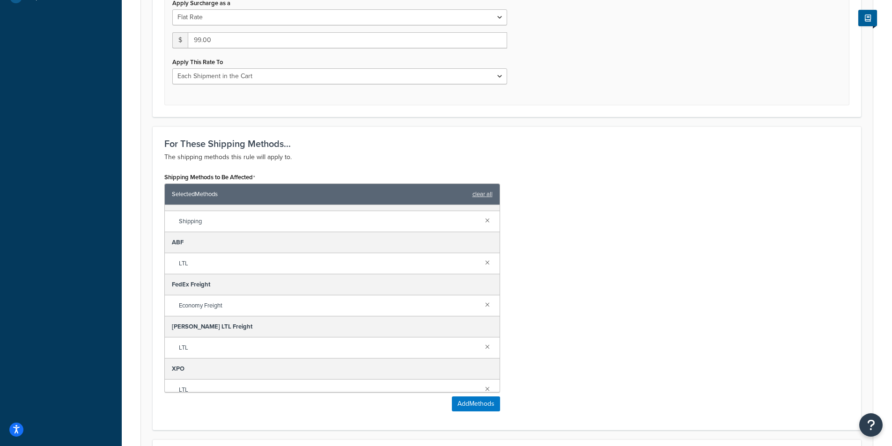
scroll to position [23, 0]
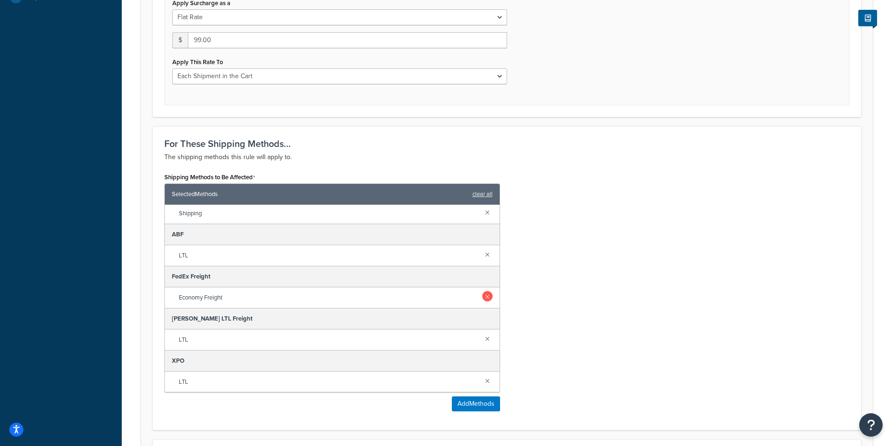
click at [482, 298] on link at bounding box center [487, 296] width 10 height 10
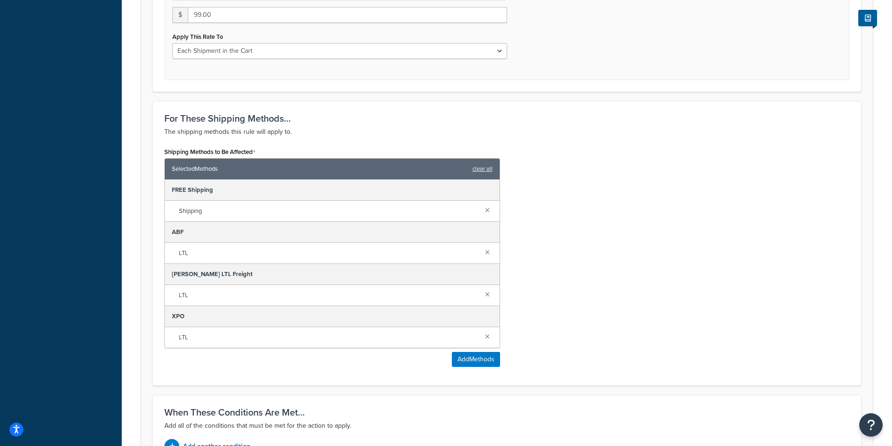
scroll to position [421, 0]
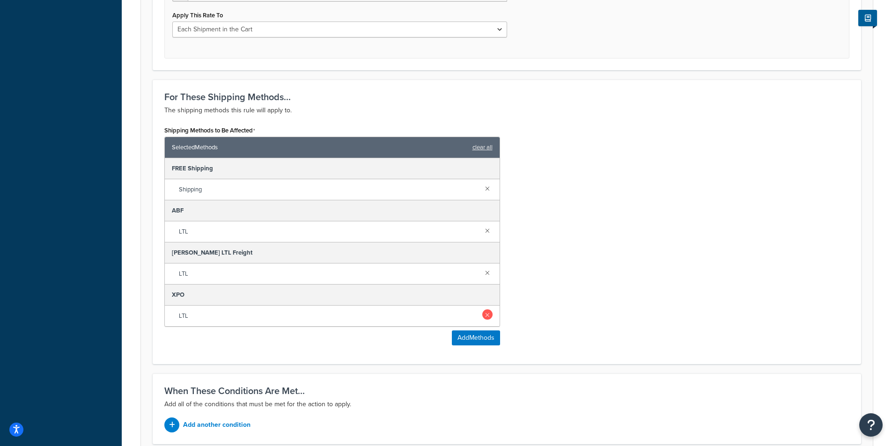
click at [486, 316] on link at bounding box center [487, 314] width 10 height 10
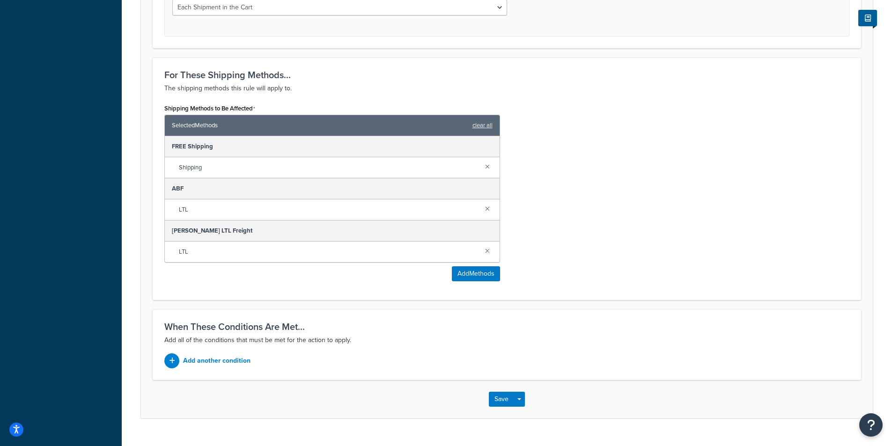
scroll to position [463, 0]
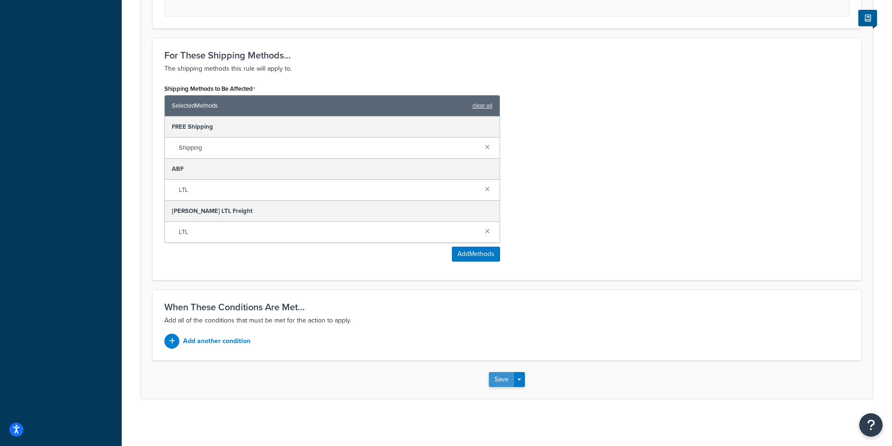
click at [503, 379] on button "Save" at bounding box center [501, 379] width 25 height 15
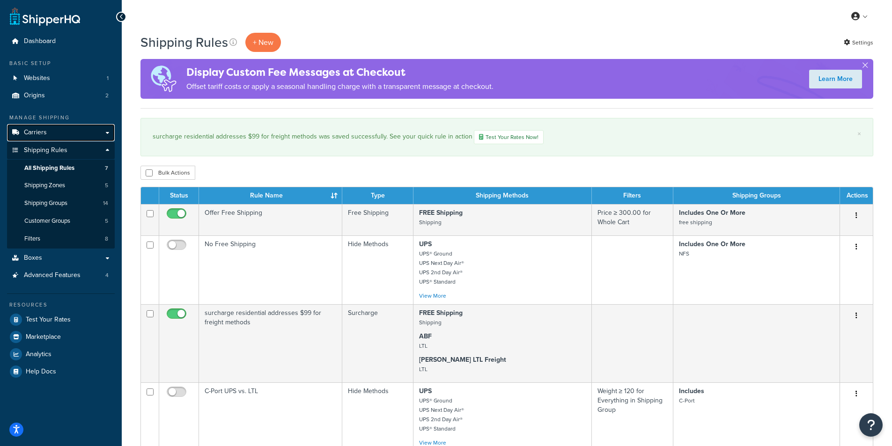
click at [43, 130] on span "Carriers" at bounding box center [35, 133] width 23 height 8
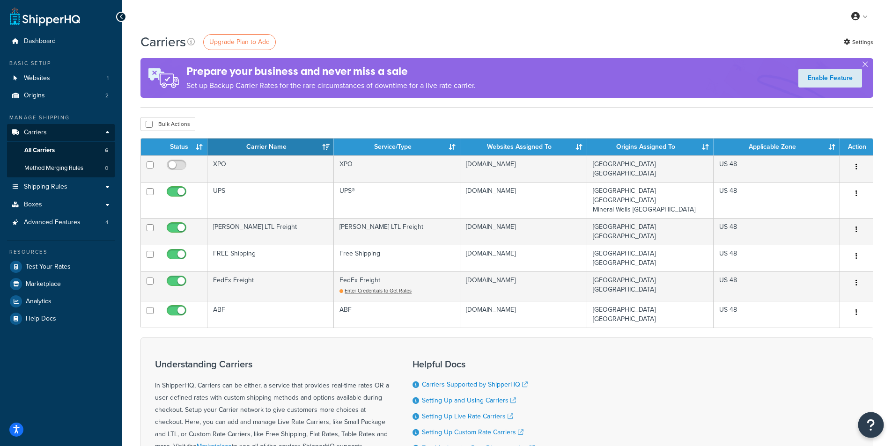
click at [868, 425] on icon "Open Resource Center" at bounding box center [871, 425] width 9 height 13
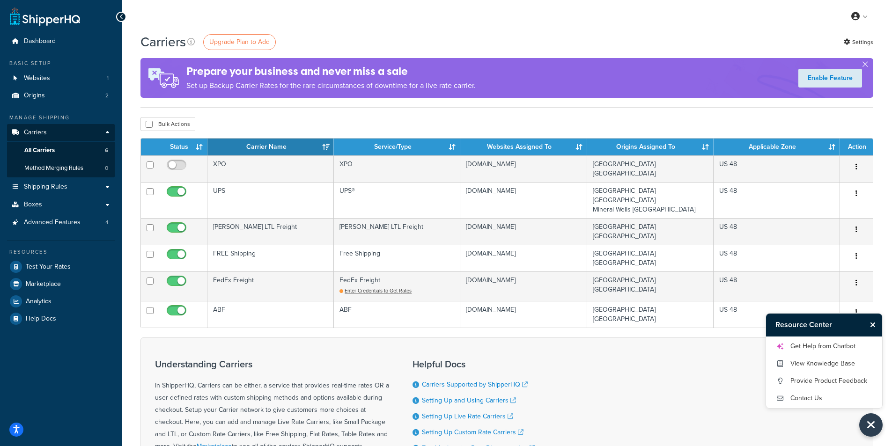
click at [688, 380] on div "Understanding Carriers In ShipperHQ, Carriers can be either, a service that pro…" at bounding box center [506, 424] width 733 height 173
click at [59, 187] on span "Shipping Rules" at bounding box center [46, 187] width 44 height 8
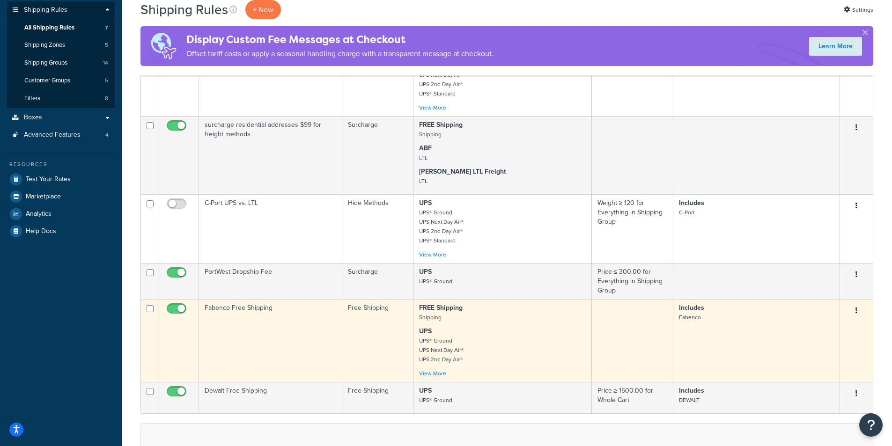
scroll to position [47, 0]
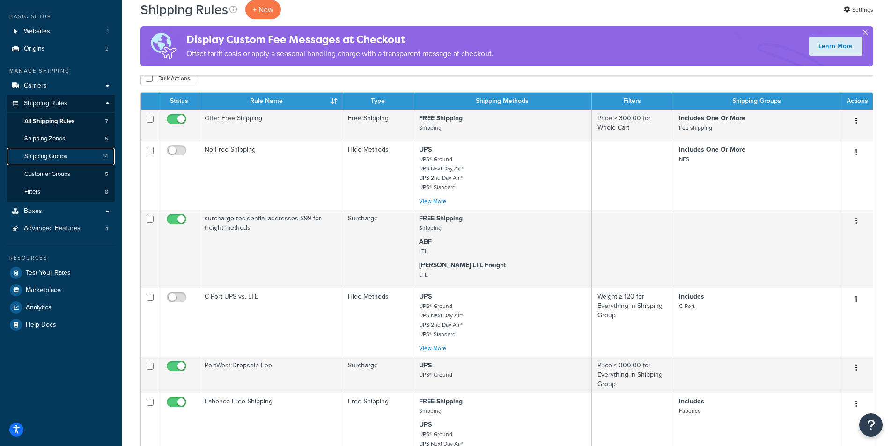
click at [52, 158] on span "Shipping Groups" at bounding box center [45, 157] width 43 height 8
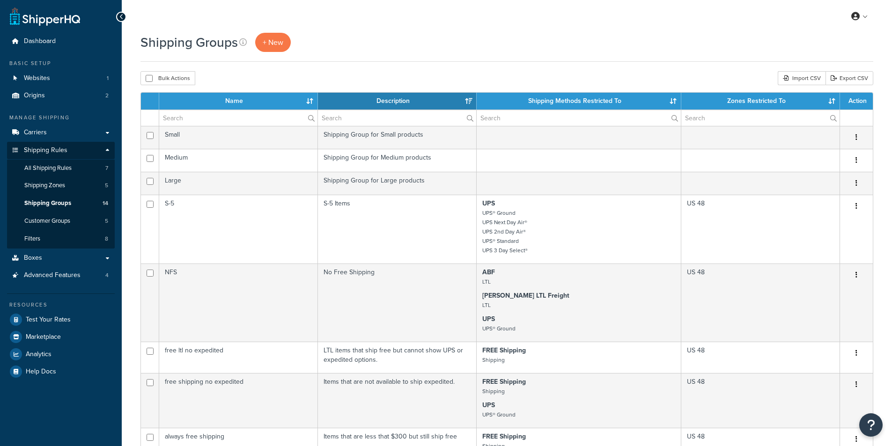
select select "15"
click at [52, 129] on link "Carriers" at bounding box center [61, 132] width 108 height 17
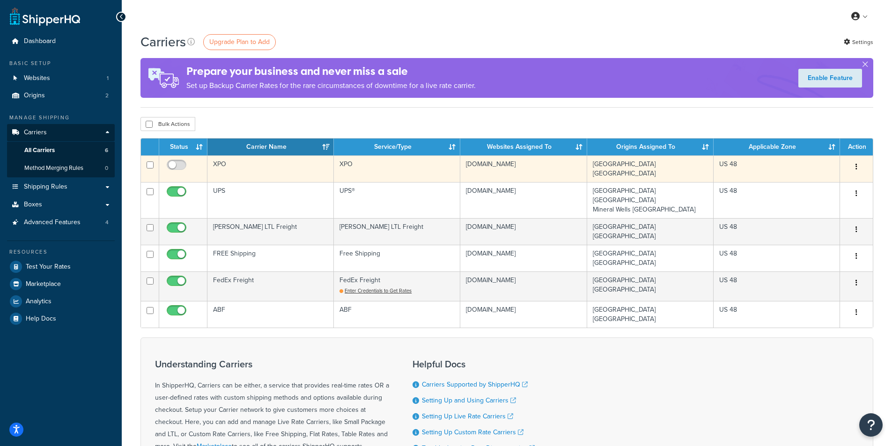
click at [857, 165] on icon "button" at bounding box center [856, 166] width 2 height 7
click at [817, 199] on link "Delete" at bounding box center [818, 204] width 74 height 19
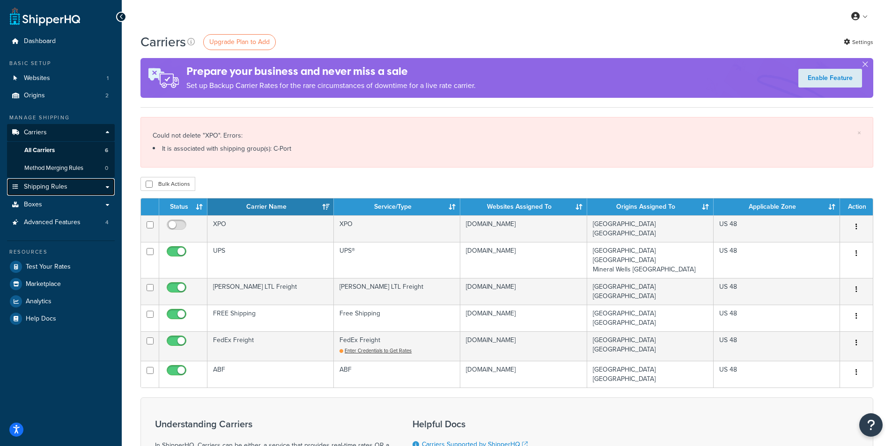
click at [46, 181] on link "Shipping Rules" at bounding box center [61, 186] width 108 height 17
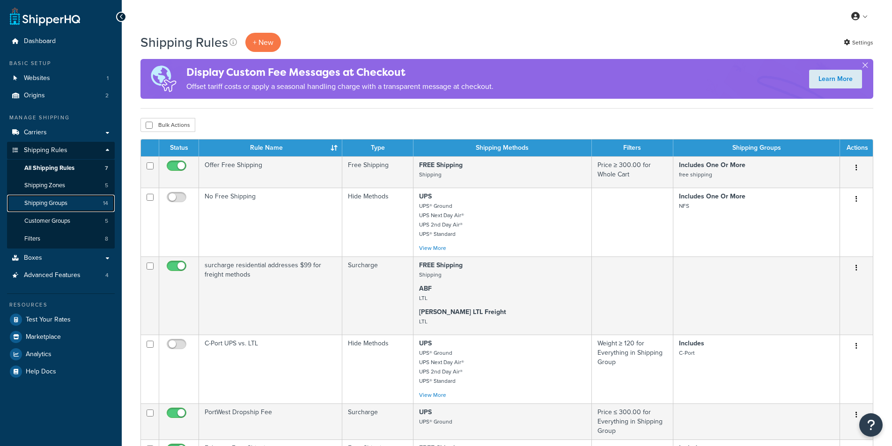
click at [54, 200] on span "Shipping Groups" at bounding box center [45, 203] width 43 height 8
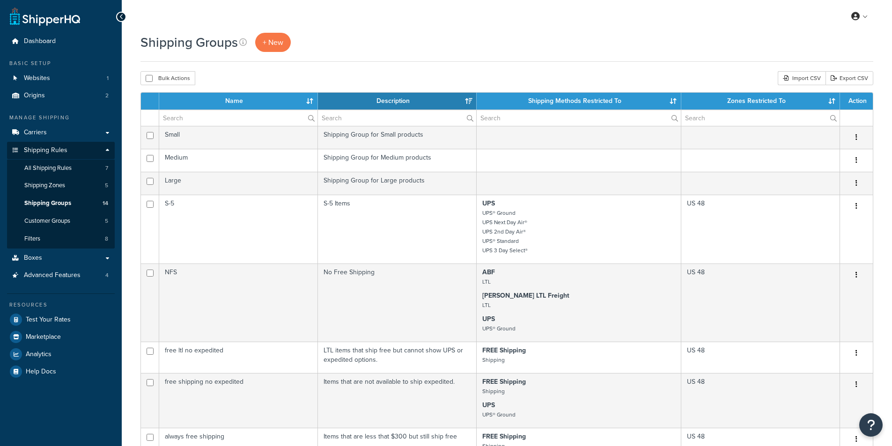
select select "15"
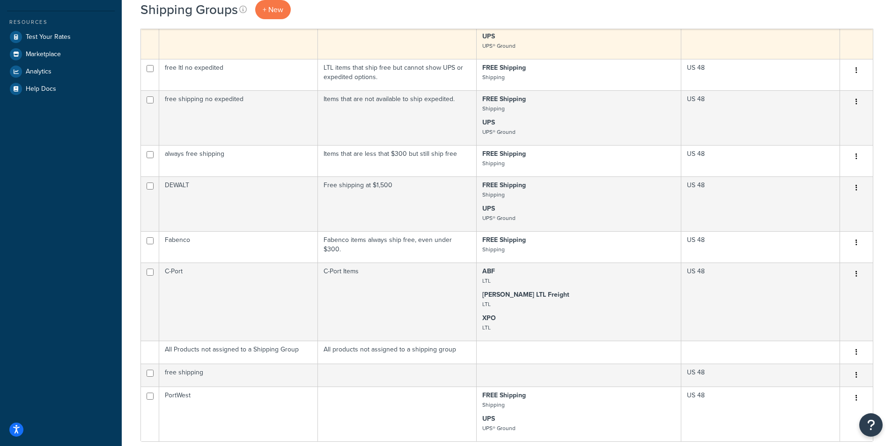
scroll to position [281, 0]
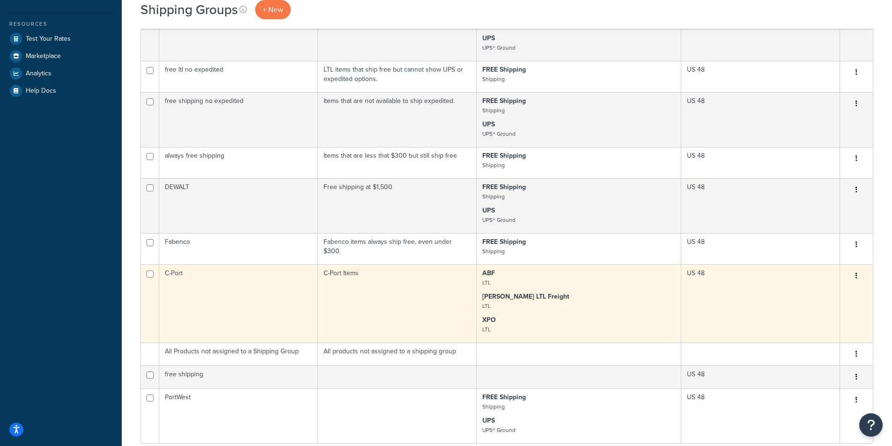
click at [259, 290] on td "C-Port" at bounding box center [238, 304] width 159 height 78
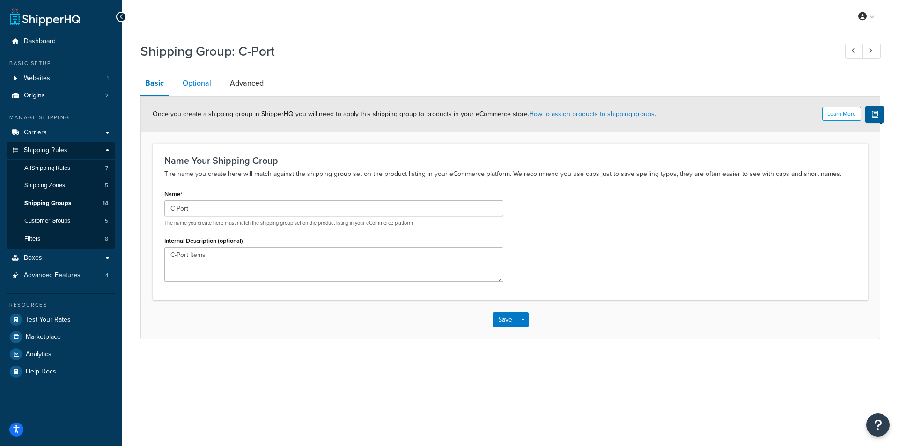
click at [205, 88] on link "Optional" at bounding box center [197, 83] width 38 height 22
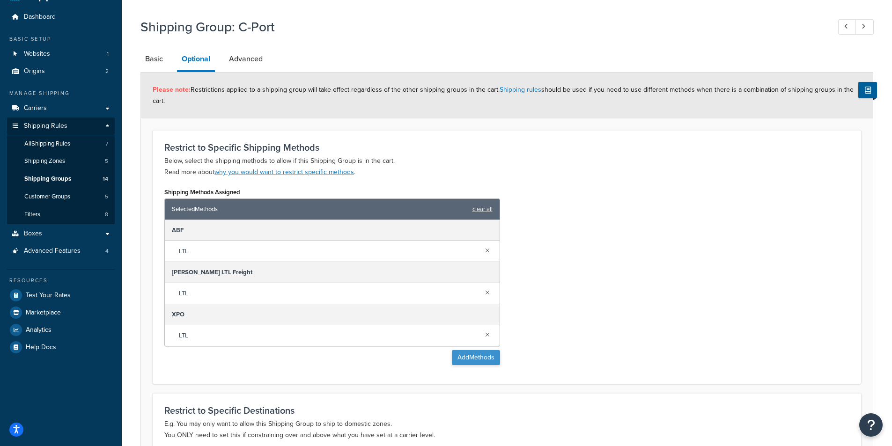
scroll to position [47, 0]
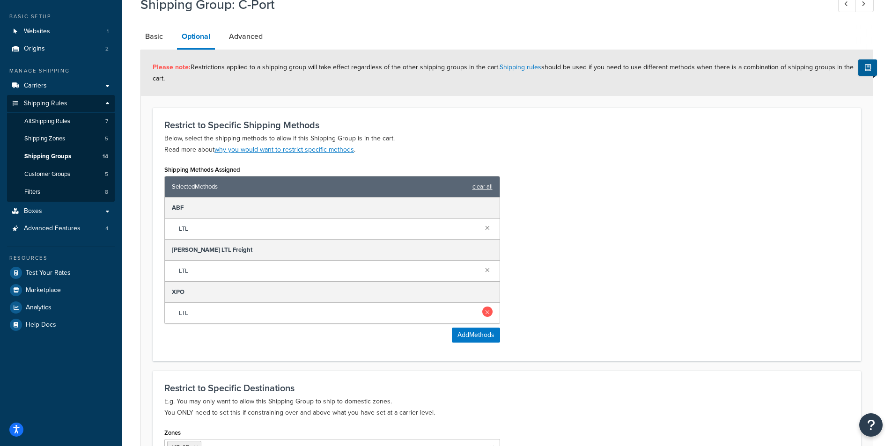
click at [487, 313] on link at bounding box center [487, 312] width 10 height 10
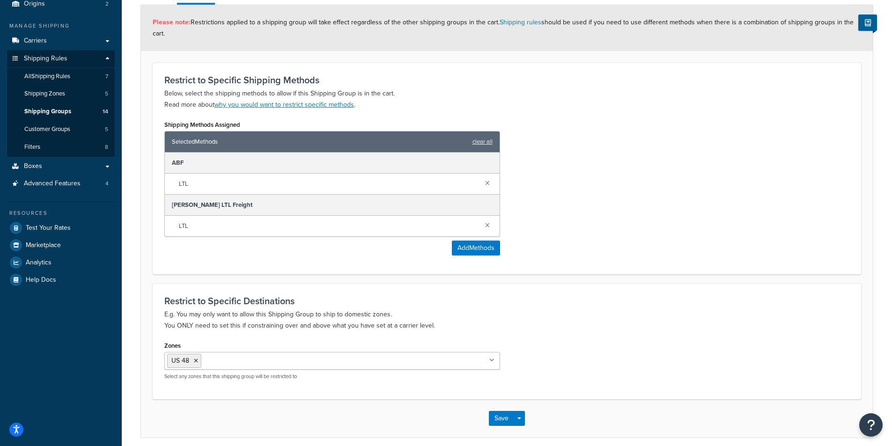
scroll to position [131, 0]
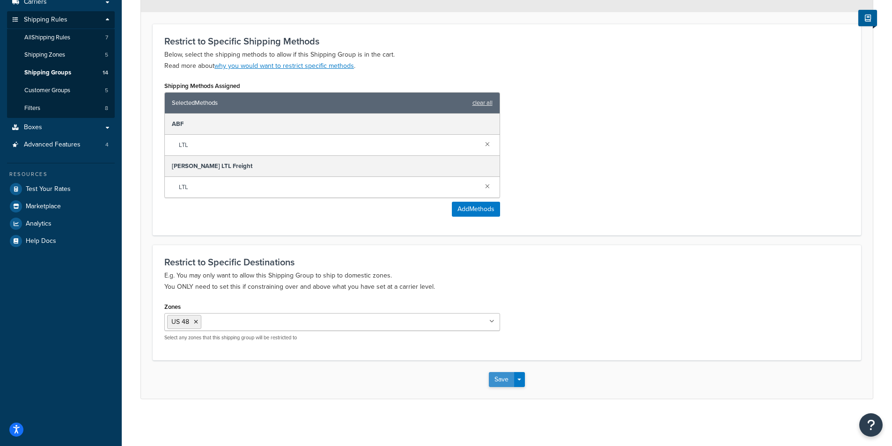
click at [504, 379] on button "Save" at bounding box center [501, 379] width 25 height 15
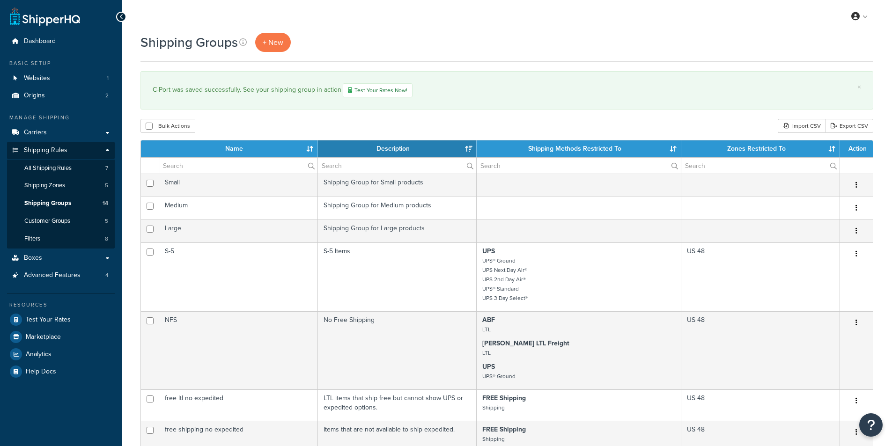
select select "15"
click at [42, 135] on span "Carriers" at bounding box center [35, 133] width 23 height 8
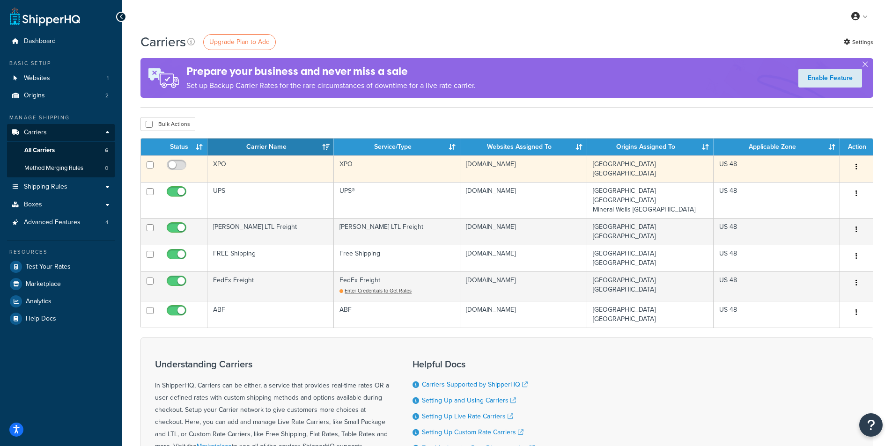
click at [857, 165] on button "button" at bounding box center [856, 167] width 13 height 15
click at [814, 206] on link "Delete" at bounding box center [818, 204] width 74 height 19
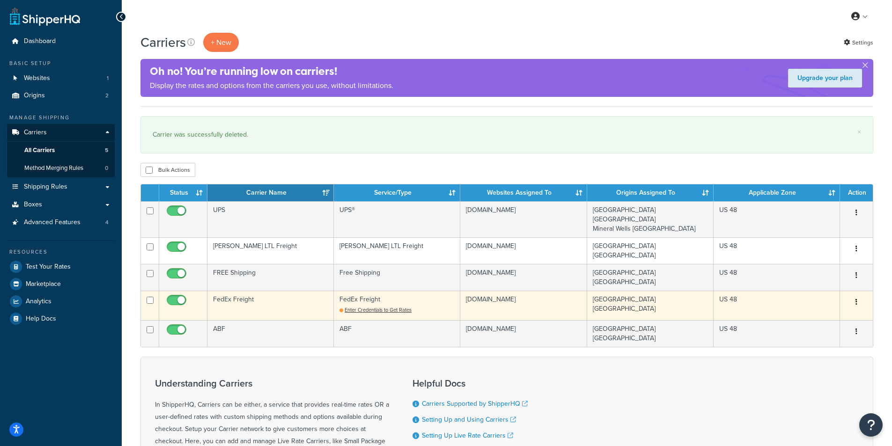
click at [178, 297] on input "checkbox" at bounding box center [178, 303] width 26 height 12
checkbox input "false"
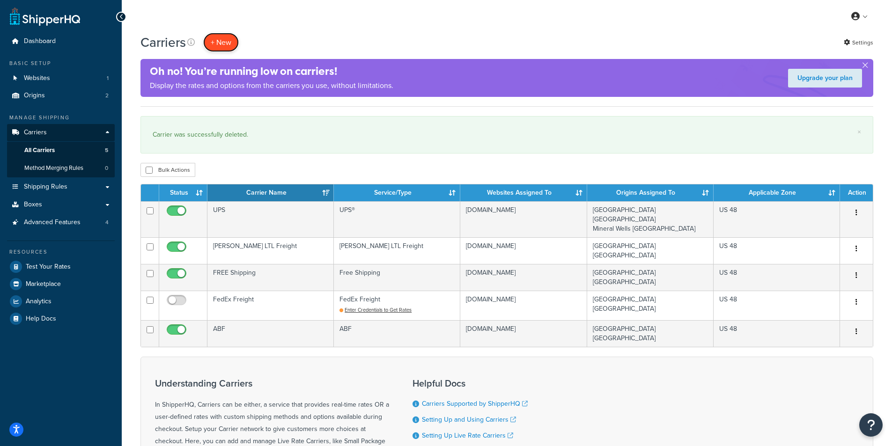
click at [224, 37] on button "+ New" at bounding box center [221, 42] width 36 height 19
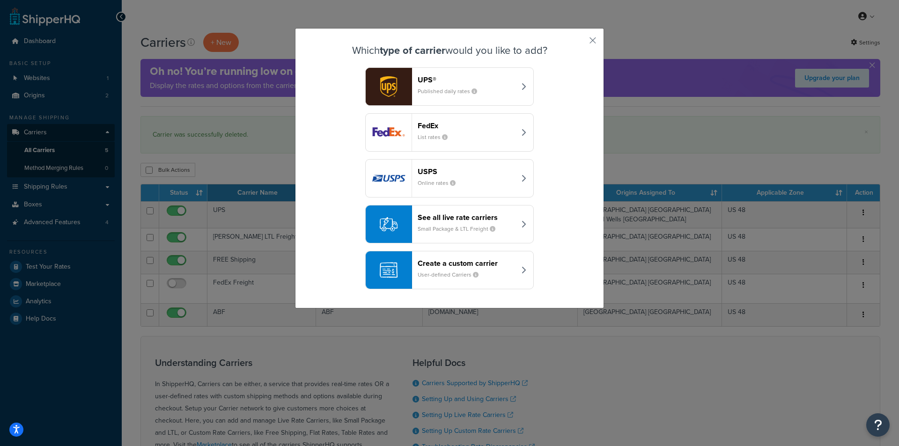
click at [449, 267] on header "Create a custom carrier" at bounding box center [467, 263] width 98 height 9
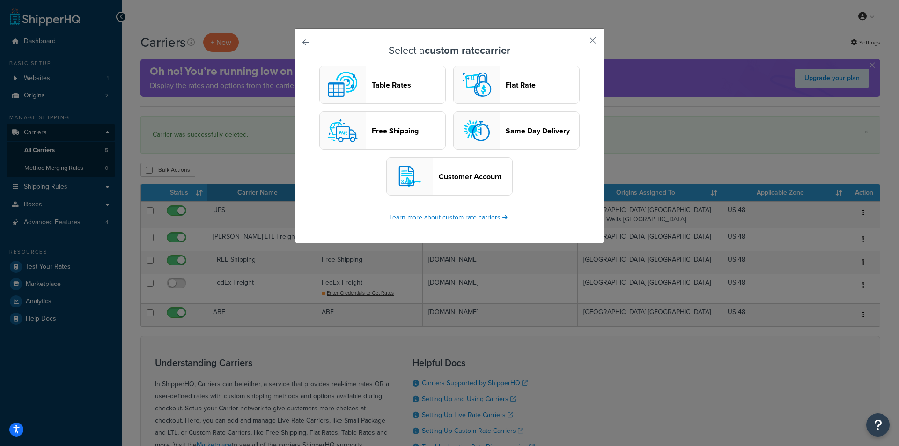
click at [390, 131] on header "Free Shipping" at bounding box center [409, 130] width 74 height 9
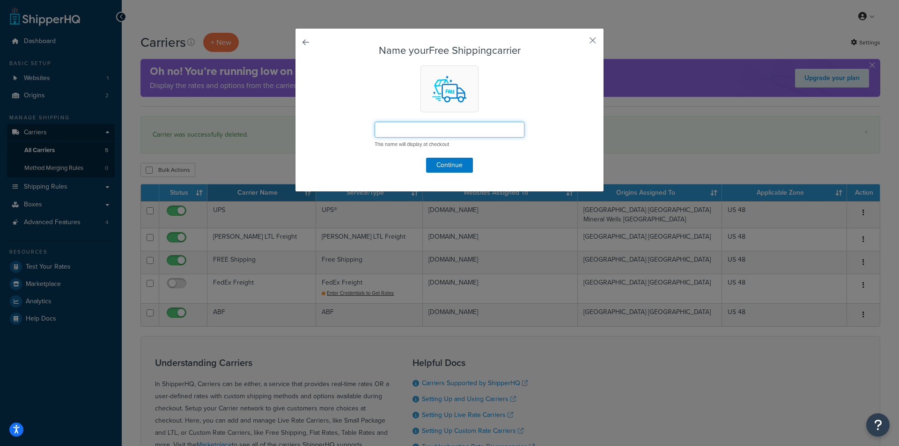
click at [439, 127] on input "text" at bounding box center [450, 130] width 150 height 16
type input "f"
type input "F"
click at [446, 168] on button "Continue" at bounding box center [449, 165] width 47 height 15
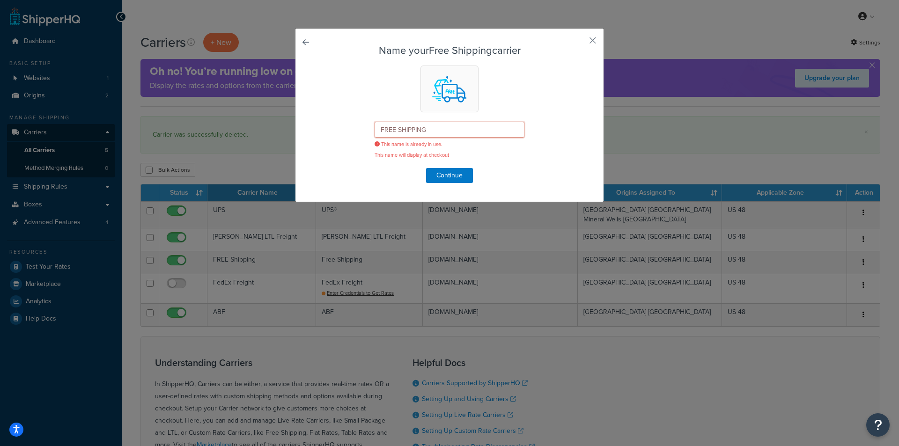
click at [445, 132] on input "FREE SHIPPING" at bounding box center [450, 130] width 150 height 16
type input "F"
type input "Ships Free"
click at [454, 172] on button "Continue" at bounding box center [449, 175] width 47 height 15
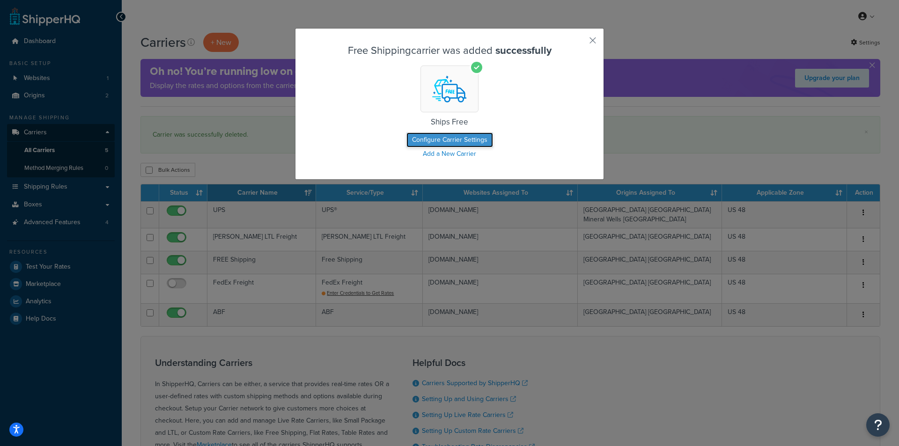
click at [448, 140] on button "Configure Carrier Settings" at bounding box center [449, 139] width 87 height 15
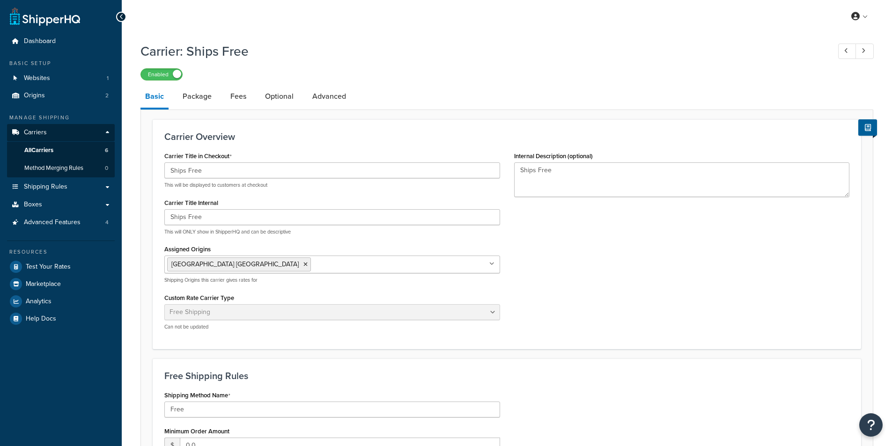
select select "free"
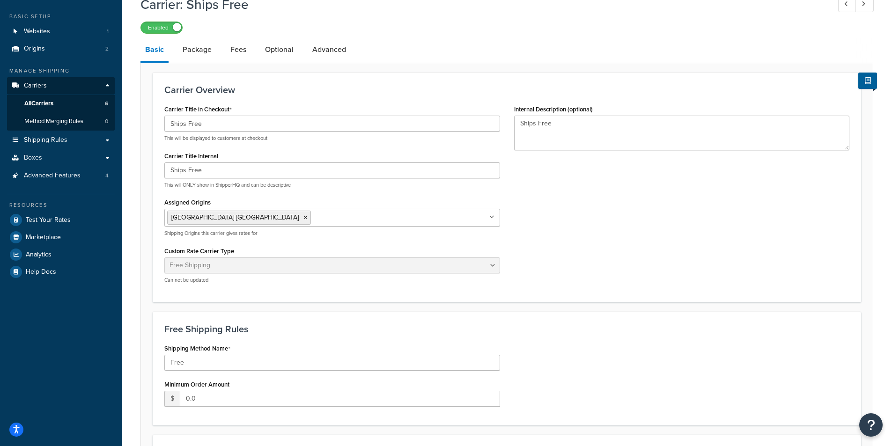
scroll to position [94, 0]
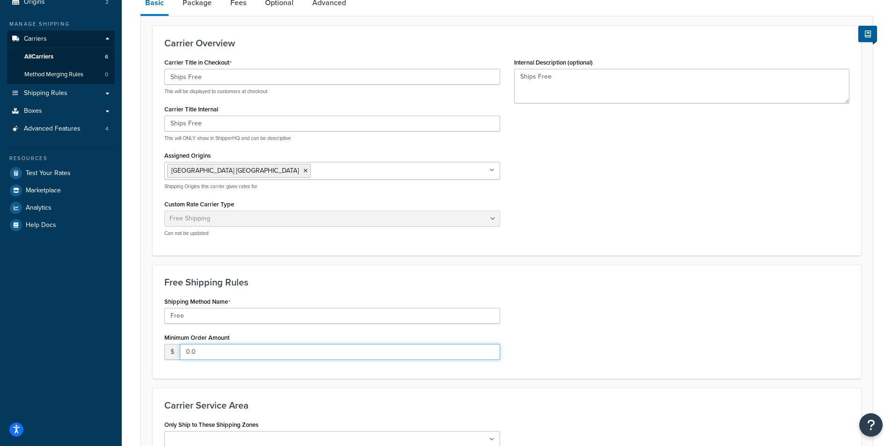
click at [211, 350] on input "0.0" at bounding box center [340, 352] width 320 height 16
type input "0"
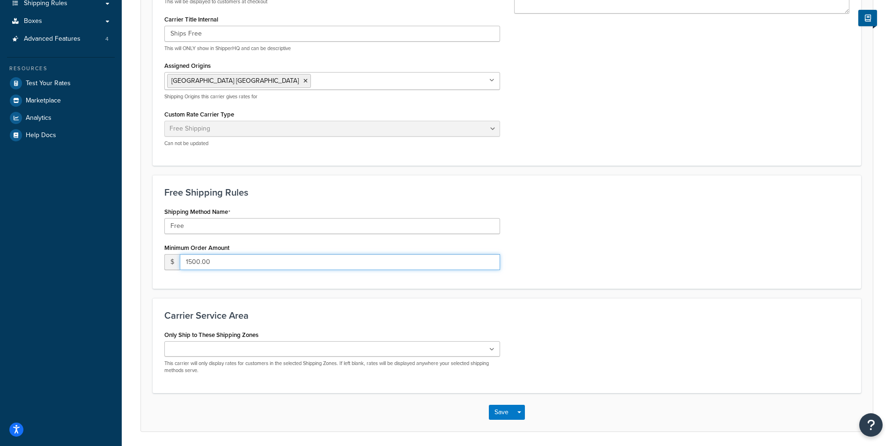
scroll to position [187, 0]
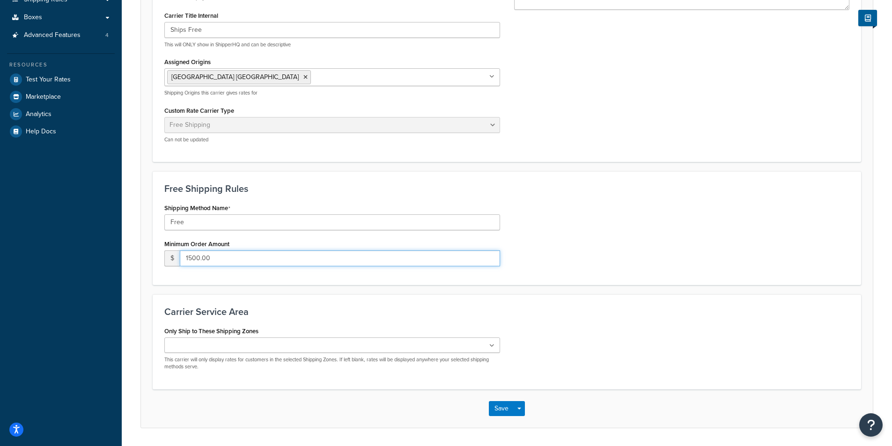
type input "1500.00"
click at [485, 345] on ul at bounding box center [332, 345] width 336 height 15
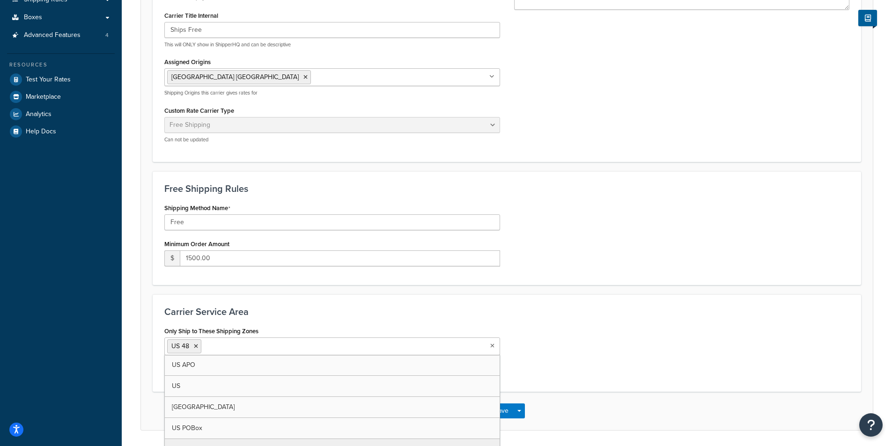
click at [578, 350] on div "Only Ship to These Shipping Zones US 48 US APO US Canada US POBox Add New This …" at bounding box center [506, 352] width 699 height 56
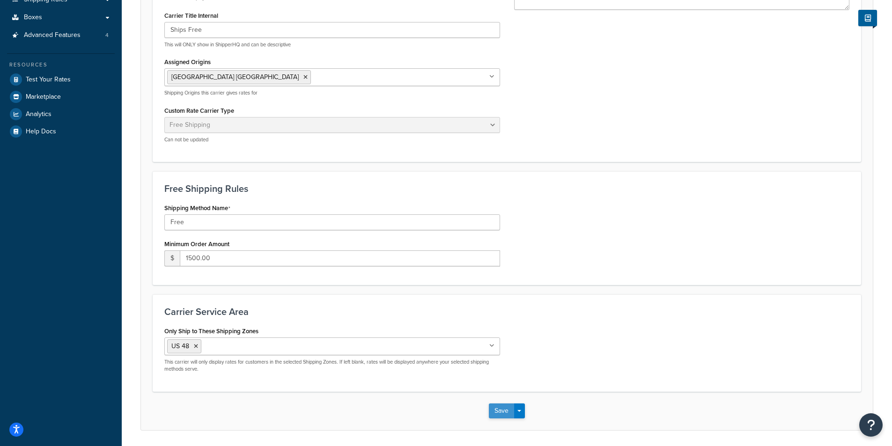
click at [497, 409] on button "Save" at bounding box center [501, 411] width 25 height 15
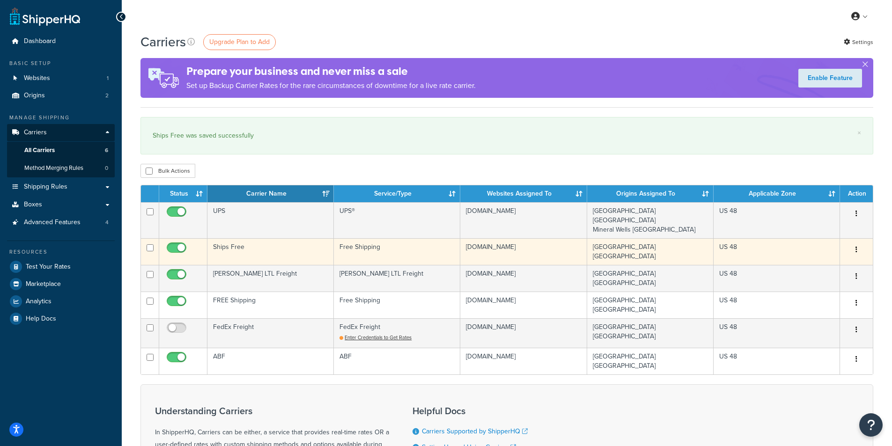
click at [287, 238] on td "Ships Free" at bounding box center [270, 251] width 126 height 27
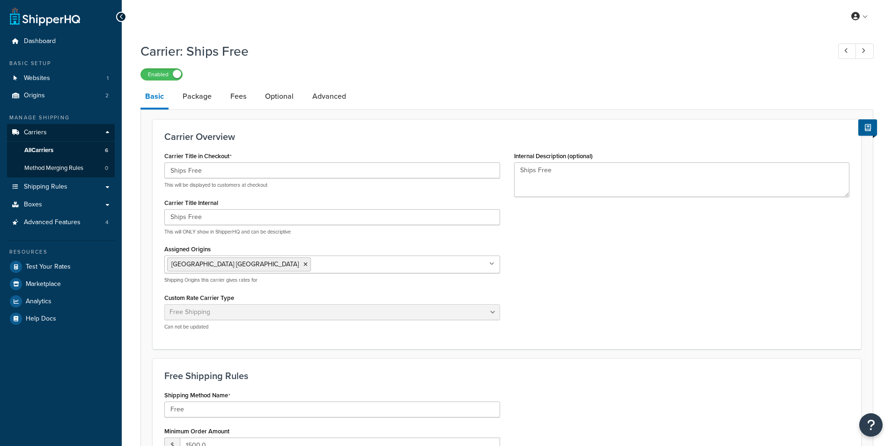
select select "free"
click at [201, 99] on link "Package" at bounding box center [197, 96] width 38 height 22
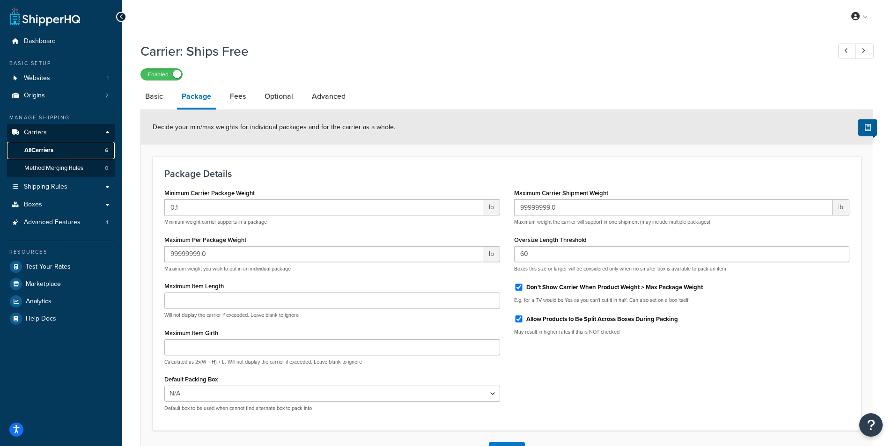
click at [53, 147] on span "All Carriers" at bounding box center [38, 151] width 29 height 8
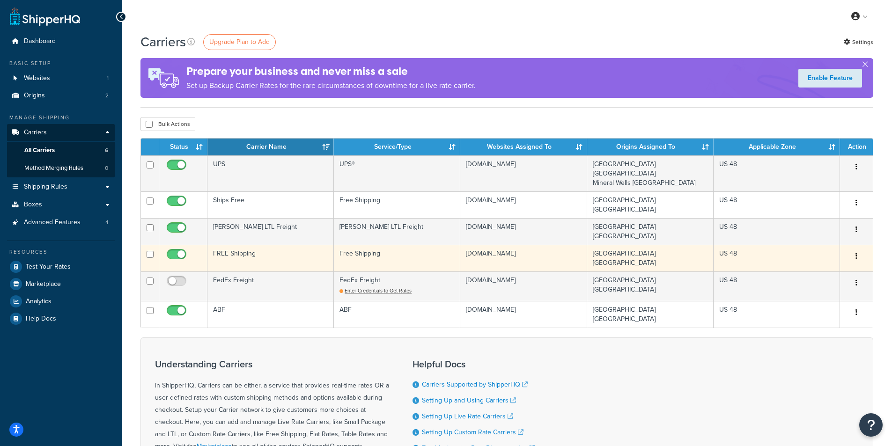
click at [274, 245] on td "FREE Shipping" at bounding box center [270, 258] width 126 height 27
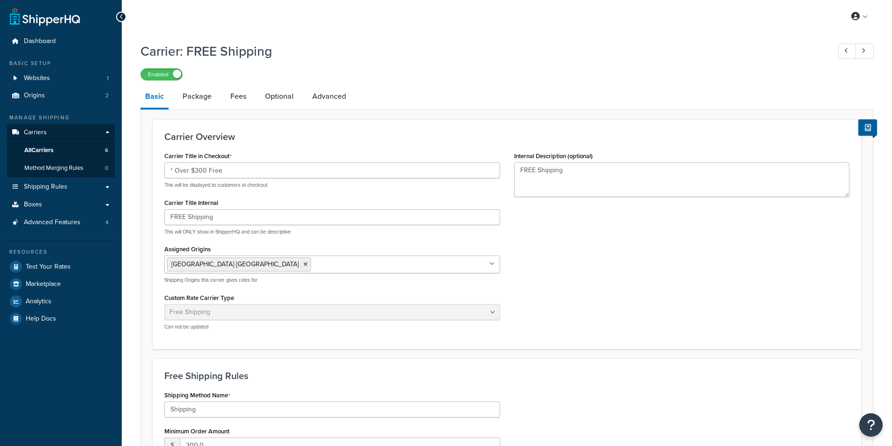
select select "free"
click at [196, 95] on link "Package" at bounding box center [197, 96] width 38 height 22
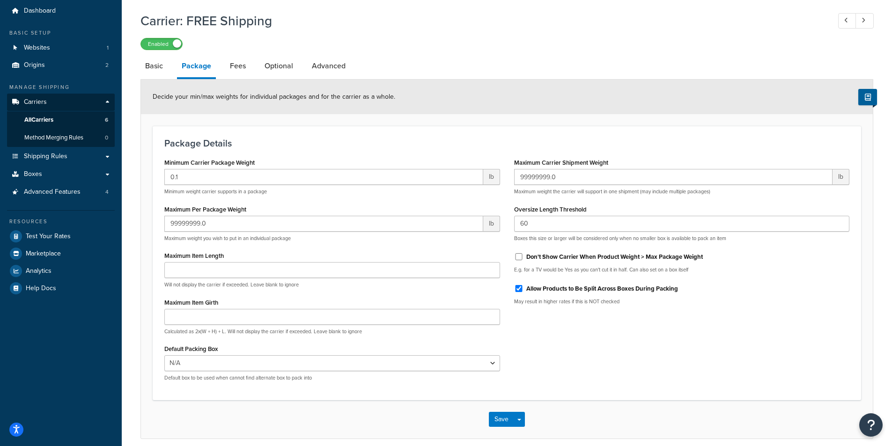
scroll to position [47, 0]
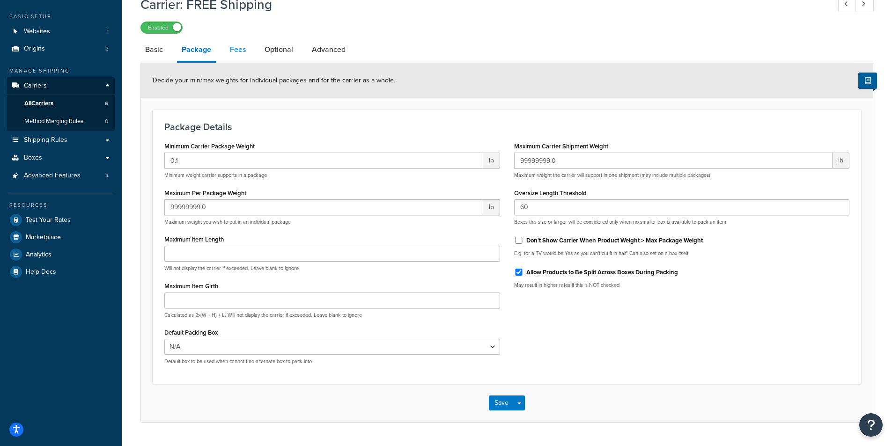
click at [243, 52] on link "Fees" at bounding box center [237, 49] width 25 height 22
select select "AFTER"
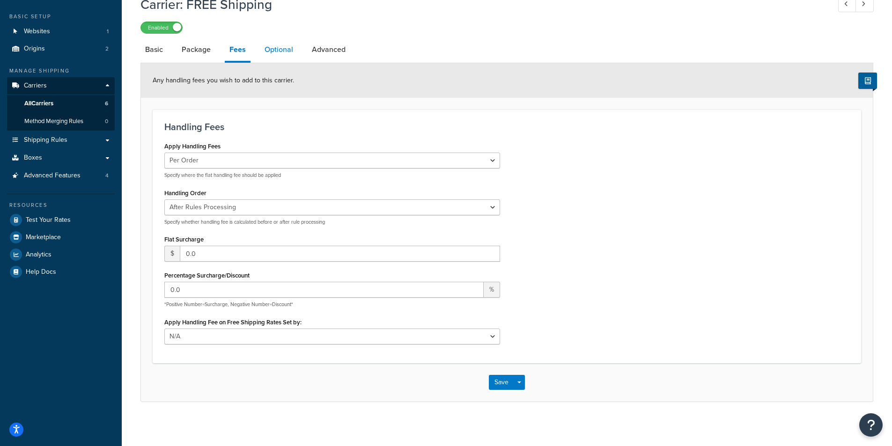
click at [278, 45] on link "Optional" at bounding box center [279, 49] width 38 height 22
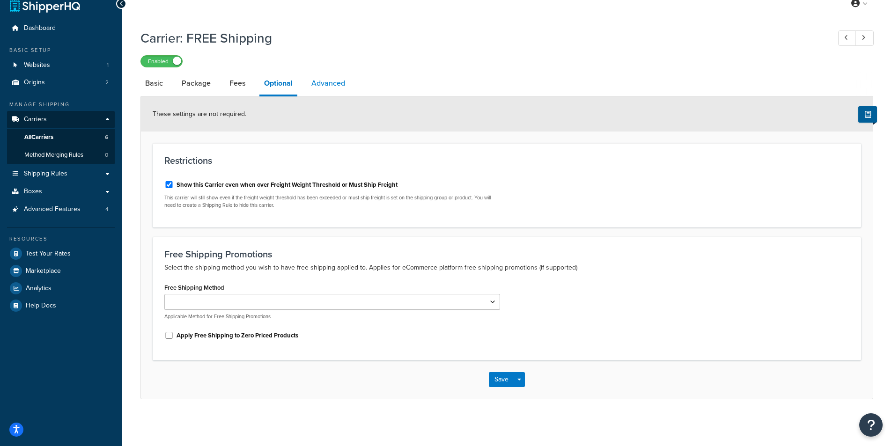
click at [324, 84] on link "Advanced" at bounding box center [328, 83] width 43 height 22
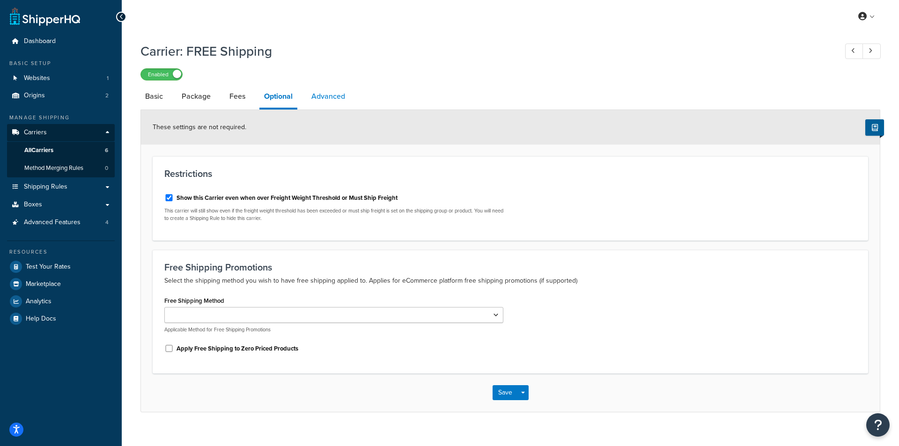
select select "false"
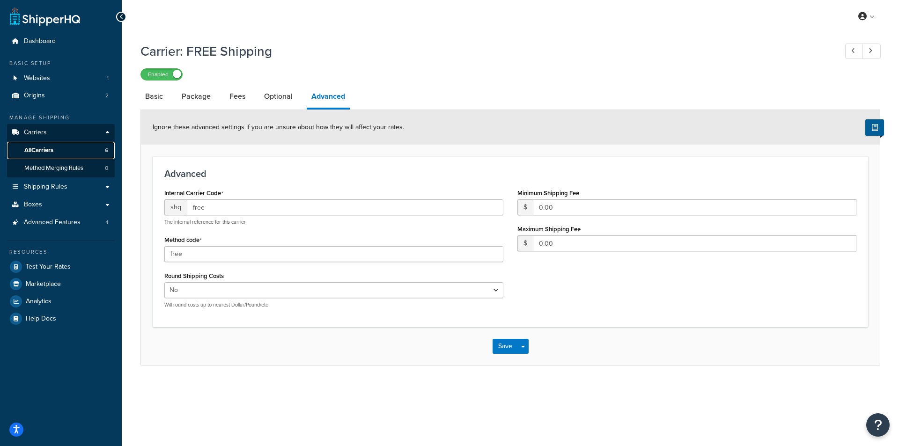
click at [56, 148] on link "All Carriers 6" at bounding box center [61, 150] width 108 height 17
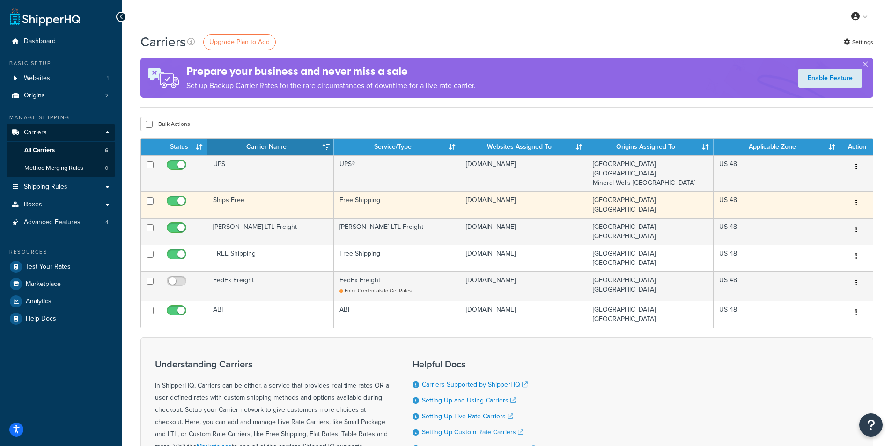
click at [277, 193] on td "Ships Free" at bounding box center [270, 204] width 126 height 27
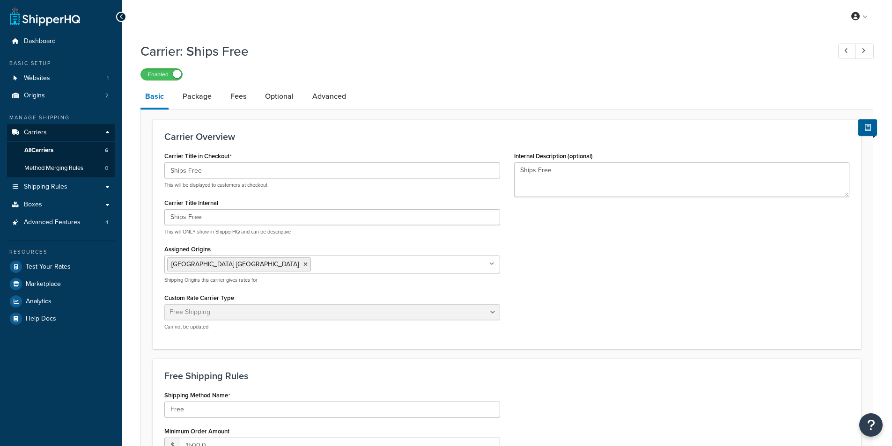
select select "free"
click at [199, 92] on link "Package" at bounding box center [197, 96] width 38 height 22
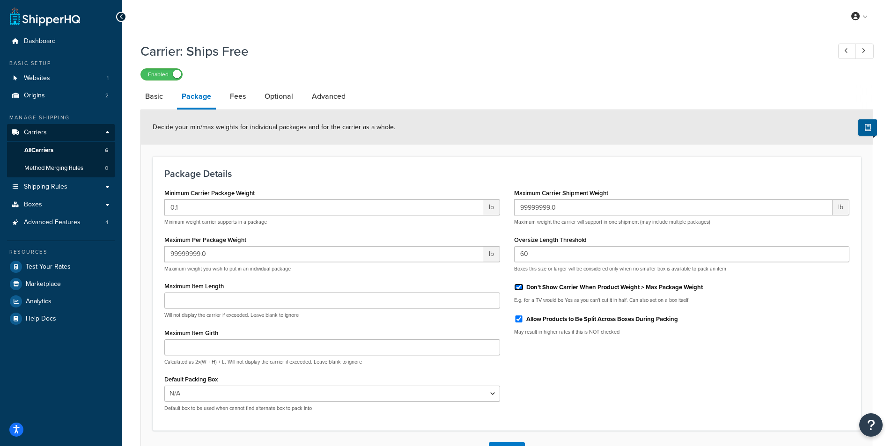
click at [518, 285] on input "Don't Show Carrier When Product Weight > Max Package Weight" at bounding box center [518, 287] width 9 height 7
checkbox input "false"
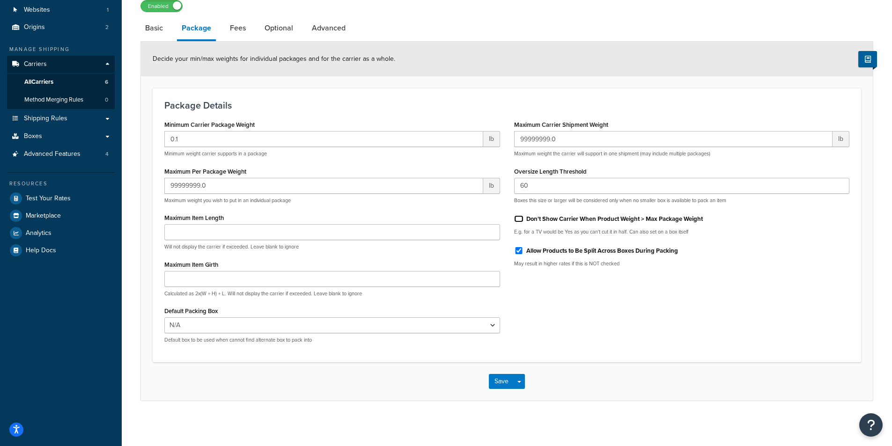
scroll to position [70, 0]
click at [499, 379] on button "Save" at bounding box center [501, 379] width 25 height 15
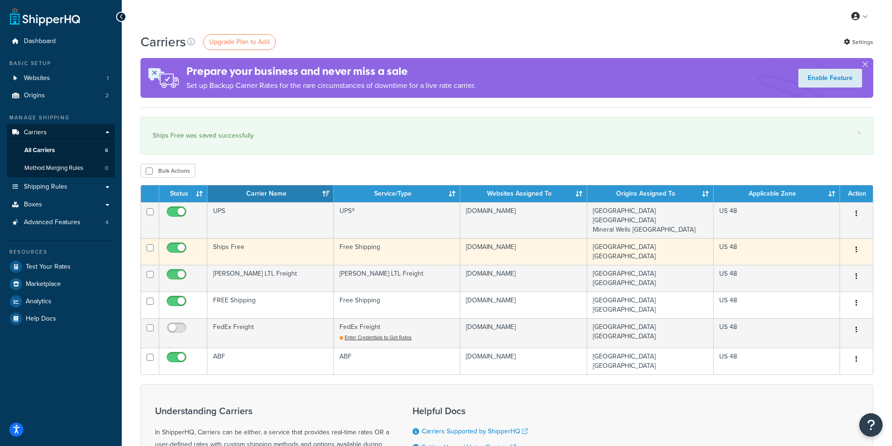
click at [275, 238] on td "Ships Free" at bounding box center [270, 251] width 126 height 27
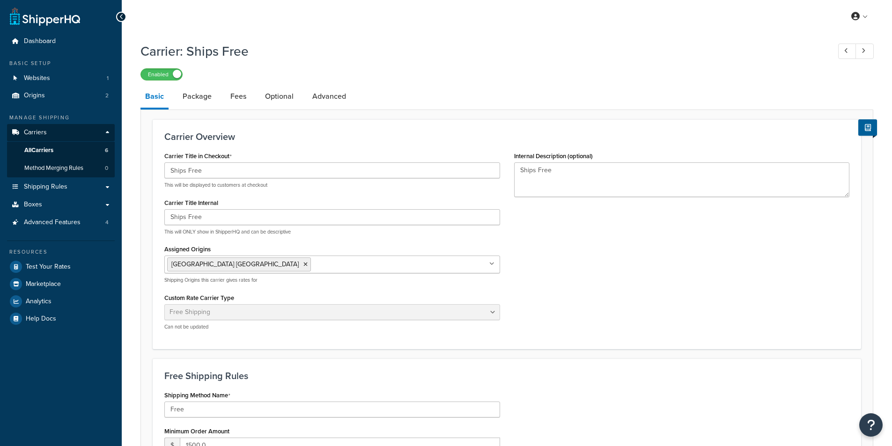
select select "free"
click at [240, 96] on link "Fees" at bounding box center [238, 96] width 25 height 22
select select "AFTER"
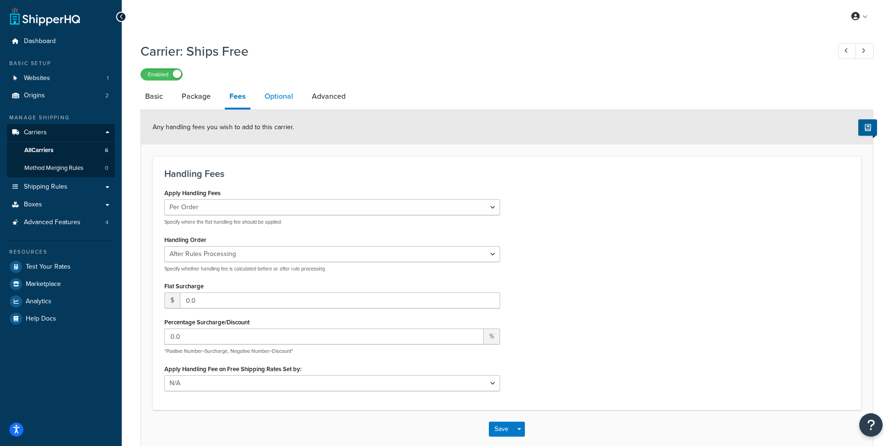
click at [277, 96] on link "Optional" at bounding box center [279, 96] width 38 height 22
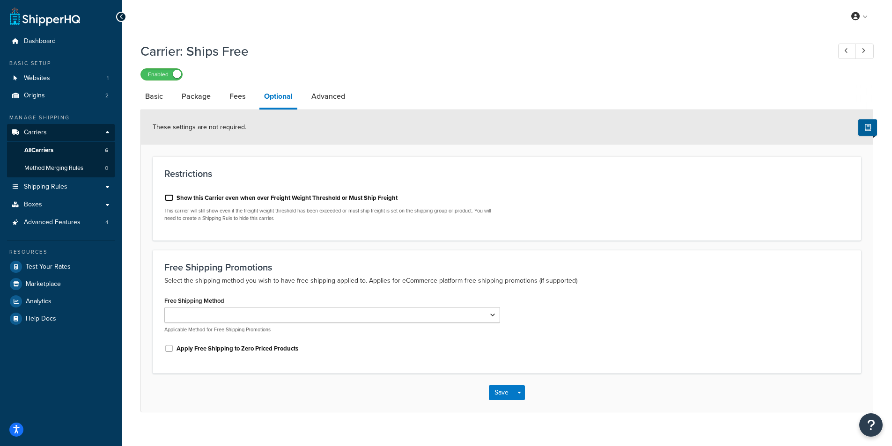
click at [168, 200] on input "Show this Carrier even when over Freight Weight Threshold or Must Ship Freight" at bounding box center [168, 197] width 9 height 7
checkbox input "true"
click at [497, 389] on button "Save" at bounding box center [501, 392] width 25 height 15
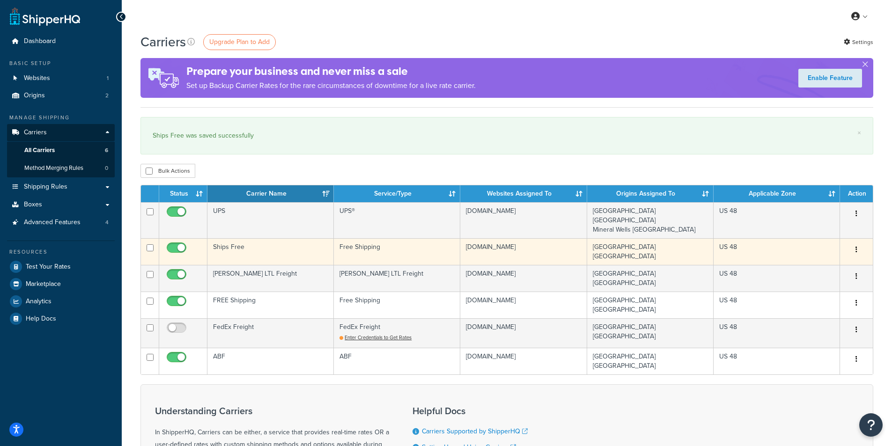
click at [267, 240] on td "Ships Free" at bounding box center [270, 251] width 126 height 27
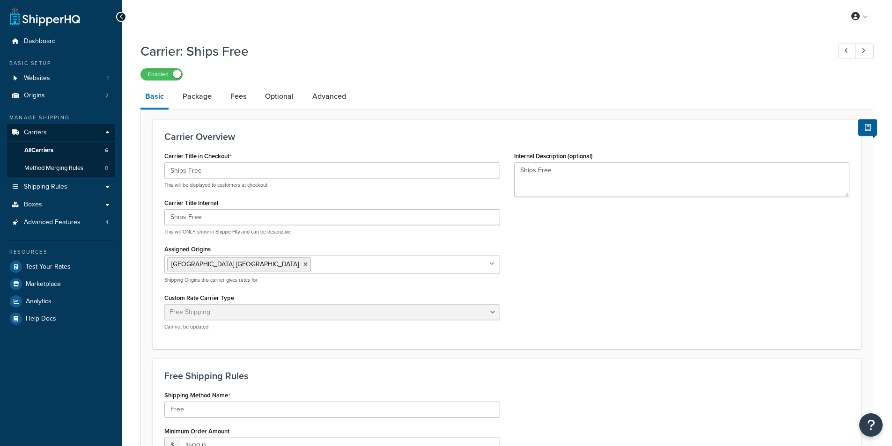
select select "free"
click at [326, 94] on link "Advanced" at bounding box center [329, 96] width 43 height 22
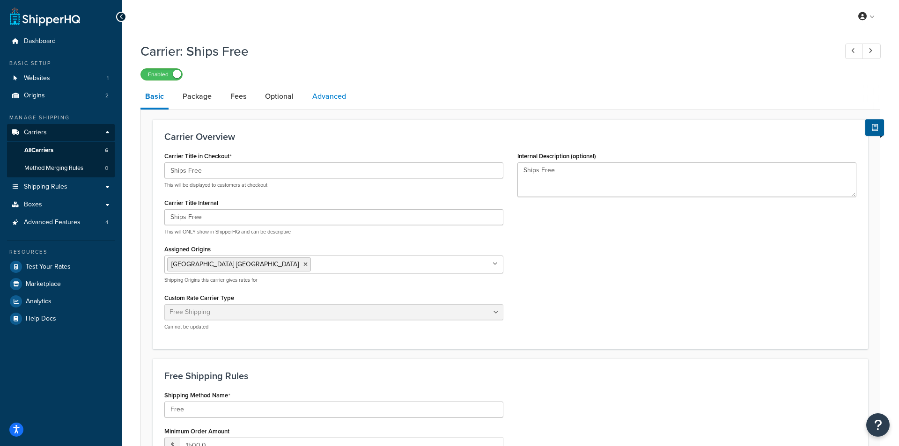
select select "false"
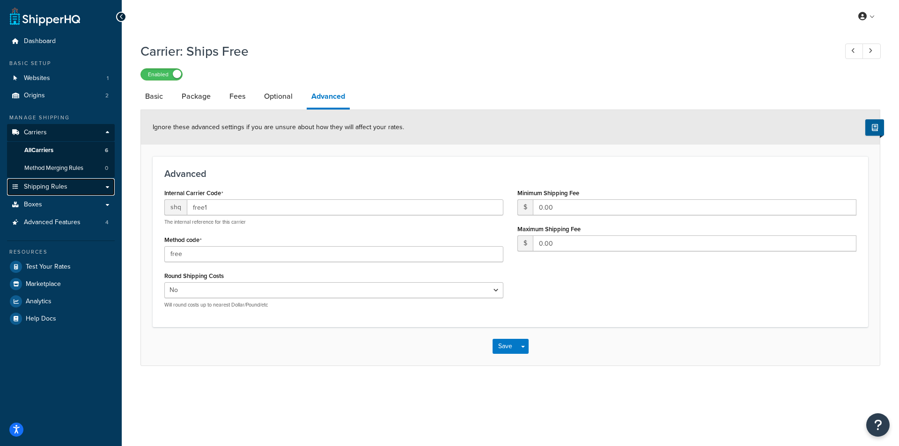
click at [47, 188] on span "Shipping Rules" at bounding box center [46, 187] width 44 height 8
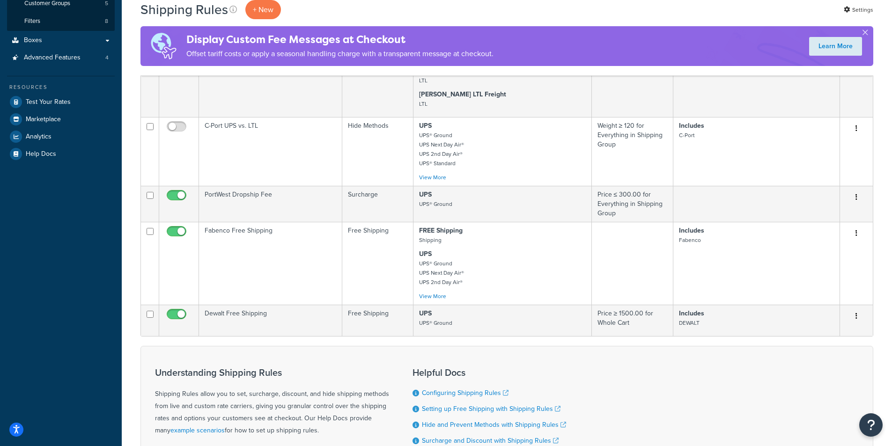
scroll to position [234, 0]
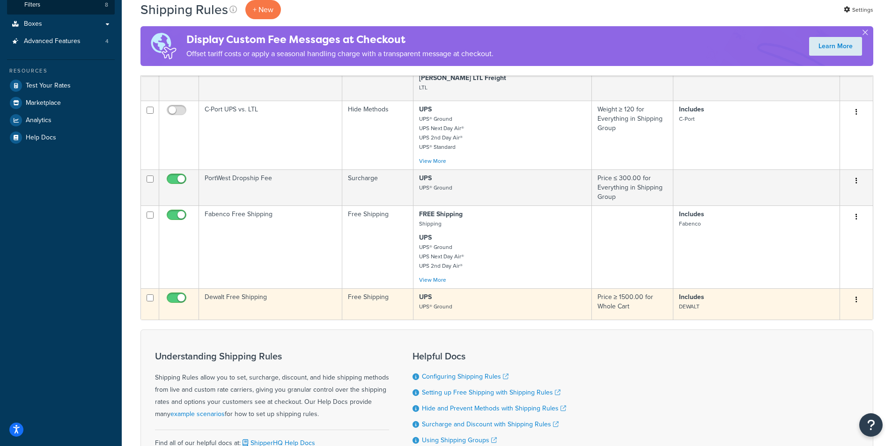
click at [284, 301] on td "Dewalt Free Shipping" at bounding box center [270, 303] width 143 height 31
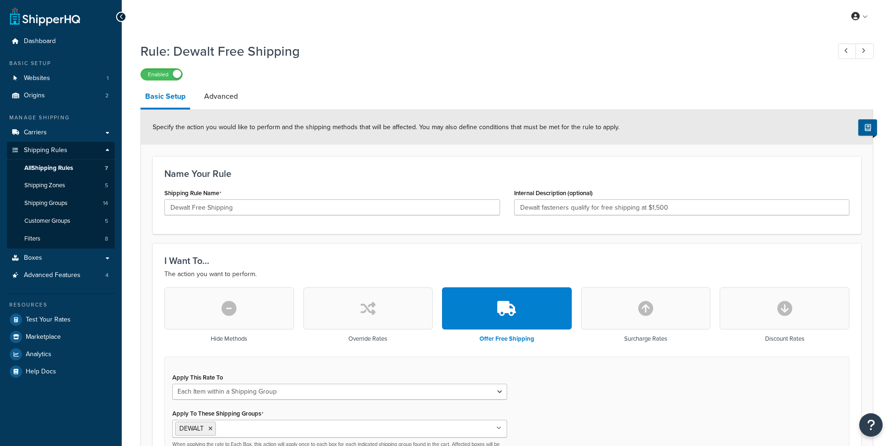
select select "ITEM"
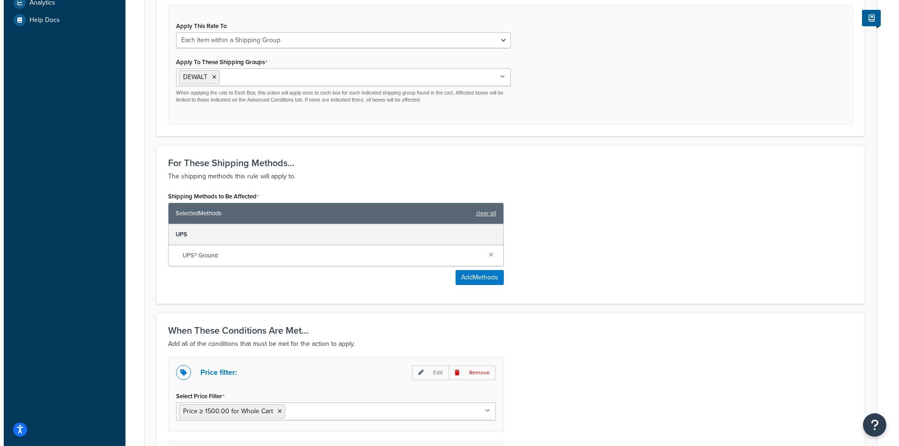
scroll to position [375, 0]
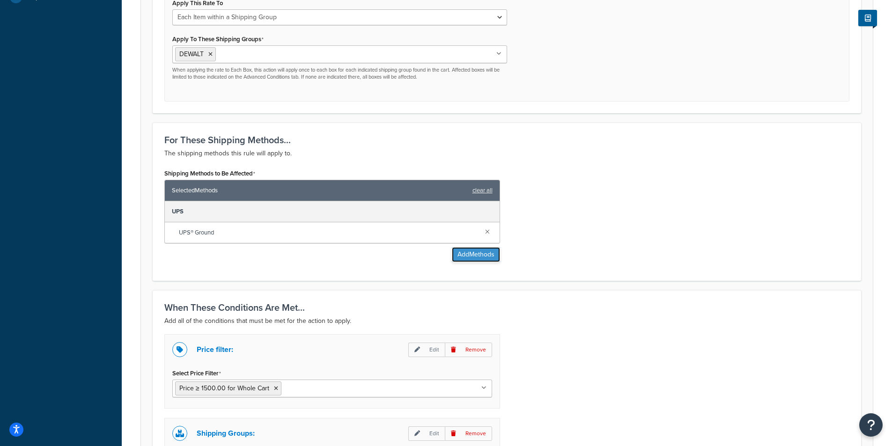
click at [470, 256] on button "Add Methods" at bounding box center [476, 254] width 48 height 15
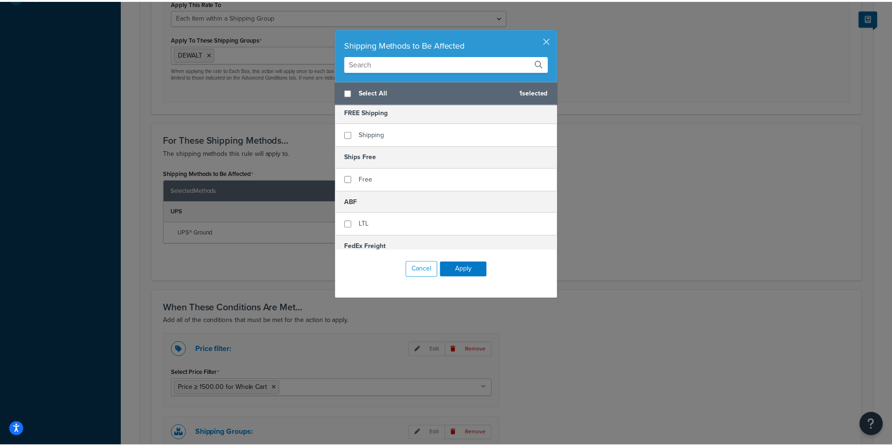
scroll to position [0, 0]
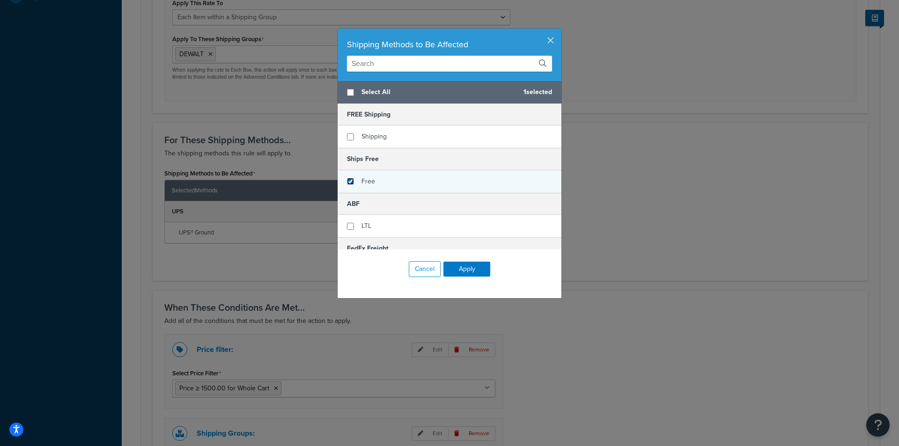
click at [347, 182] on input "checkbox" at bounding box center [350, 181] width 7 height 7
checkbox input "true"
click at [463, 266] on button "Apply" at bounding box center [466, 269] width 47 height 15
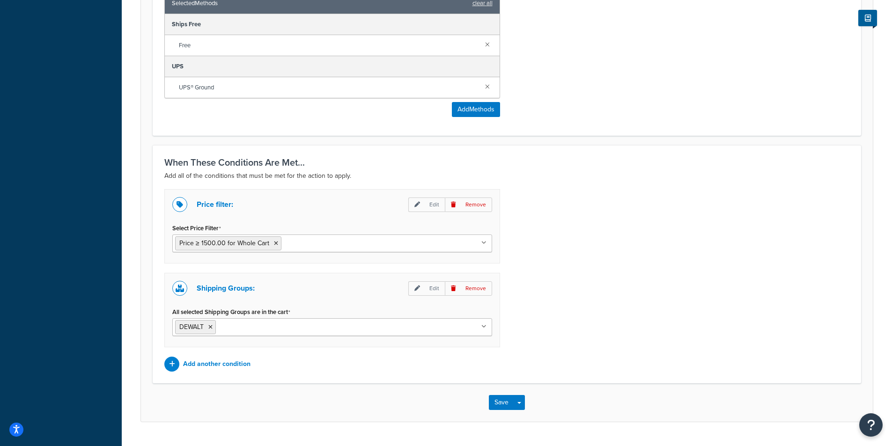
scroll to position [585, 0]
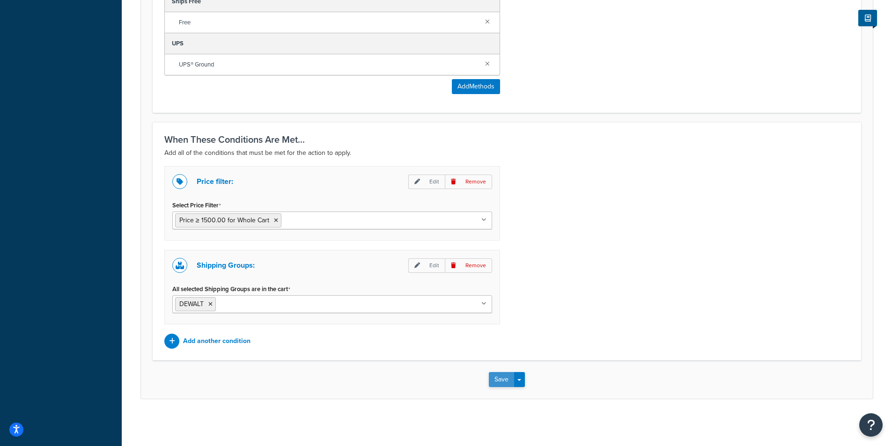
click at [501, 378] on button "Save" at bounding box center [501, 379] width 25 height 15
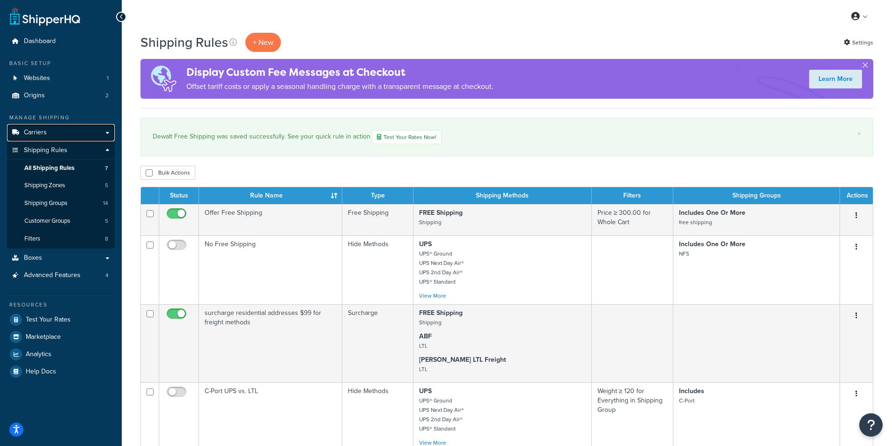
click at [44, 132] on span "Carriers" at bounding box center [35, 133] width 23 height 8
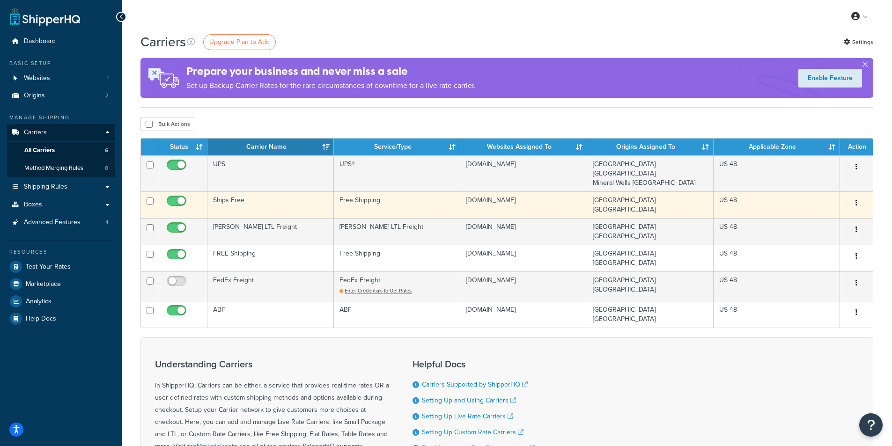
click at [281, 192] on td "Ships Free" at bounding box center [270, 204] width 126 height 27
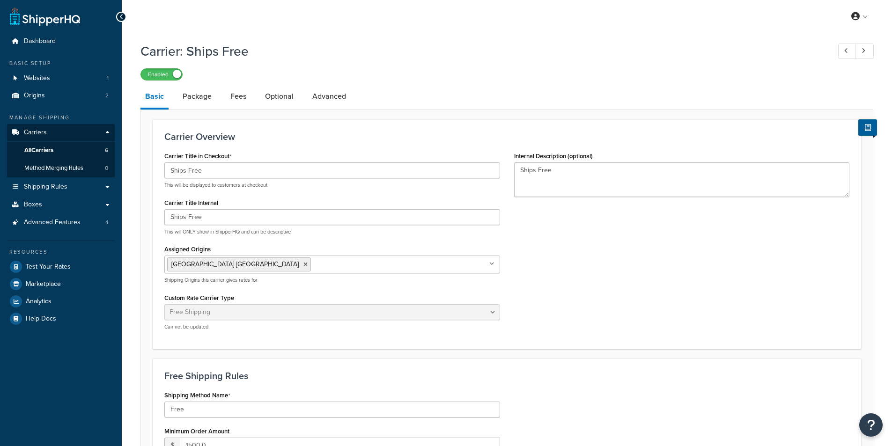
select select "free"
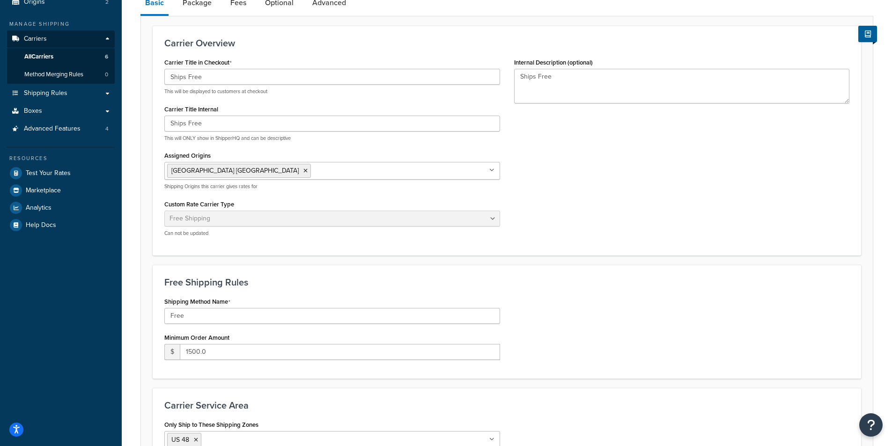
scroll to position [140, 0]
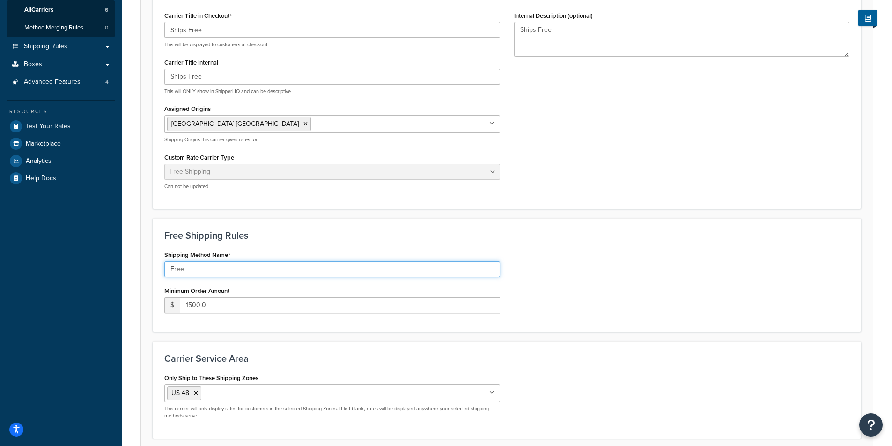
click at [200, 270] on input "Free" at bounding box center [332, 269] width 336 height 16
type input "F"
type input "o"
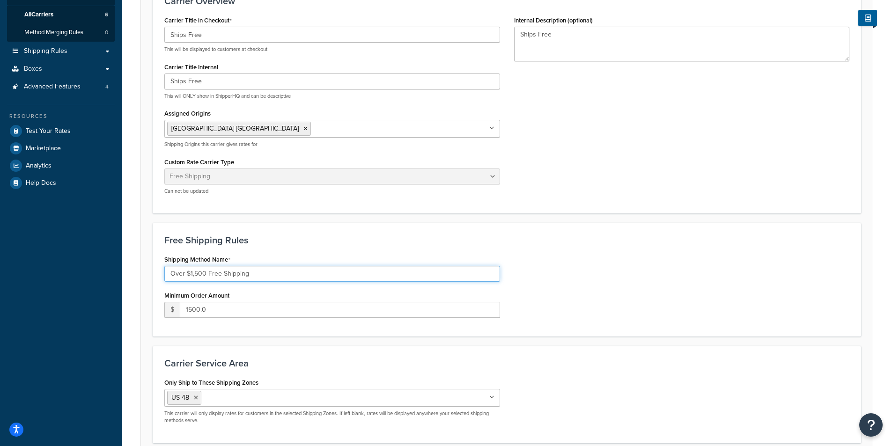
scroll to position [219, 0]
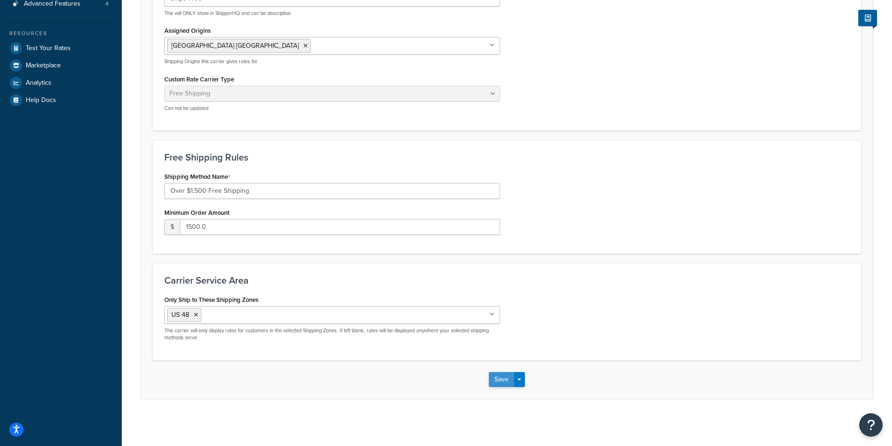
click at [497, 378] on div "Save Save Dropdown Save and Edit" at bounding box center [507, 380] width 732 height 38
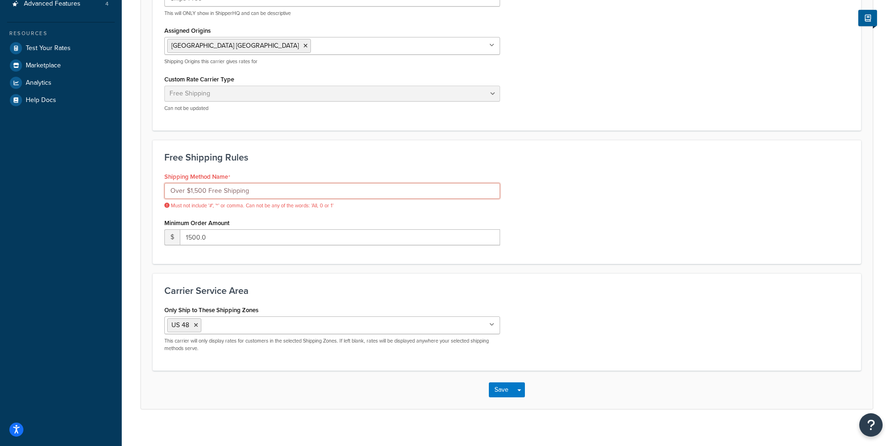
click at [194, 191] on input "Over $1,500 Free Shipping" at bounding box center [332, 191] width 336 height 16
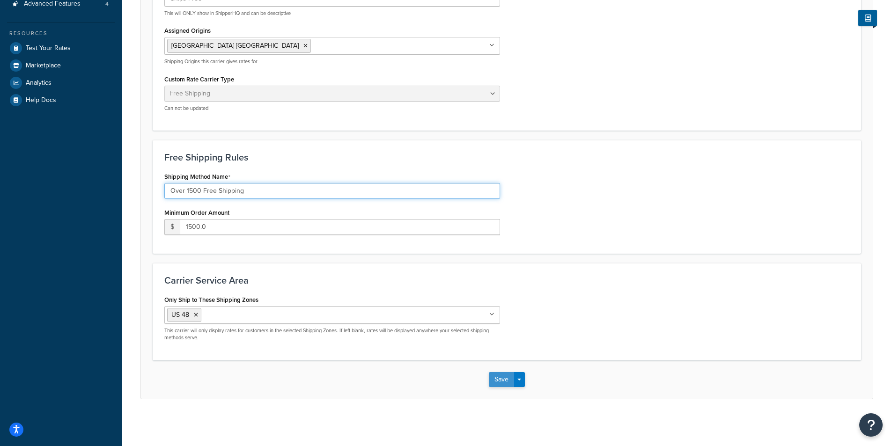
type input "Over 1500 Free Shipping"
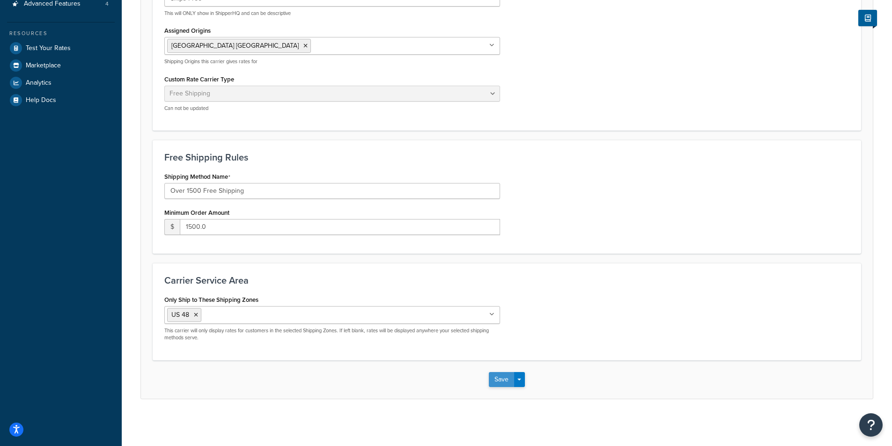
click at [499, 381] on button "Save" at bounding box center [501, 379] width 25 height 15
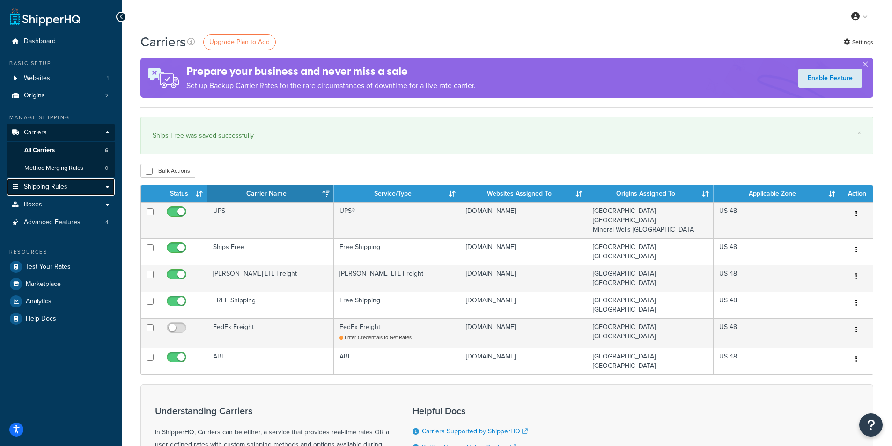
click at [52, 187] on span "Shipping Rules" at bounding box center [46, 187] width 44 height 8
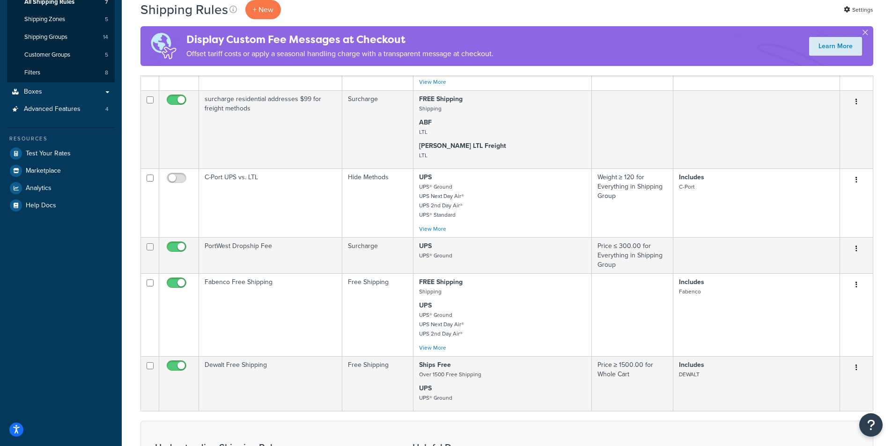
scroll to position [47, 0]
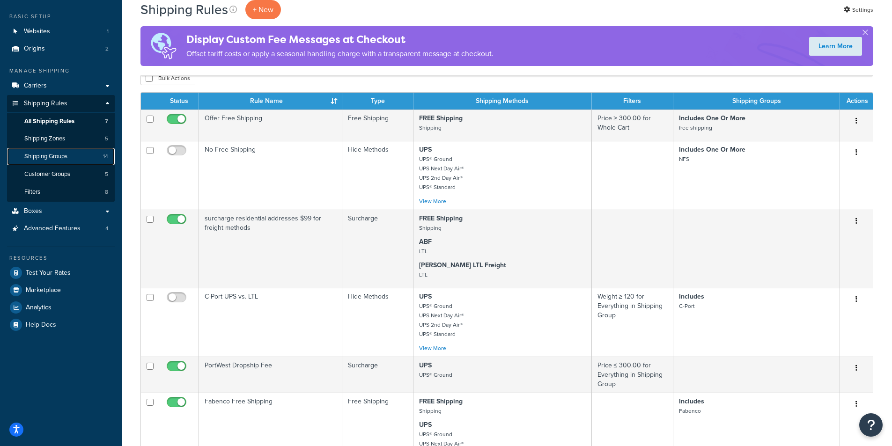
click at [63, 153] on span "Shipping Groups" at bounding box center [45, 157] width 43 height 8
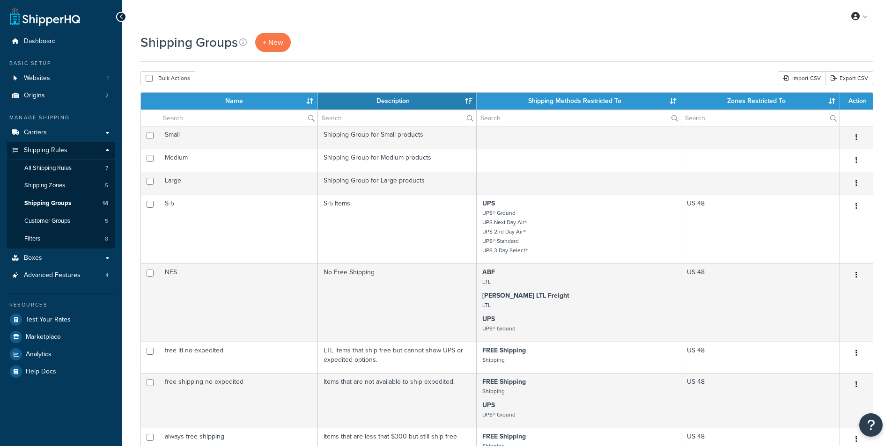
select select "15"
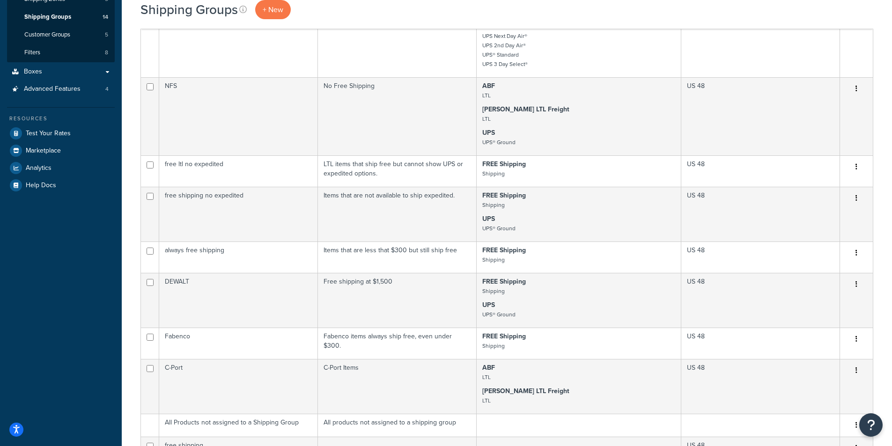
scroll to position [187, 0]
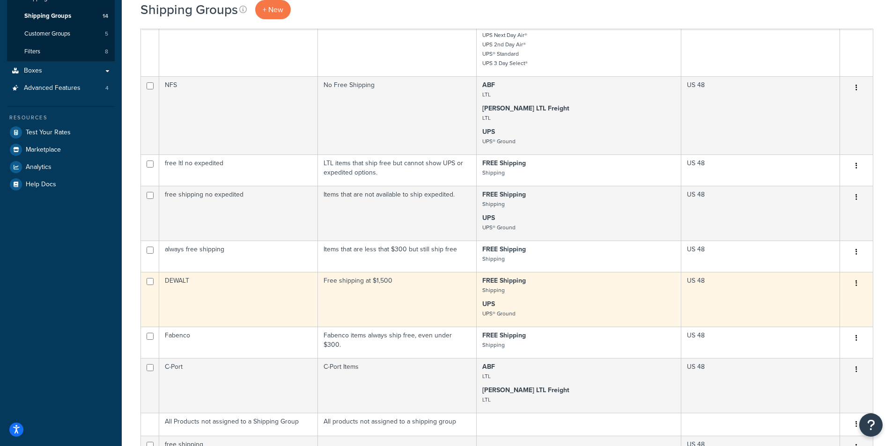
click at [247, 304] on td "DEWALT" at bounding box center [238, 299] width 159 height 55
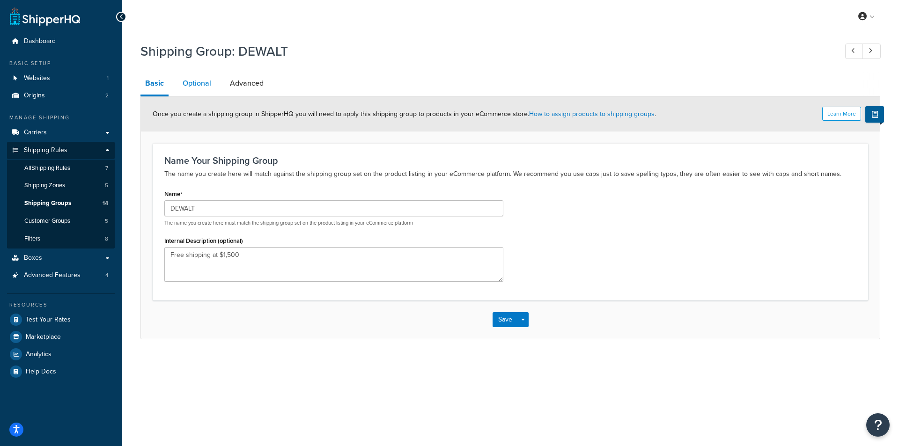
click at [194, 78] on link "Optional" at bounding box center [197, 83] width 38 height 22
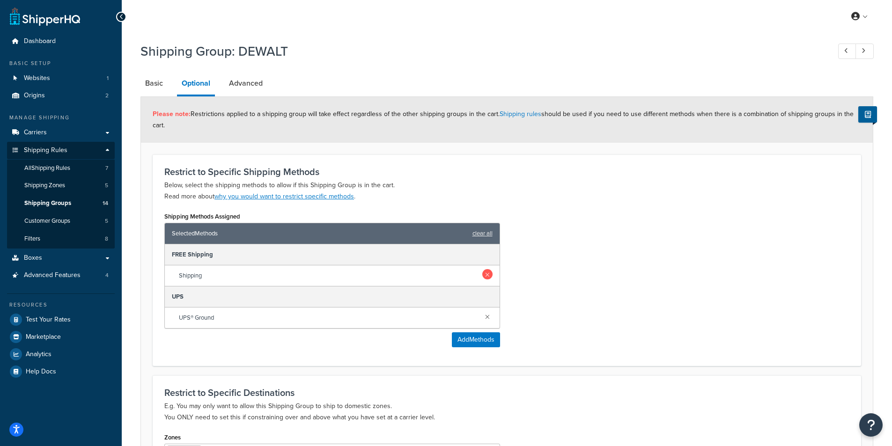
click at [486, 274] on link at bounding box center [487, 274] width 10 height 10
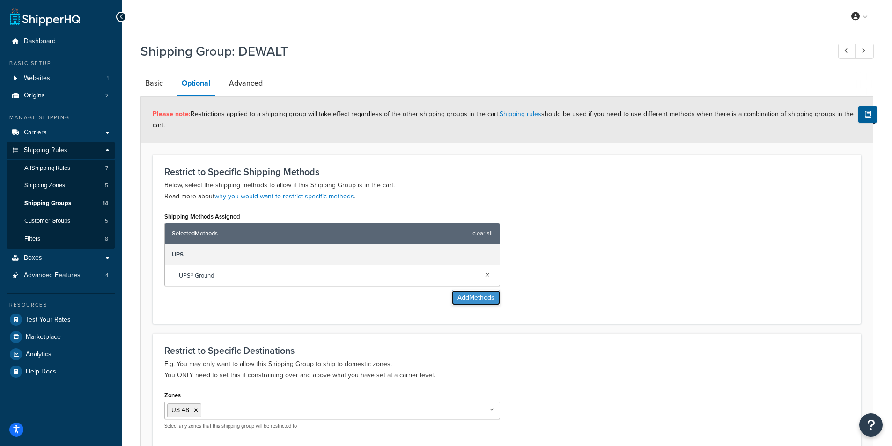
click at [479, 295] on button "Add Methods" at bounding box center [476, 297] width 48 height 15
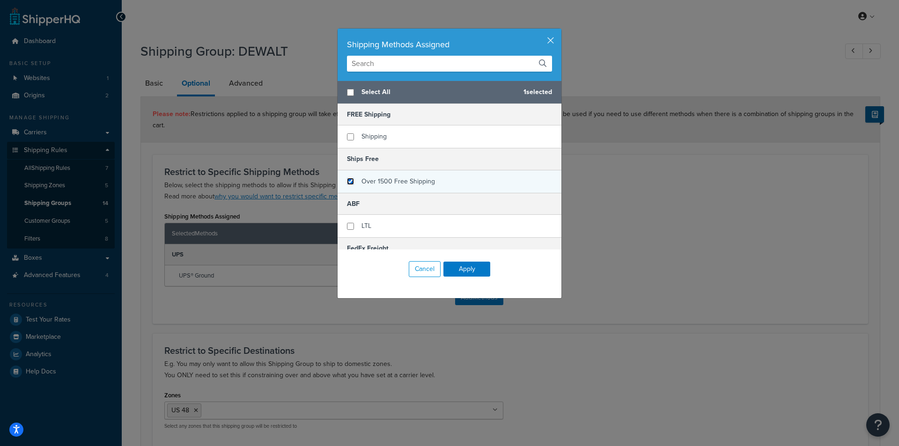
click at [347, 181] on input "checkbox" at bounding box center [350, 181] width 7 height 7
checkbox input "true"
click at [464, 267] on button "Apply" at bounding box center [466, 269] width 47 height 15
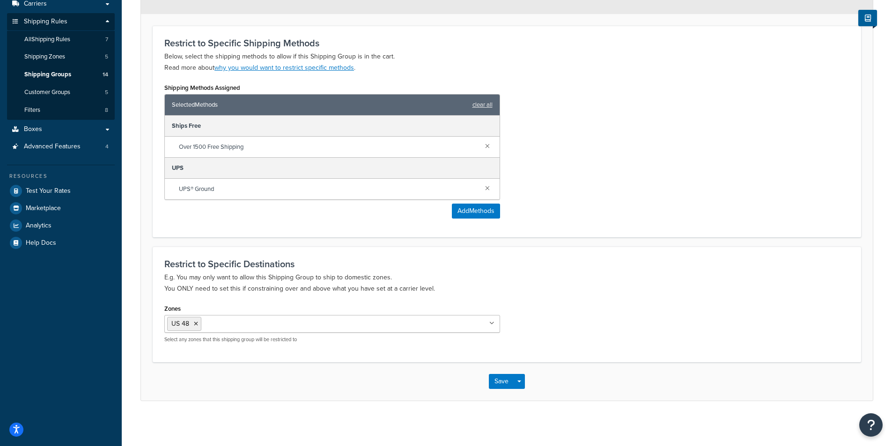
scroll to position [131, 0]
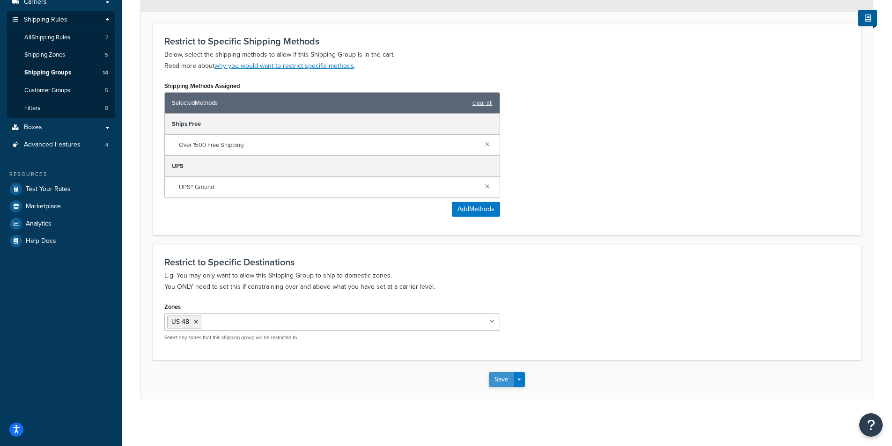
click at [504, 383] on button "Save" at bounding box center [501, 379] width 25 height 15
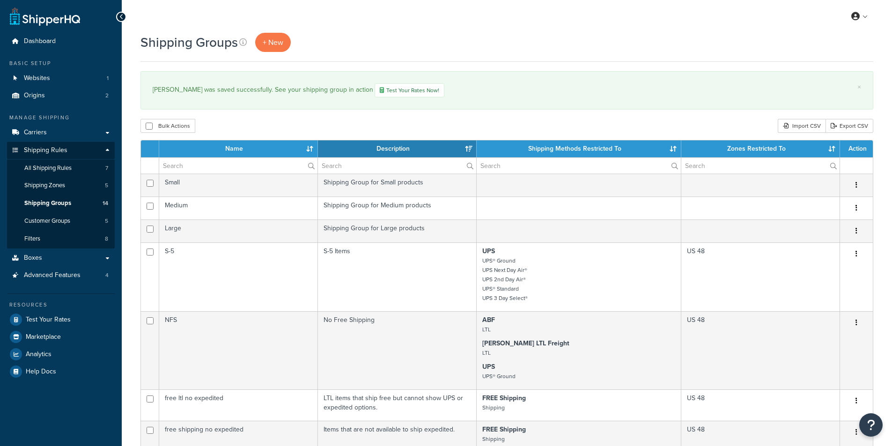
select select "15"
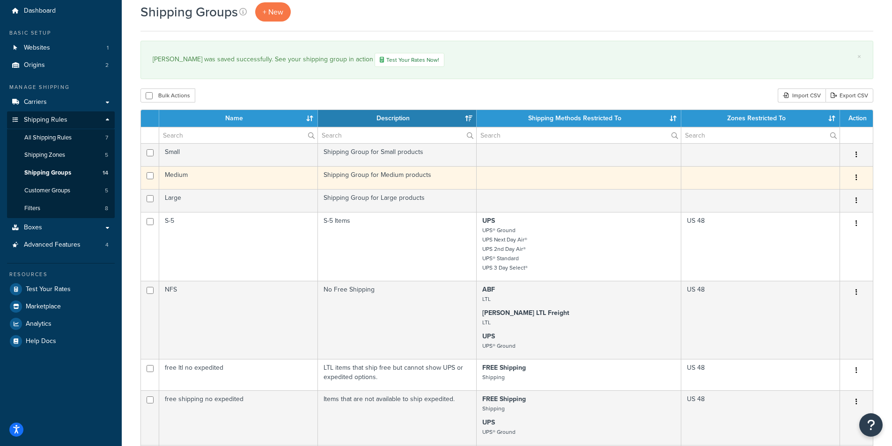
scroll to position [47, 0]
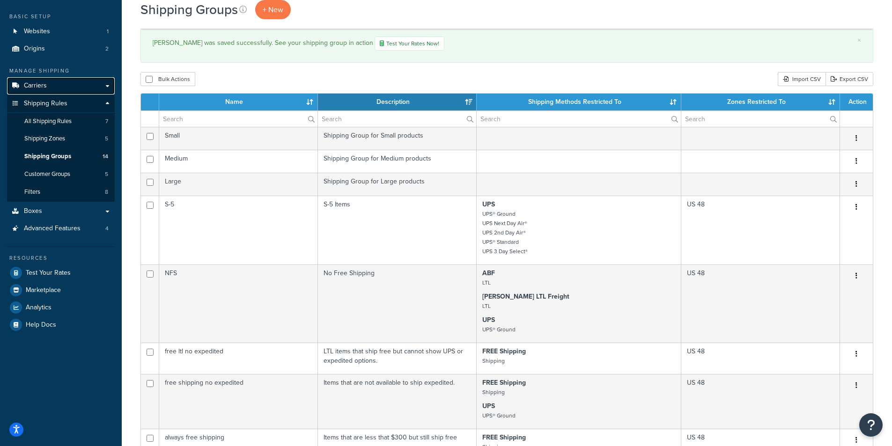
click at [33, 83] on span "Carriers" at bounding box center [35, 86] width 23 height 8
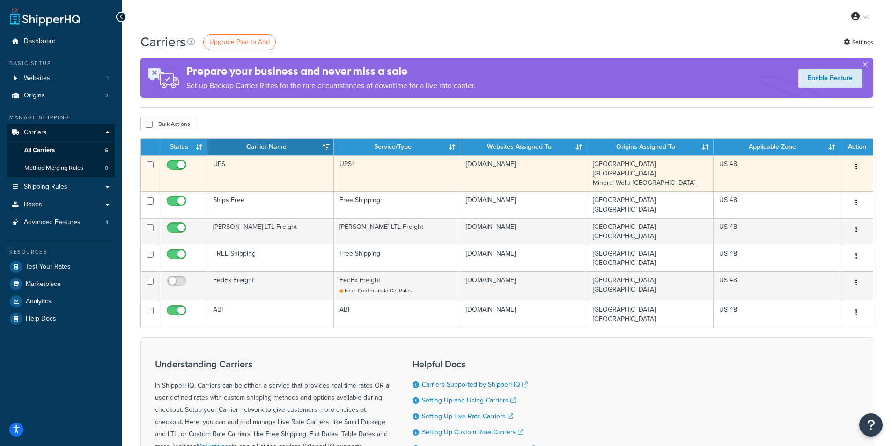
click at [255, 164] on td "UPS" at bounding box center [270, 173] width 126 height 36
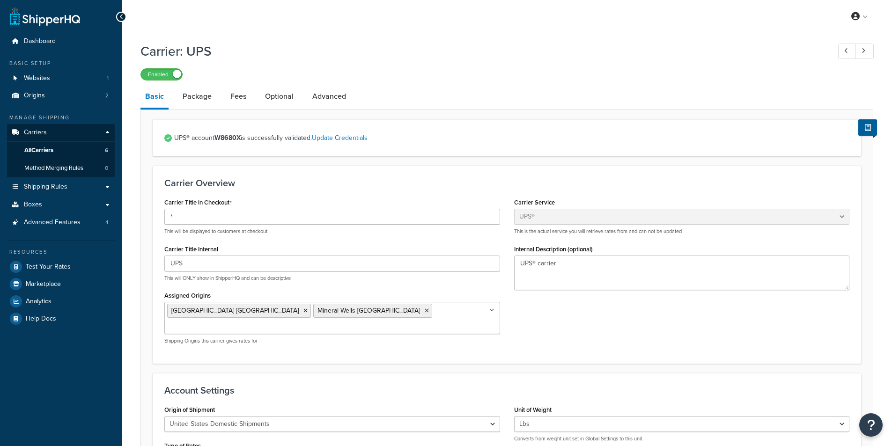
select select "ups"
select select "04"
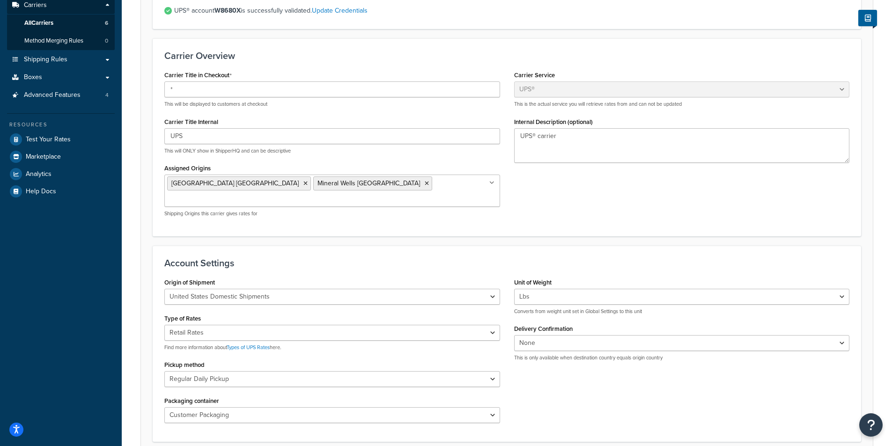
scroll to position [127, 0]
